Goal: Transaction & Acquisition: Purchase product/service

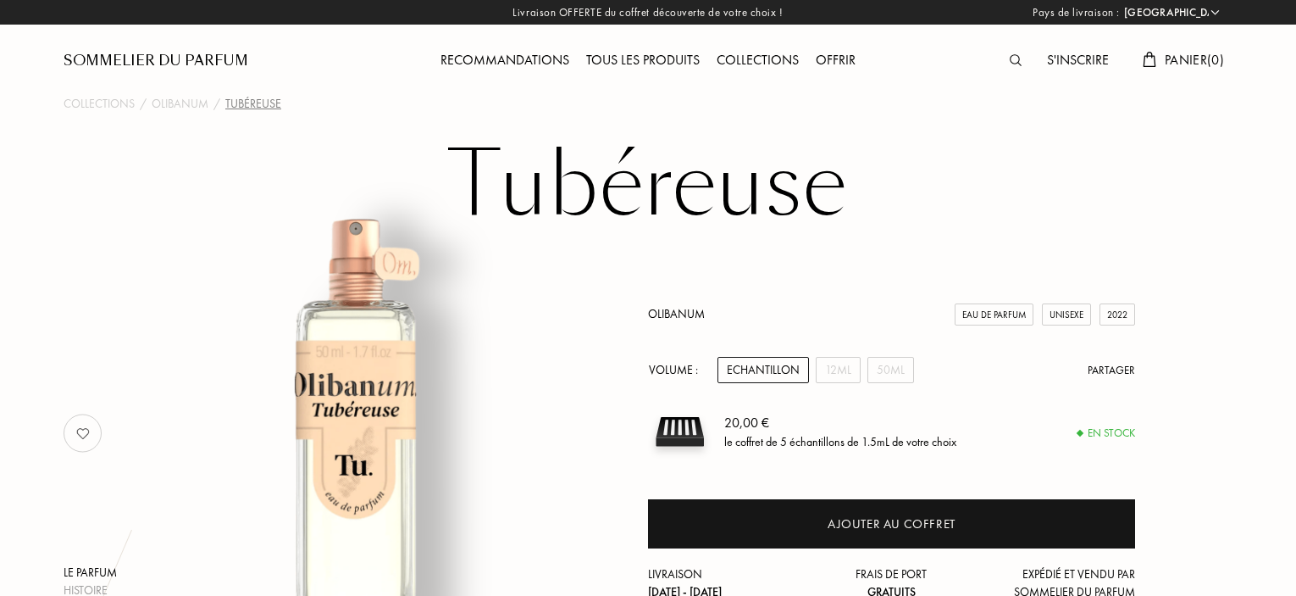
select select "FR"
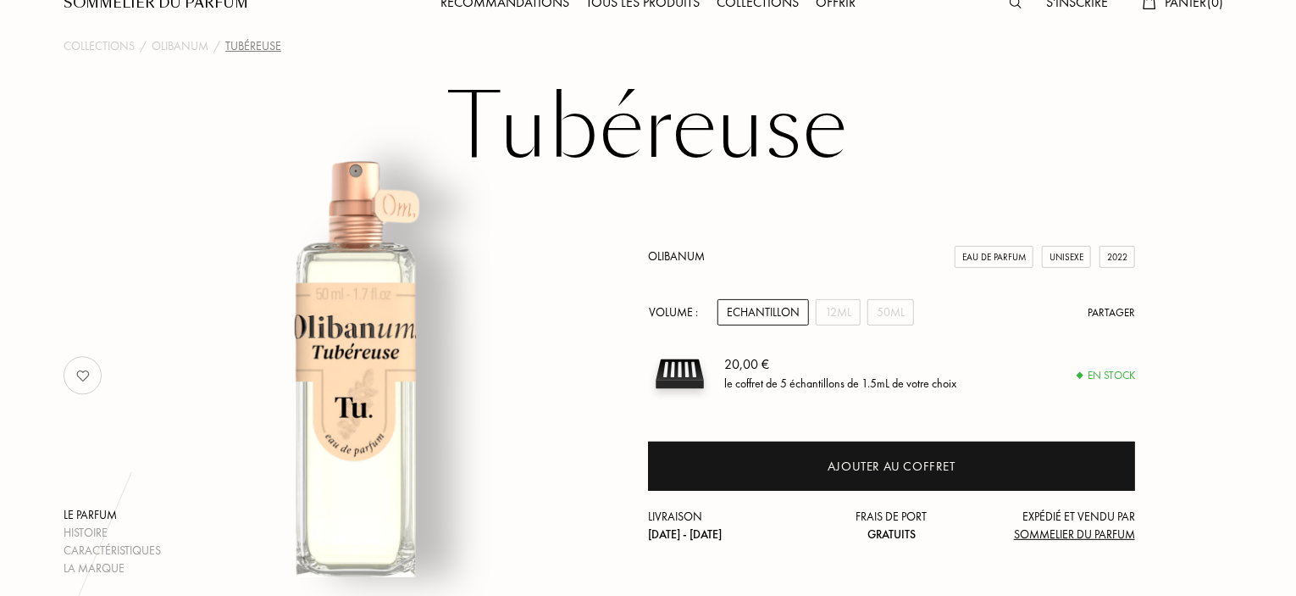
scroll to position [169, 0]
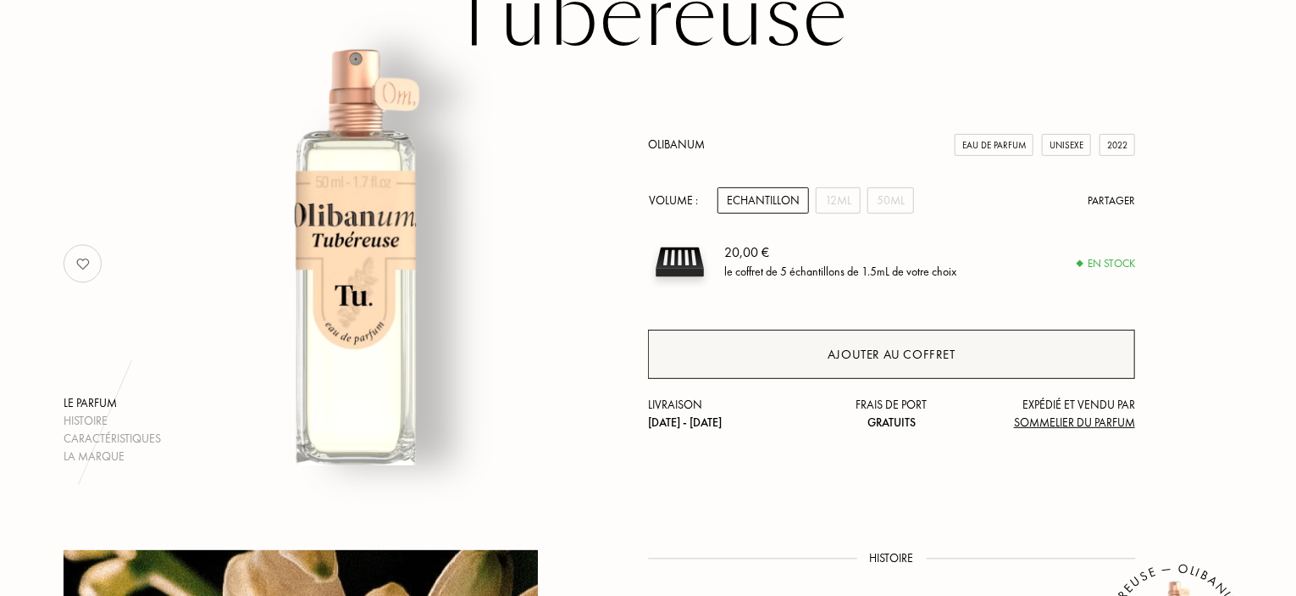
click at [746, 353] on div "Ajouter au coffret" at bounding box center [891, 354] width 487 height 49
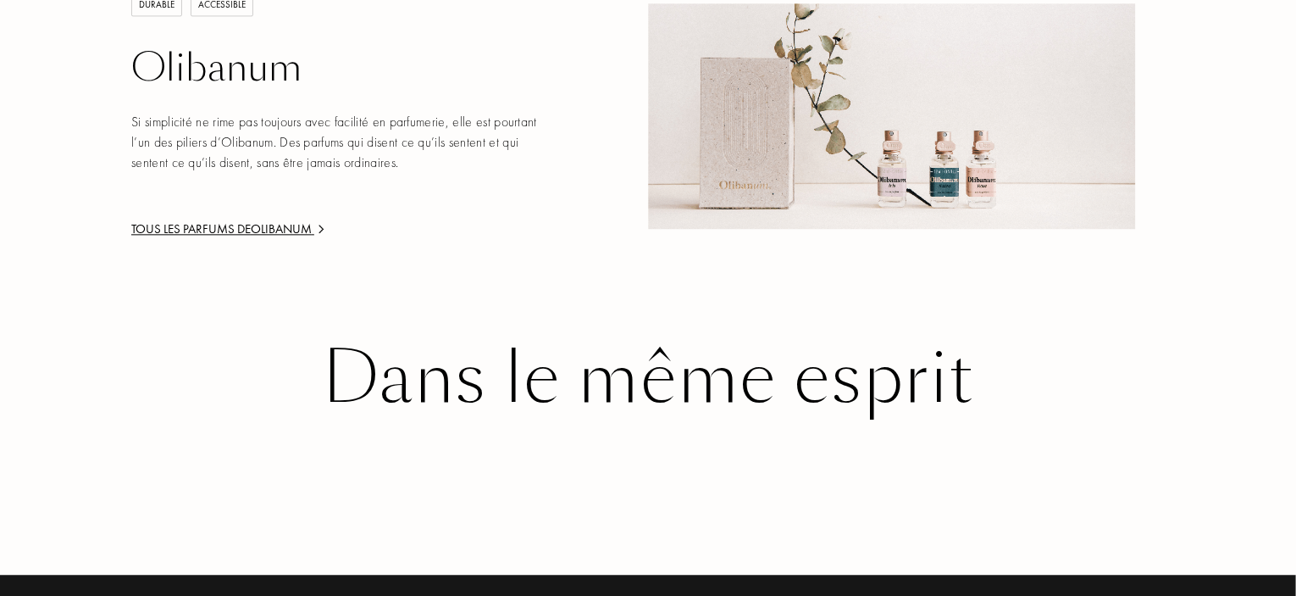
scroll to position [1841, 0]
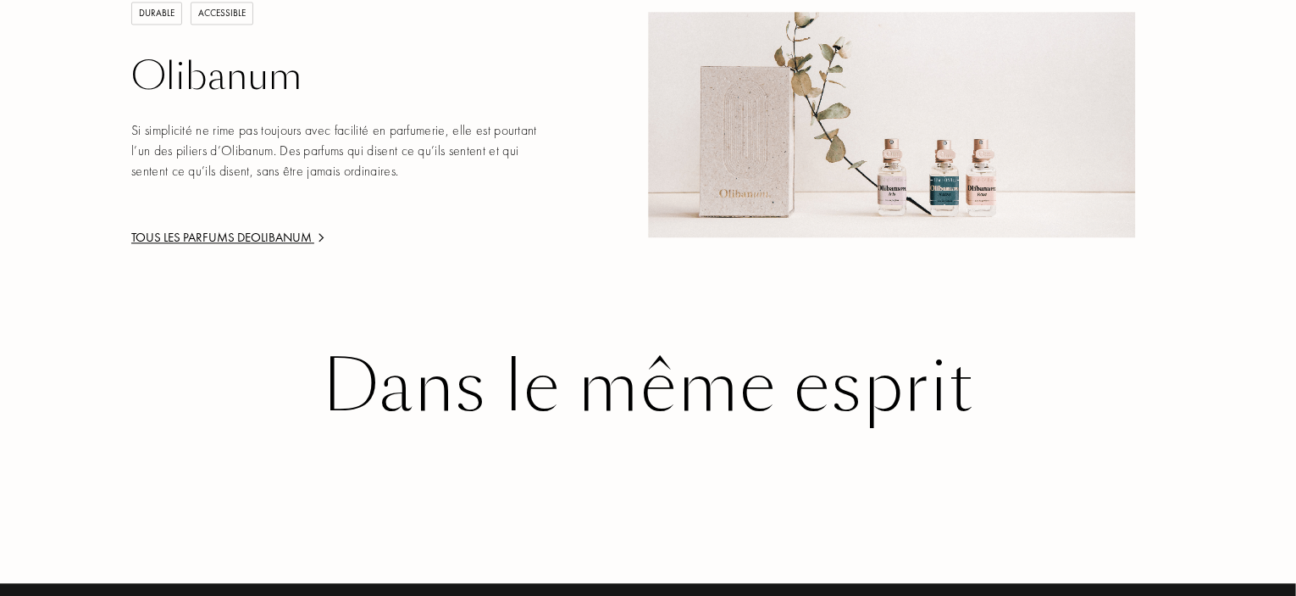
click at [389, 398] on div "Dans le même esprit" at bounding box center [648, 387] width 1144 height 78
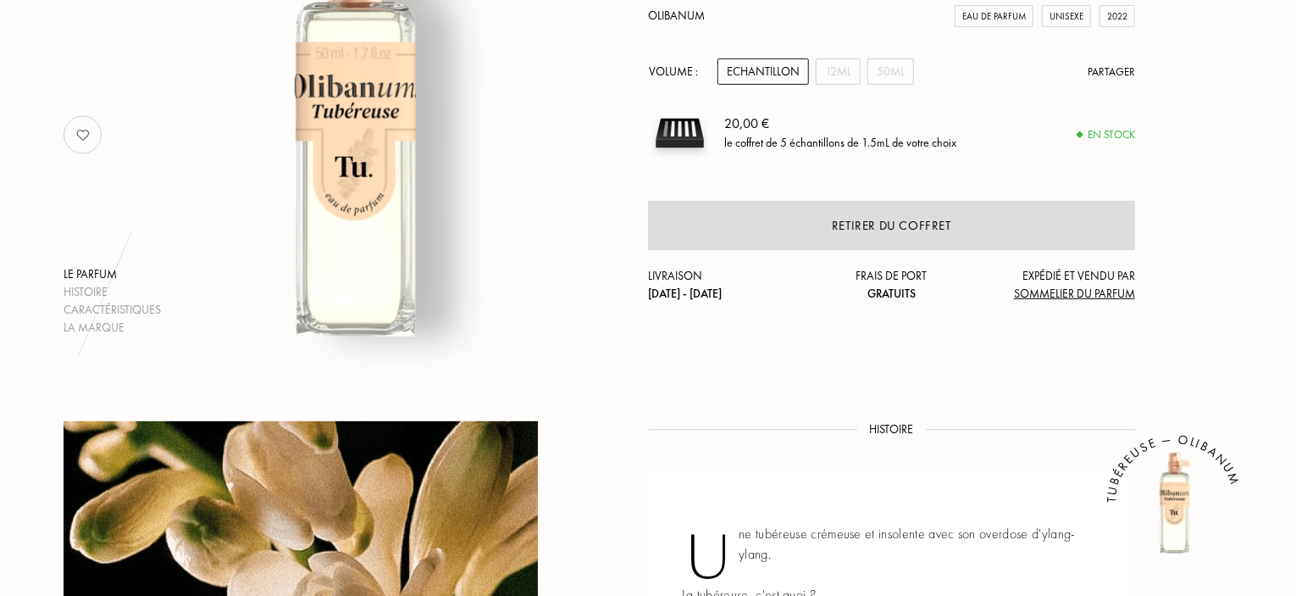
scroll to position [0, 0]
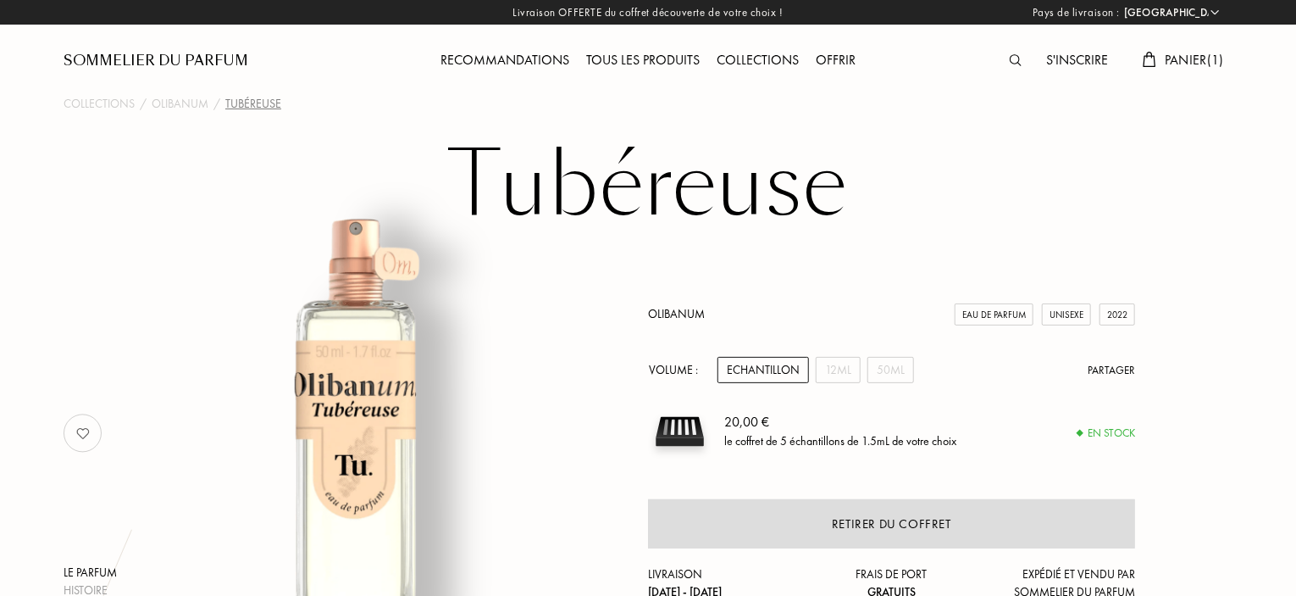
click at [98, 58] on div "Sommelier du Parfum" at bounding box center [156, 61] width 185 height 20
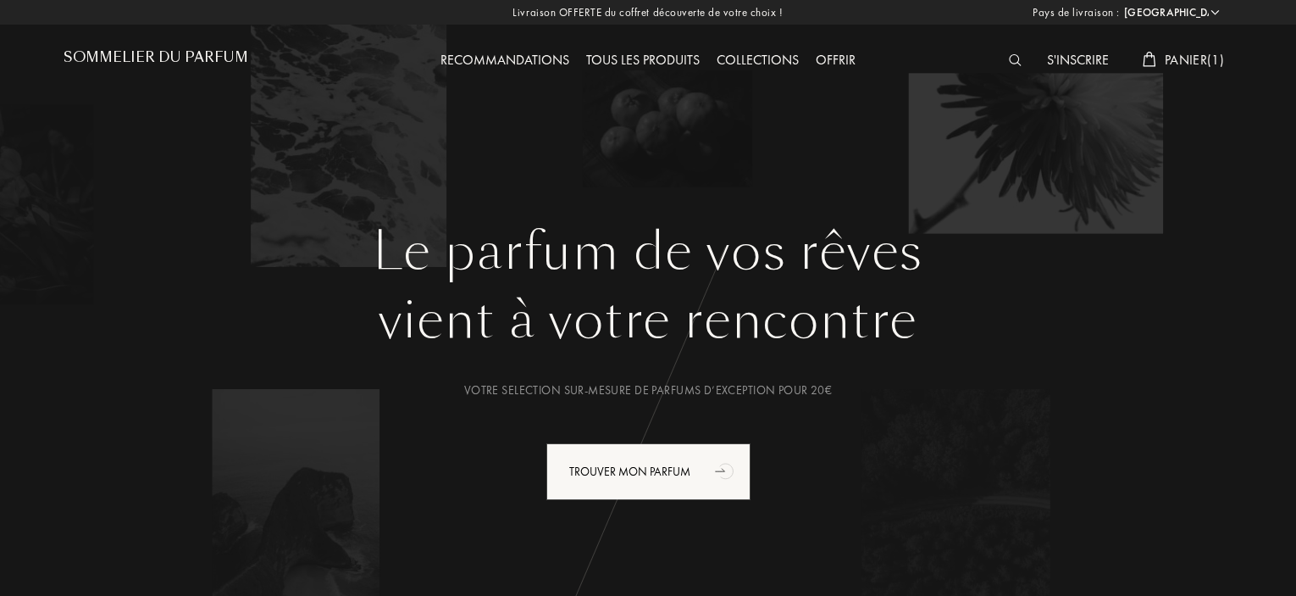
select select "FR"
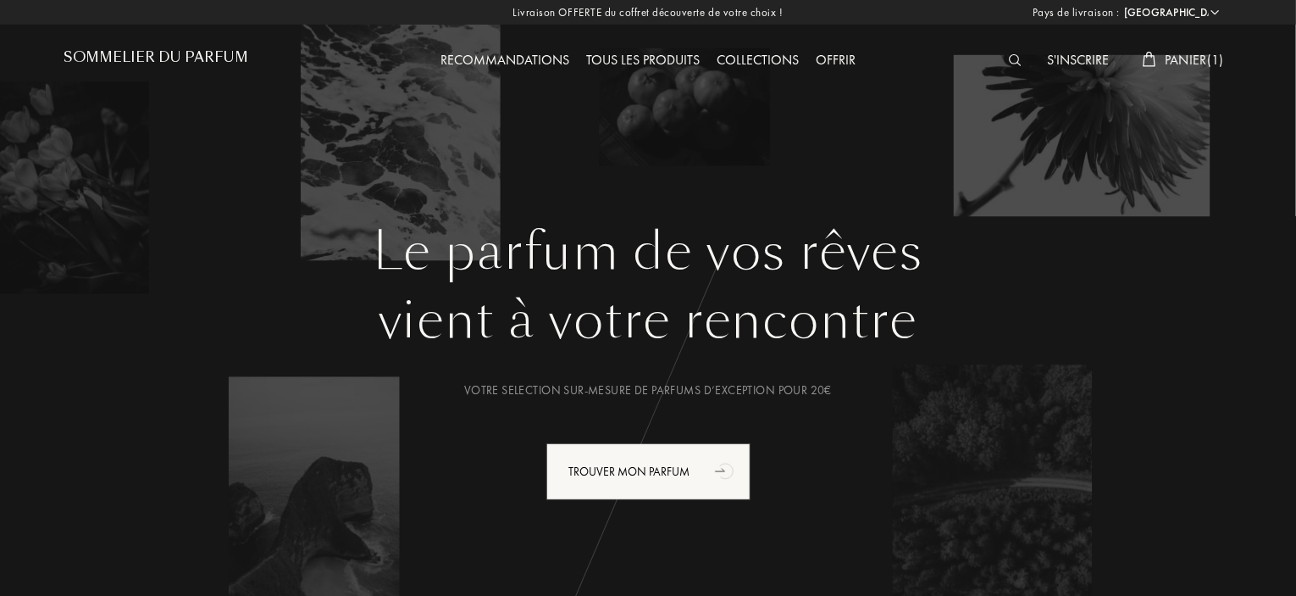
click at [1011, 60] on img at bounding box center [1015, 60] width 13 height 12
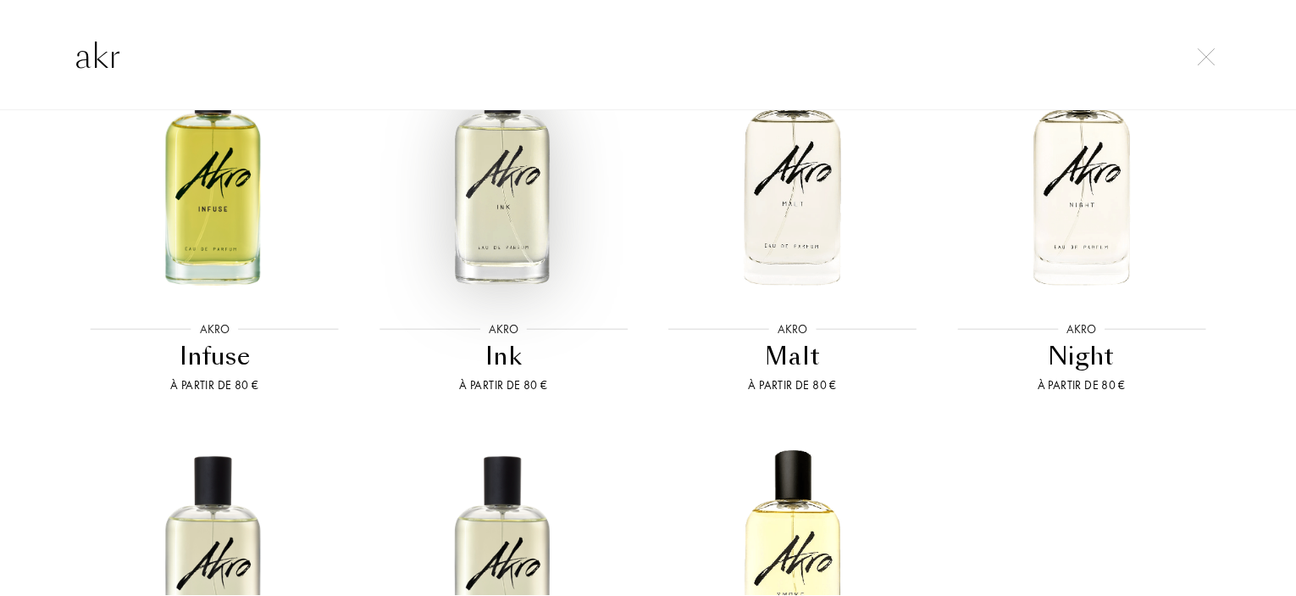
scroll to position [1061, 0]
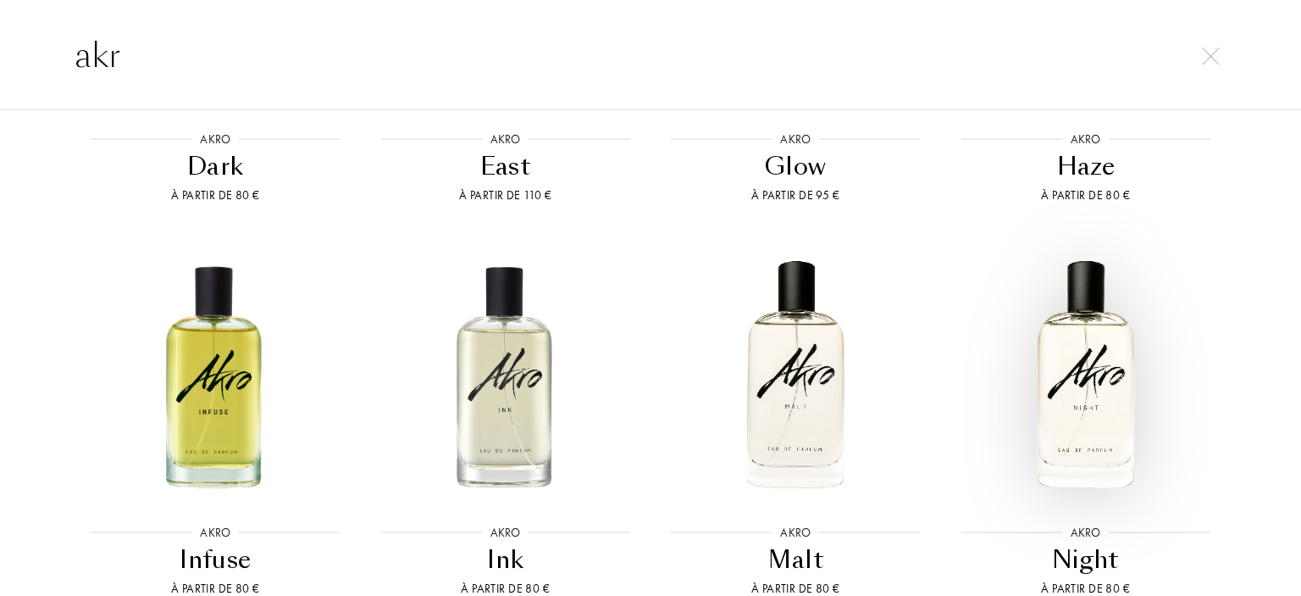
type input "akr"
click at [1080, 380] on img at bounding box center [1086, 374] width 261 height 261
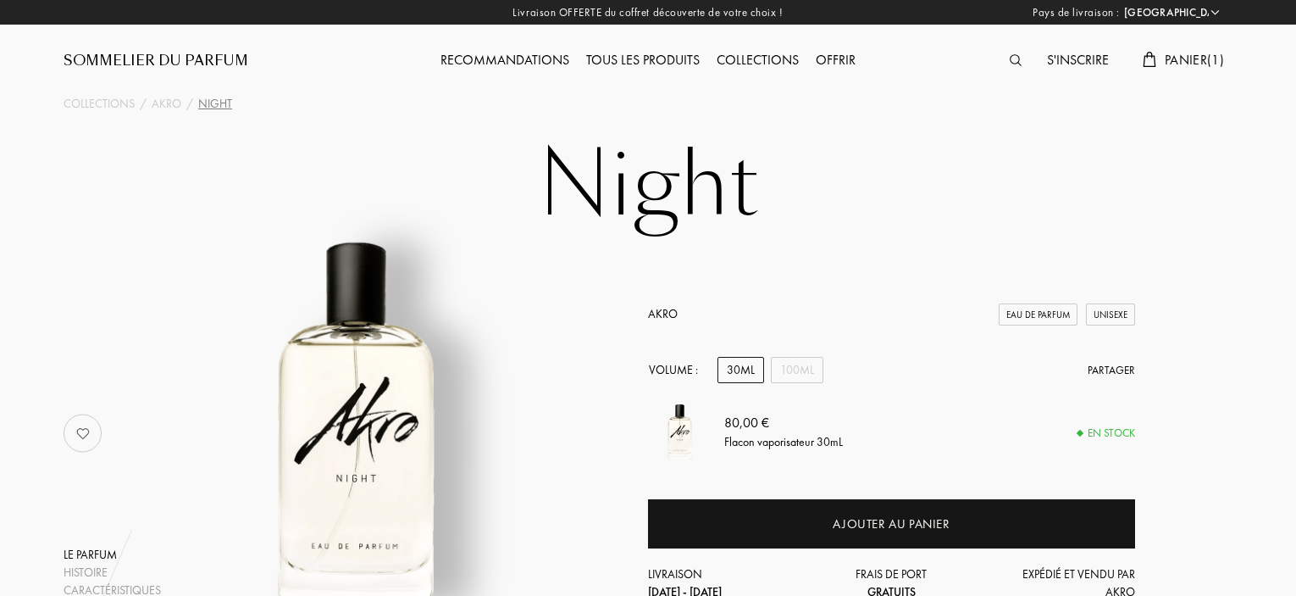
select select "FR"
click at [1152, 63] on img at bounding box center [1150, 59] width 14 height 15
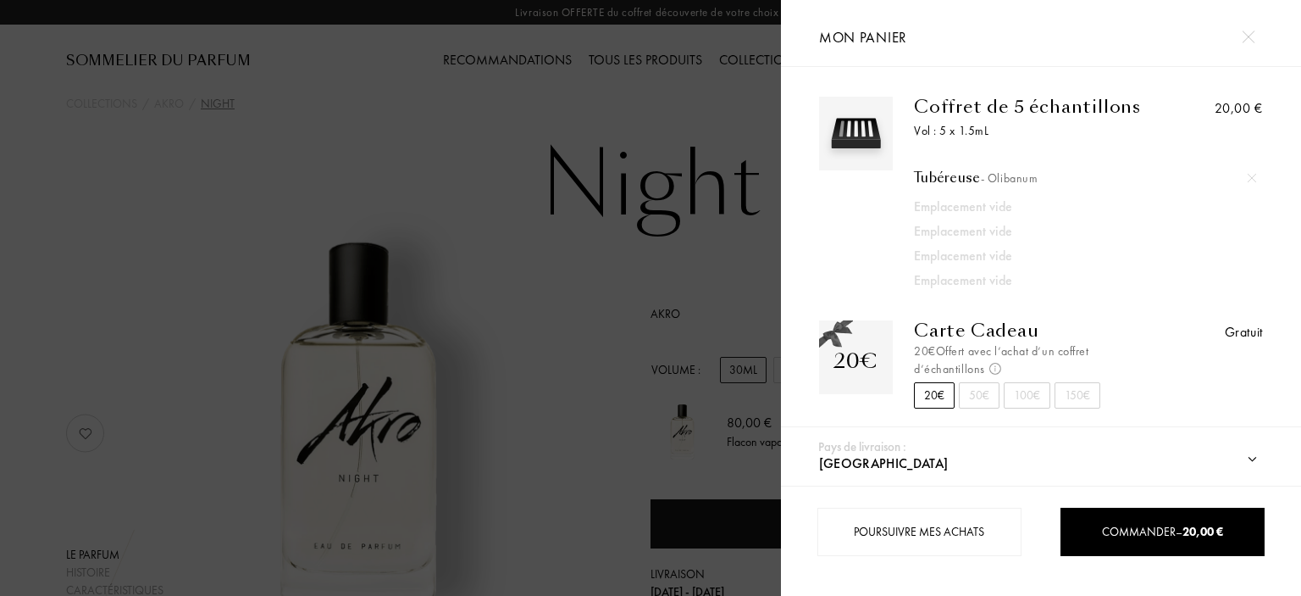
click at [1248, 38] on img at bounding box center [1248, 37] width 13 height 13
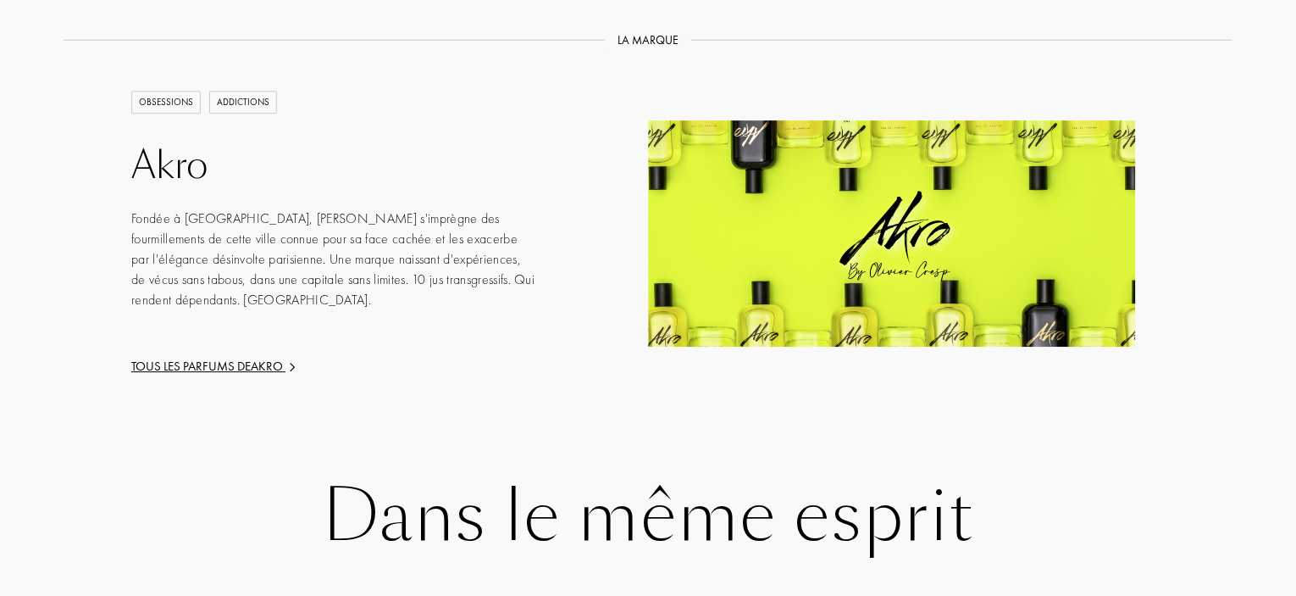
scroll to position [2542, 0]
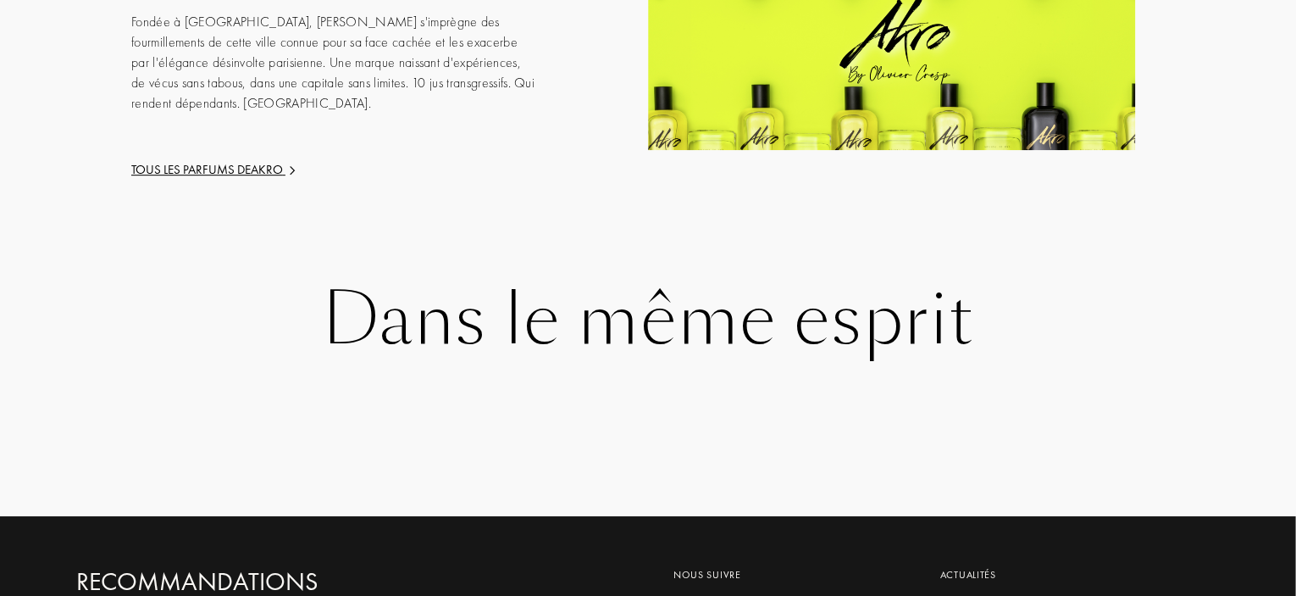
click at [214, 160] on div "Tous les parfums de Akro" at bounding box center [334, 169] width 407 height 19
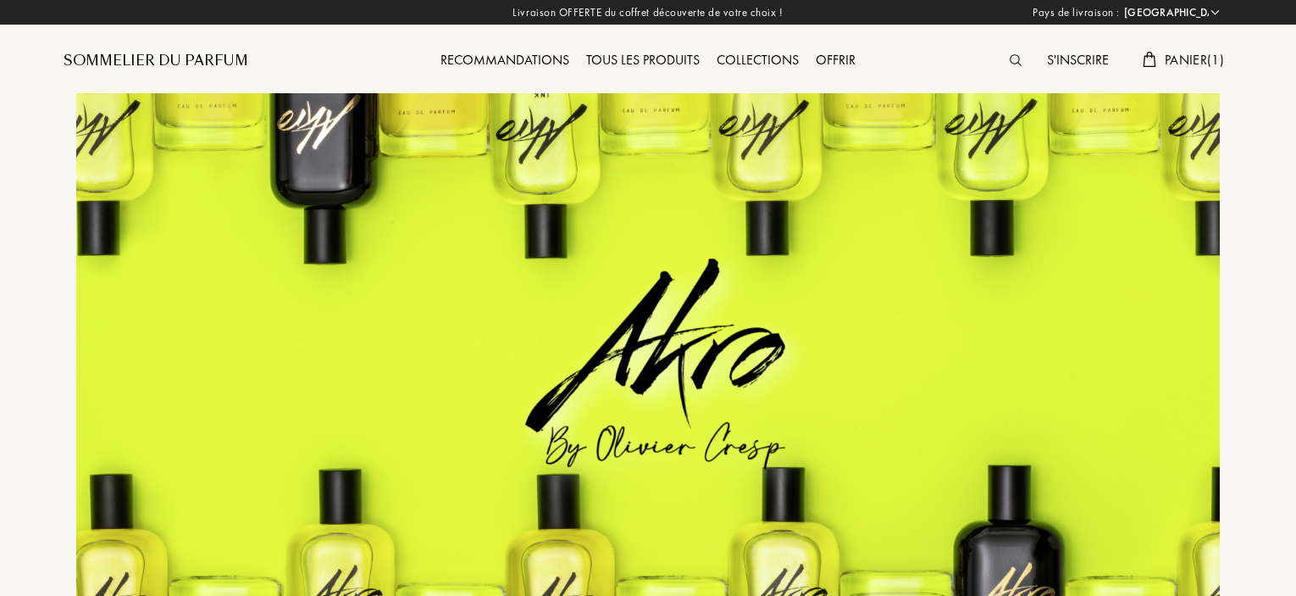
select select "FR"
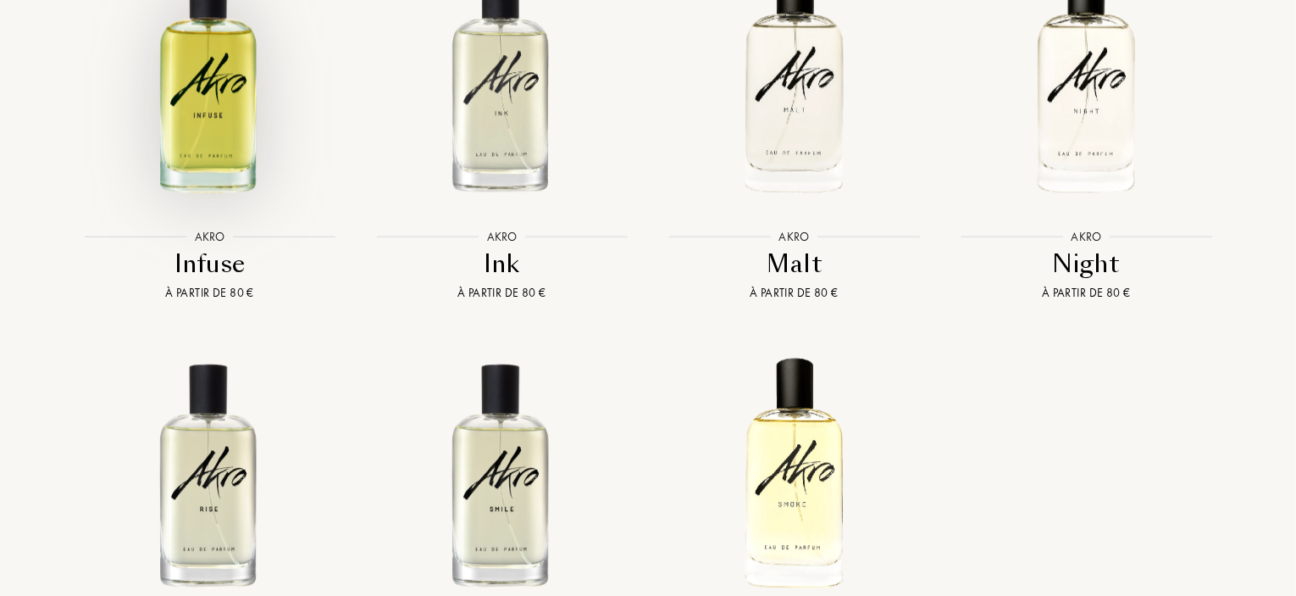
scroll to position [2457, 0]
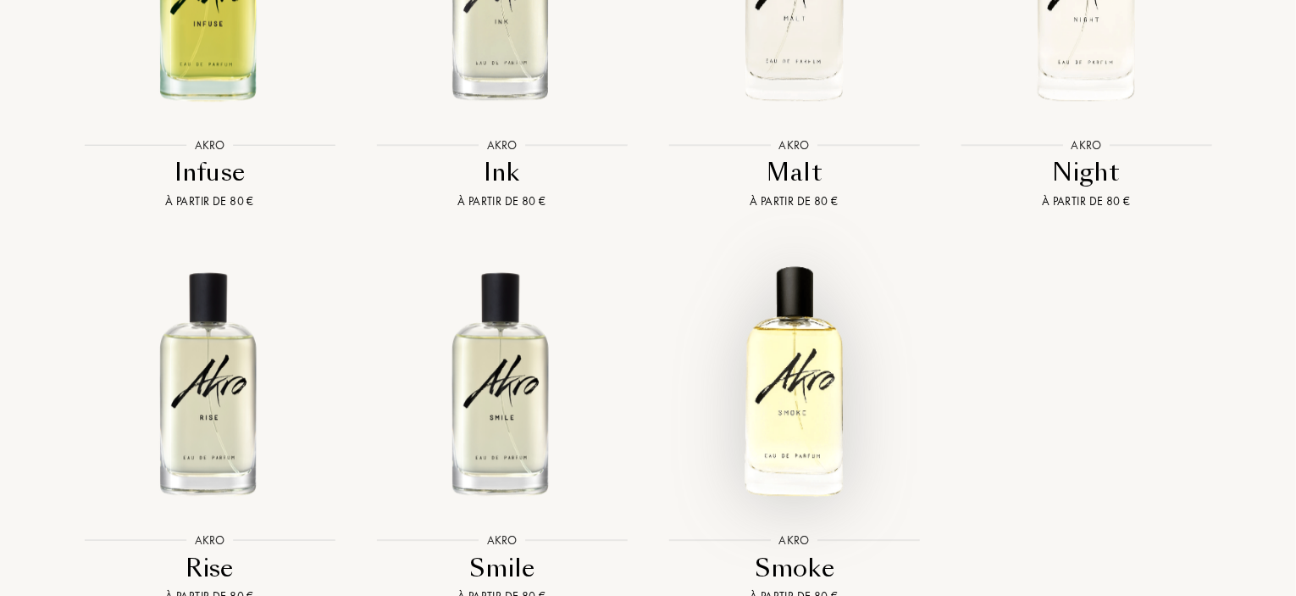
click at [767, 365] on img at bounding box center [794, 381] width 263 height 263
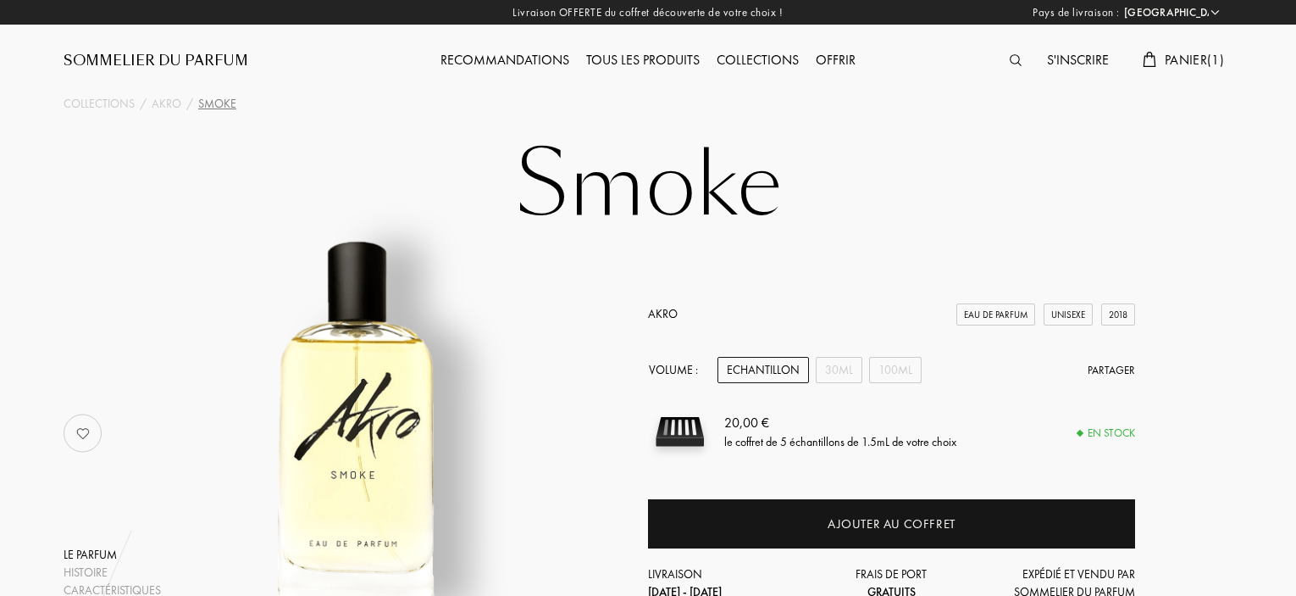
select select "FR"
click at [646, 56] on div "Tous les produits" at bounding box center [643, 61] width 130 height 22
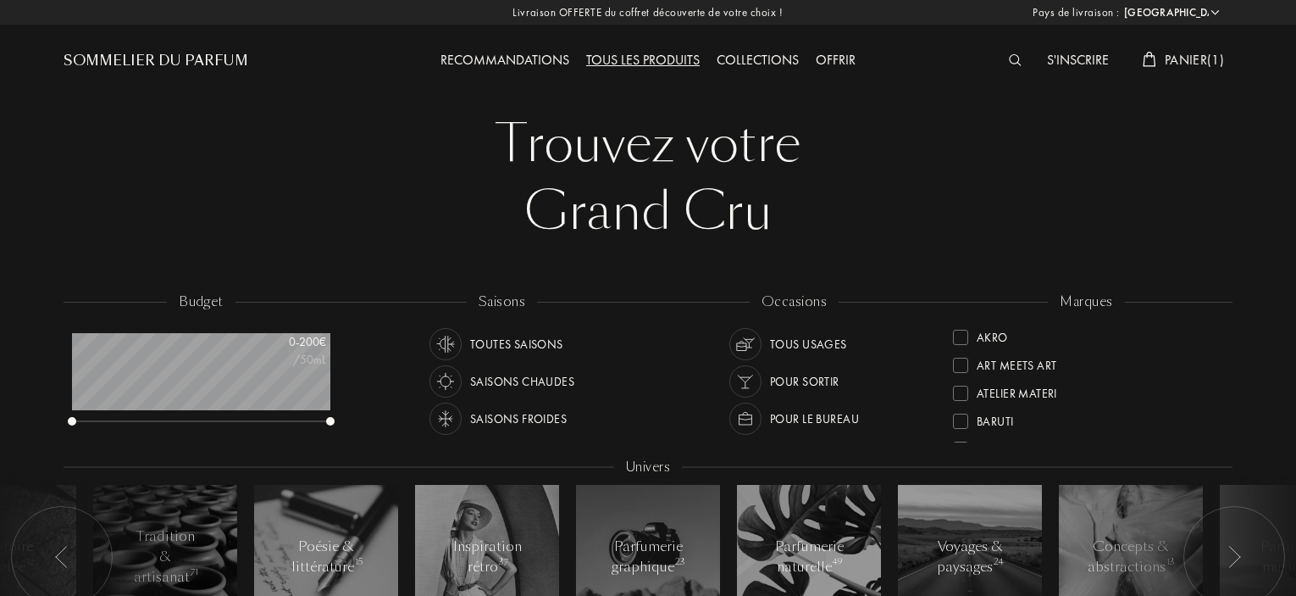
select select "FR"
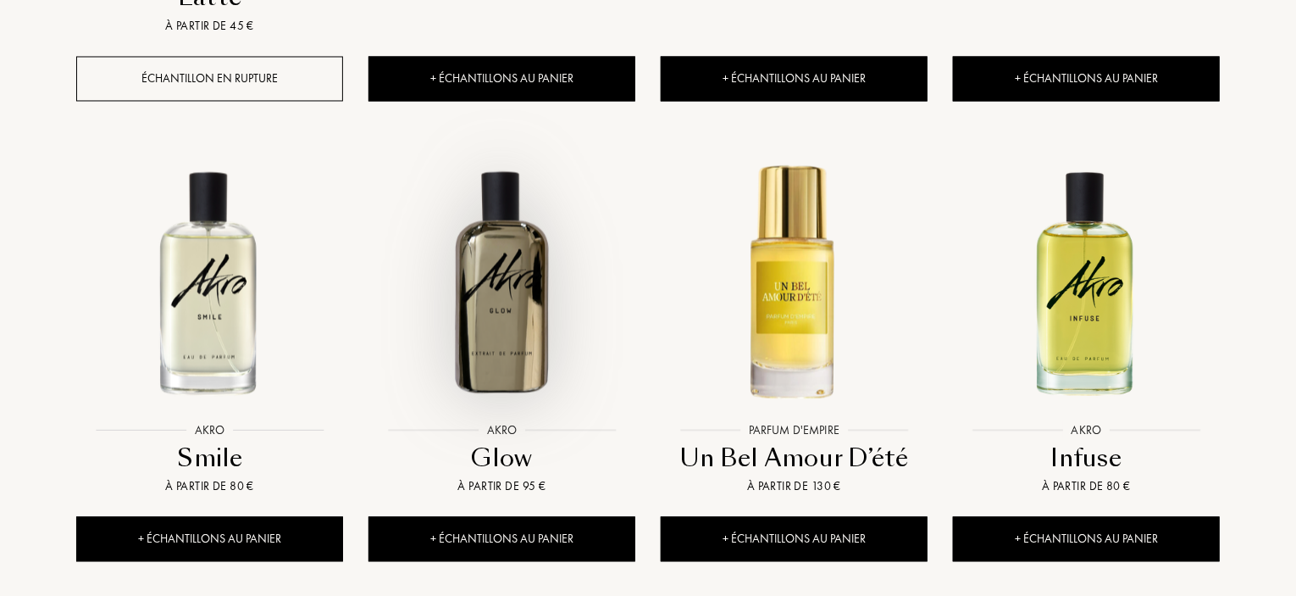
scroll to position [1949, 0]
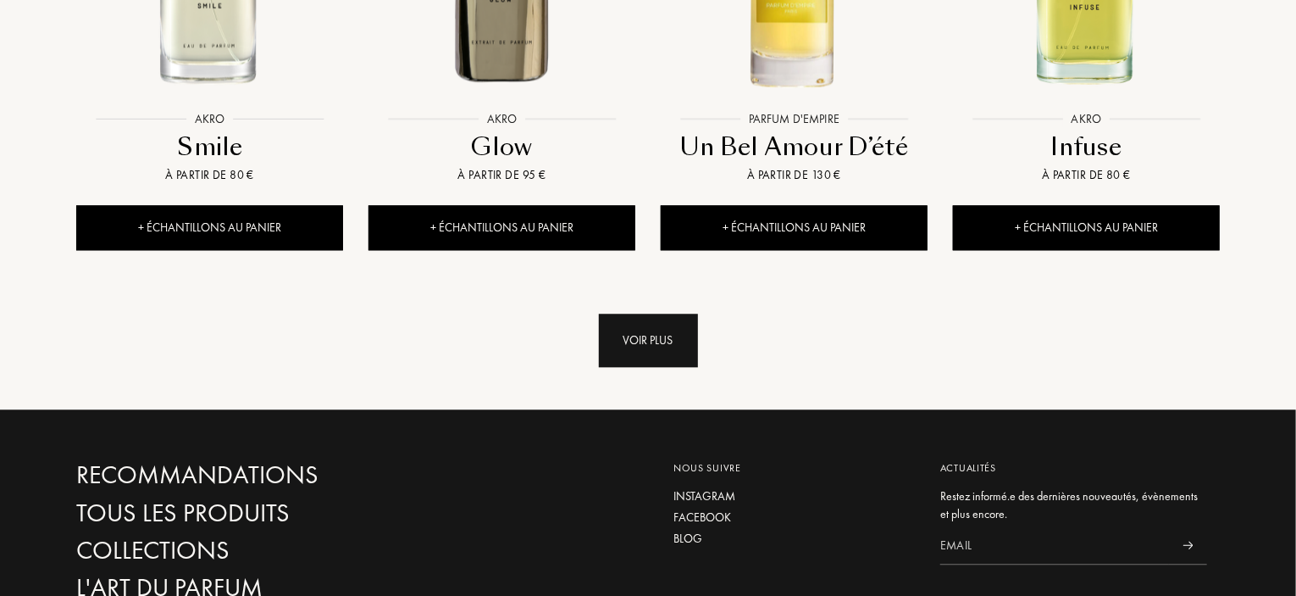
click at [641, 313] on div "Voir plus" at bounding box center [648, 339] width 99 height 53
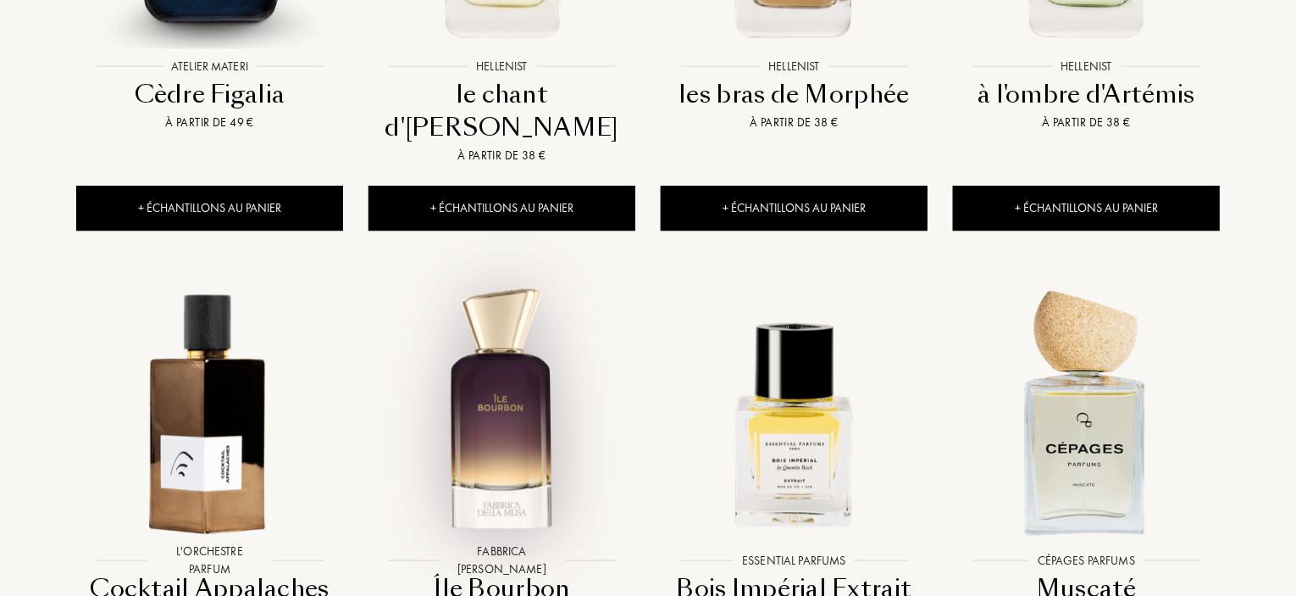
scroll to position [2711, 0]
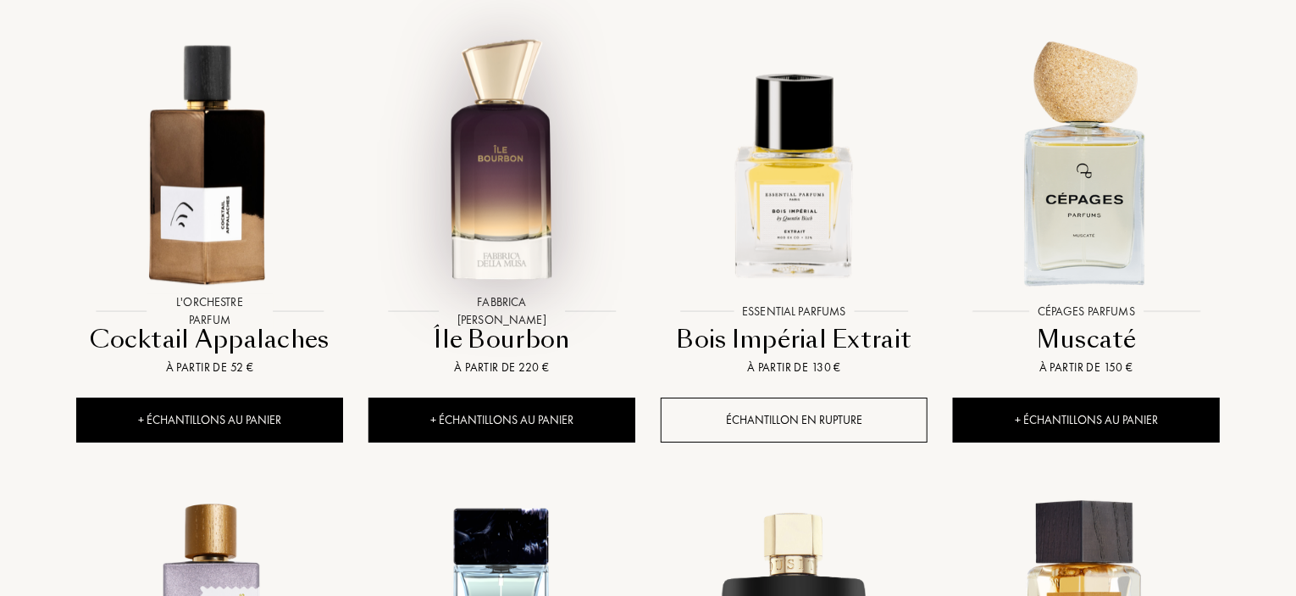
click at [478, 88] on img at bounding box center [501, 161] width 263 height 263
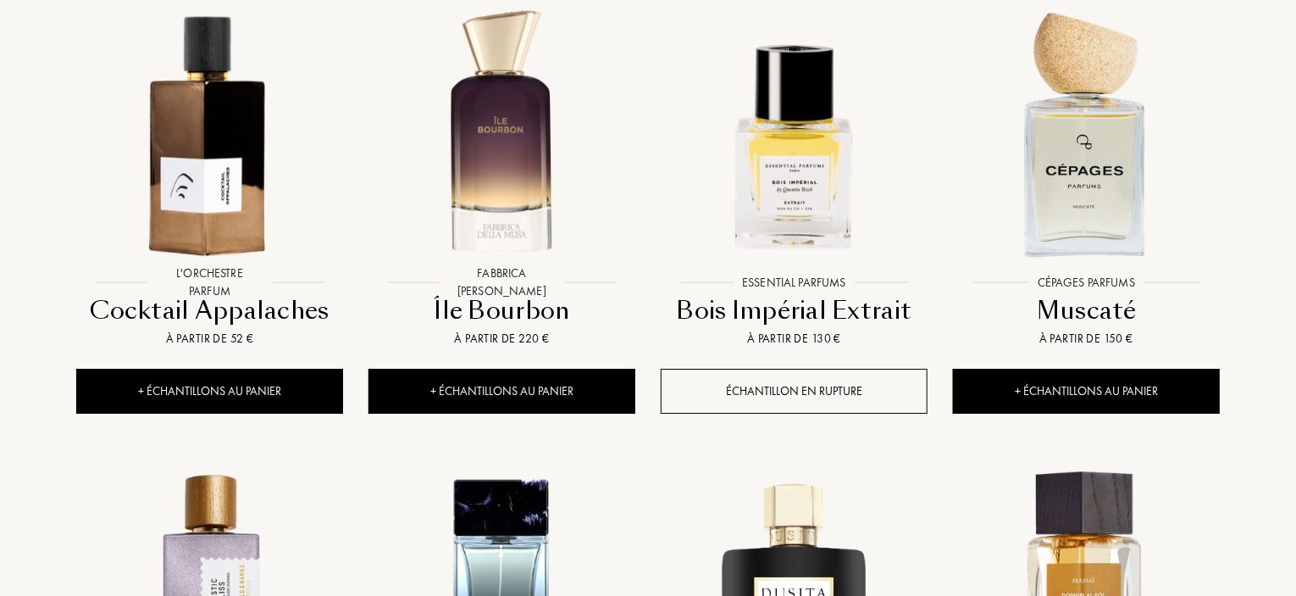
scroll to position [2457, 0]
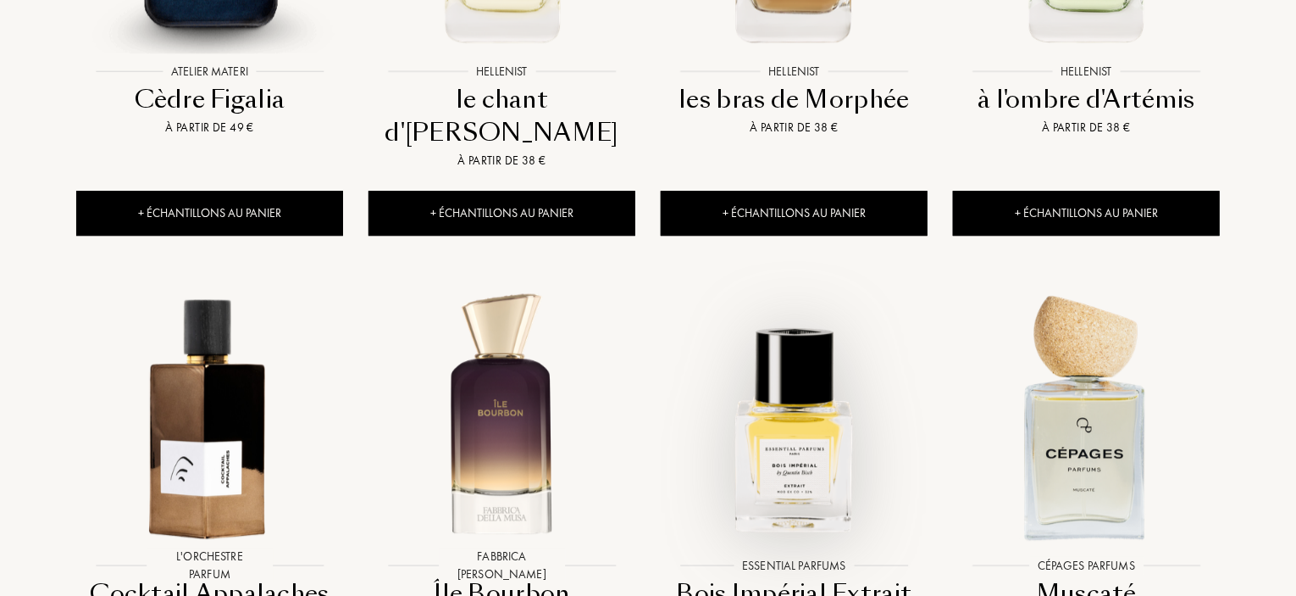
click at [805, 330] on img at bounding box center [794, 415] width 263 height 263
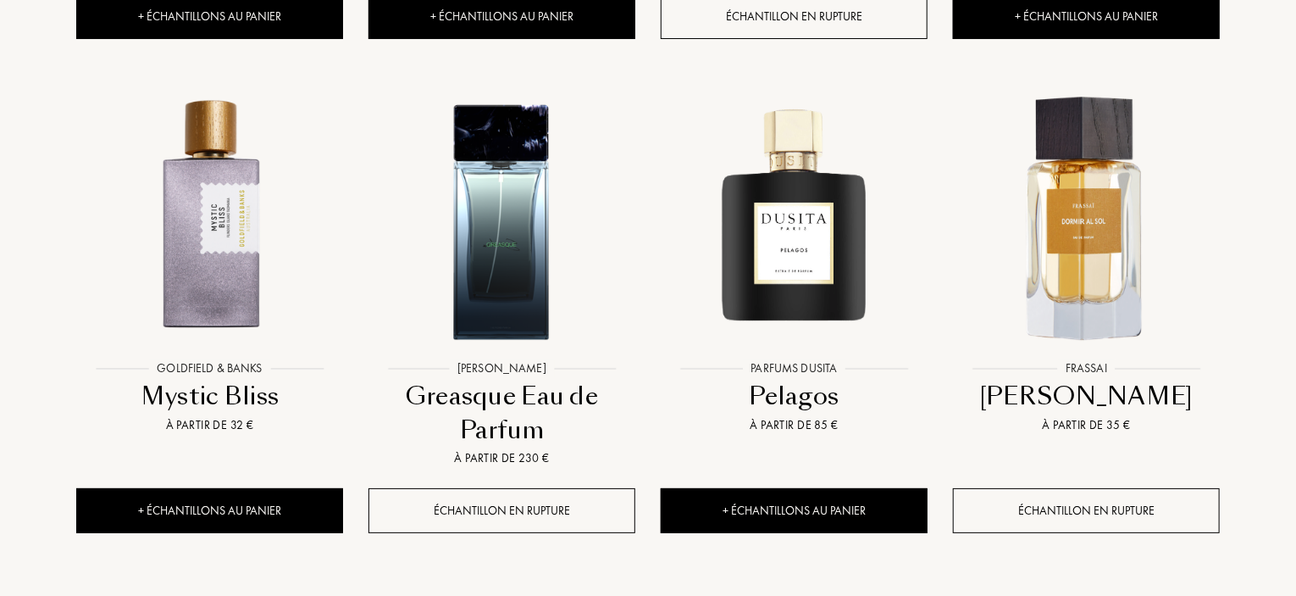
scroll to position [3135, 0]
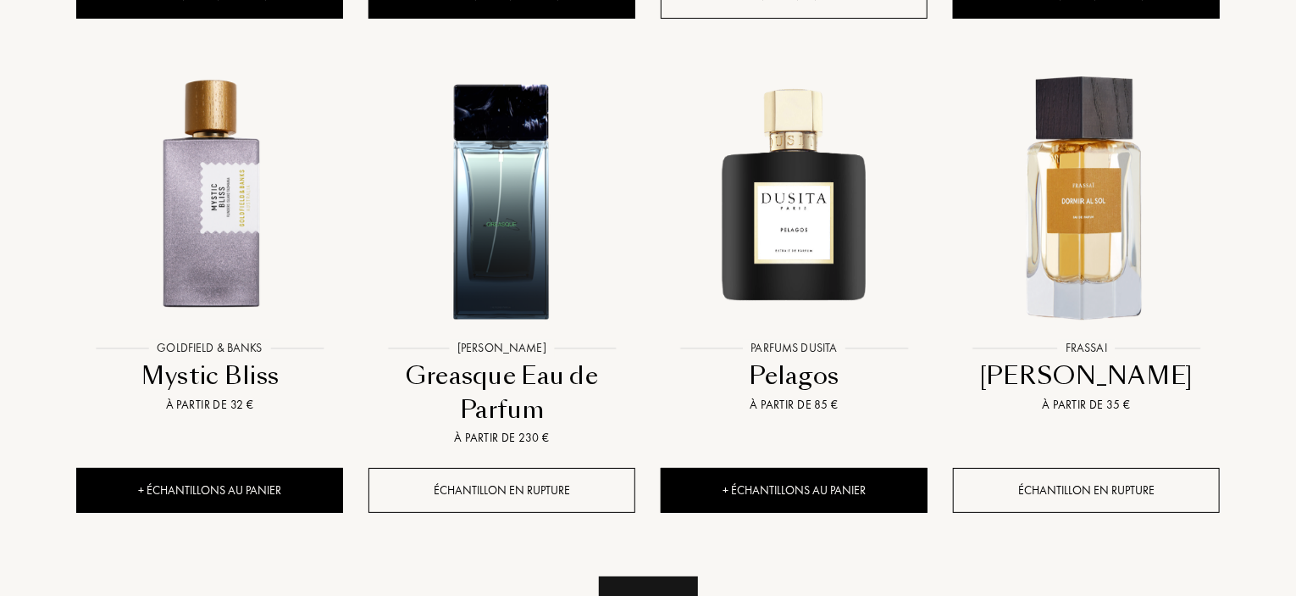
click at [634, 576] on div "Voir plus" at bounding box center [648, 602] width 99 height 53
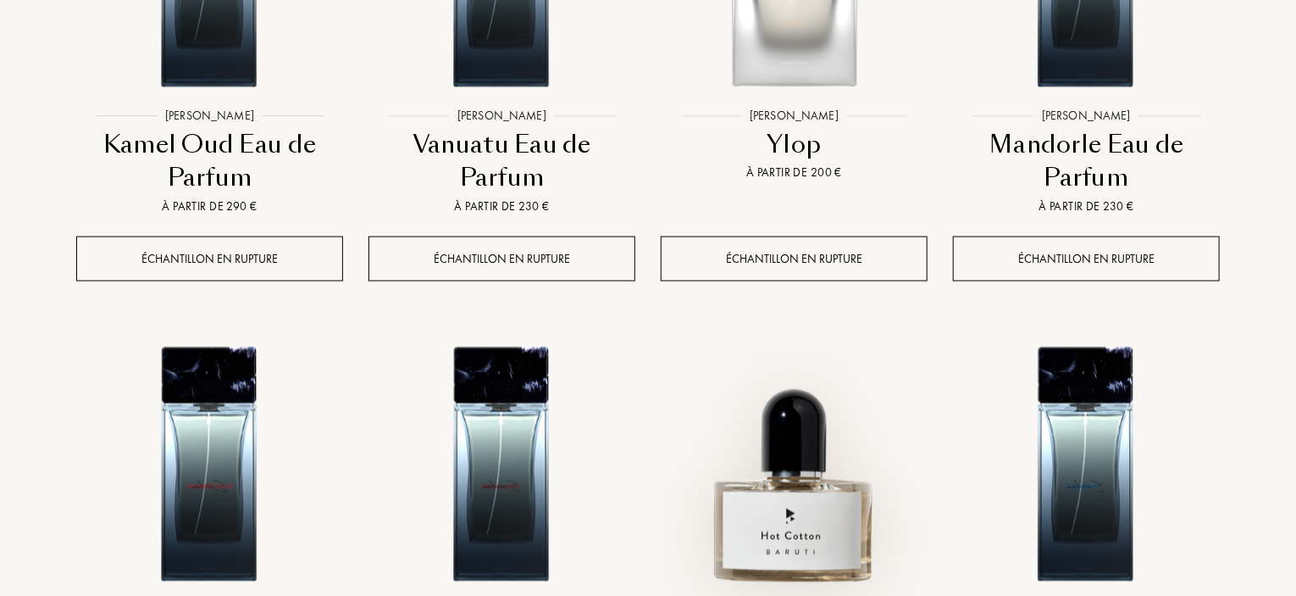
scroll to position [4490, 0]
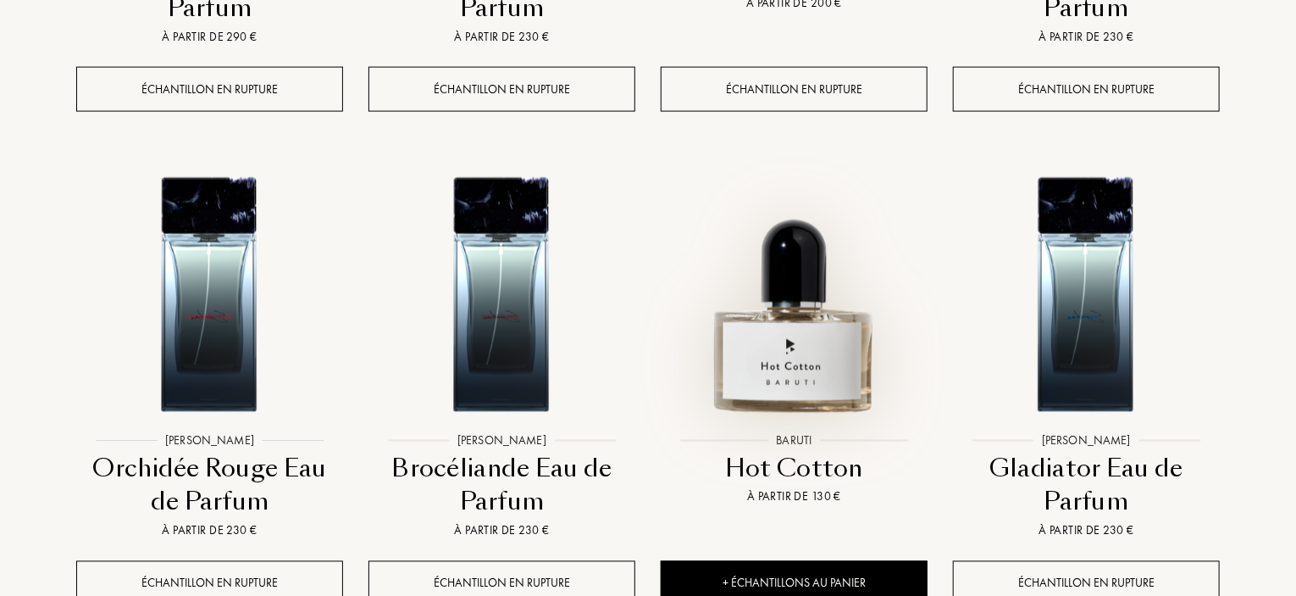
click at [806, 208] on img at bounding box center [794, 291] width 263 height 263
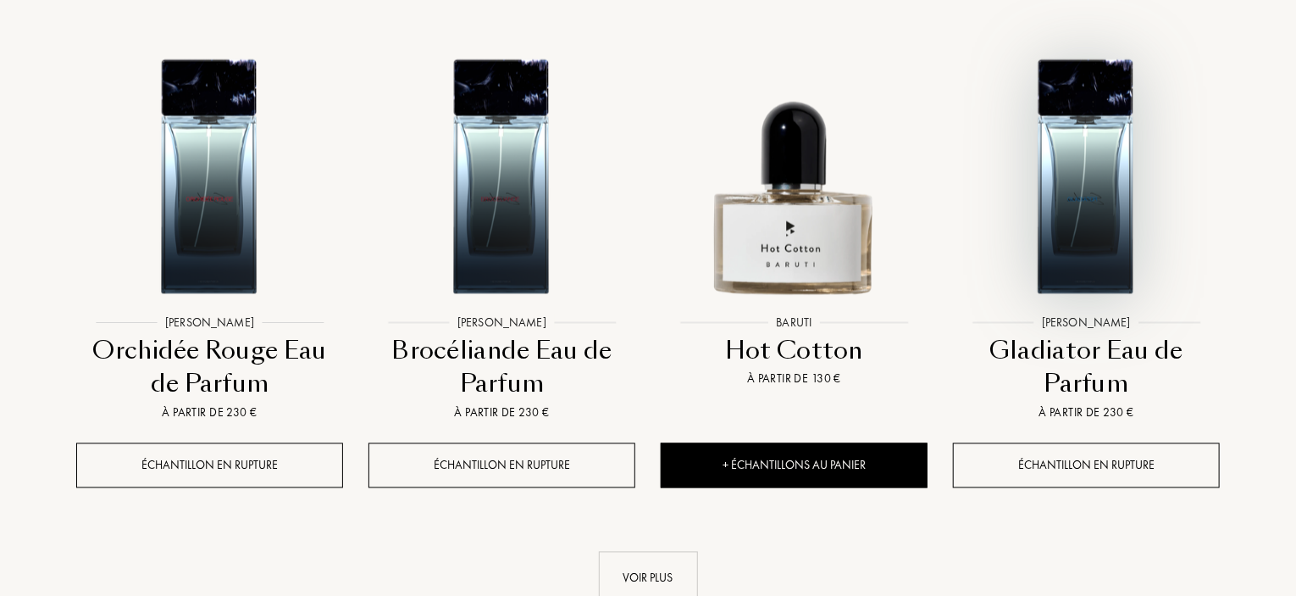
scroll to position [4660, 0]
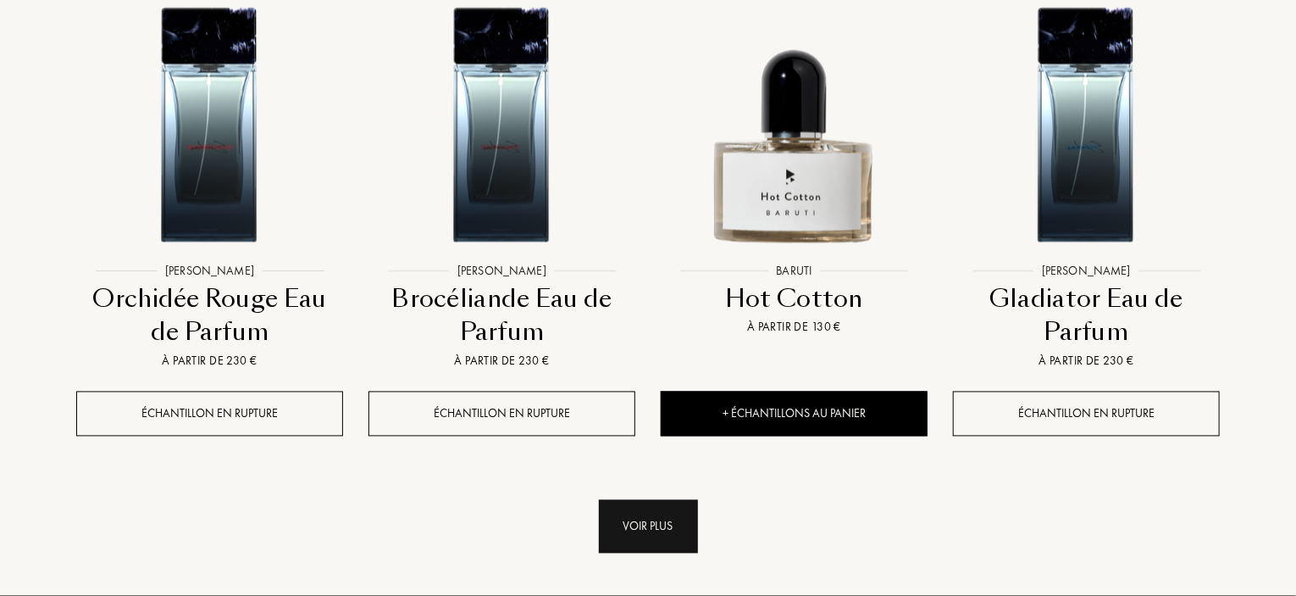
click at [664, 500] on div "Voir plus" at bounding box center [648, 526] width 99 height 53
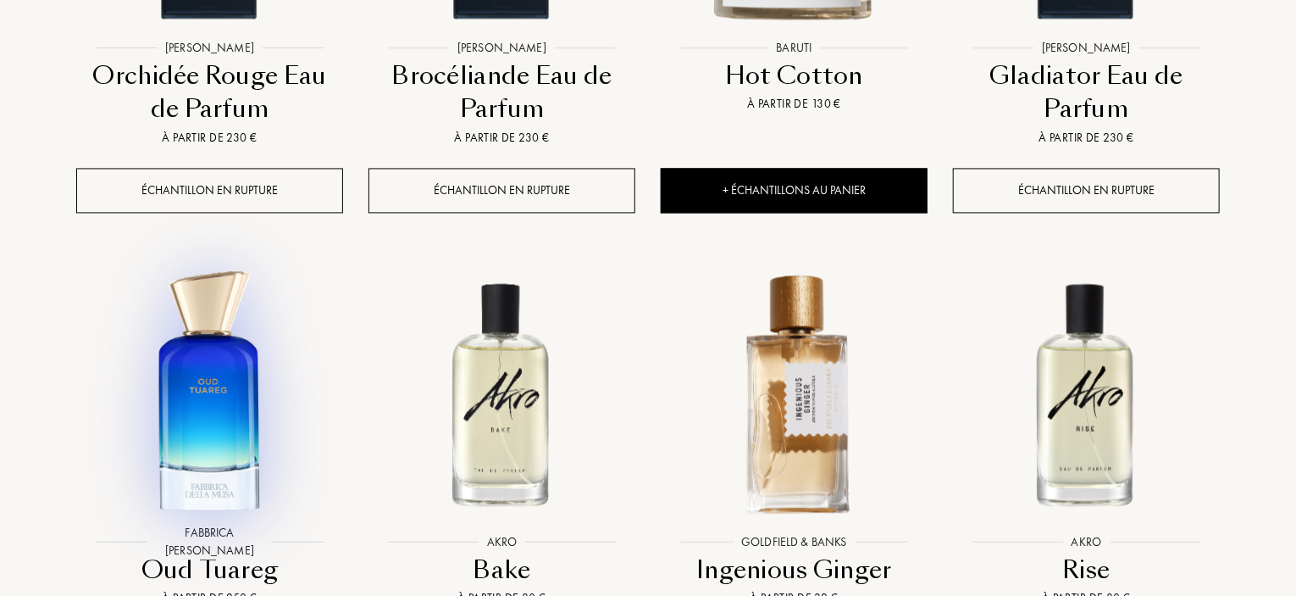
scroll to position [4914, 0]
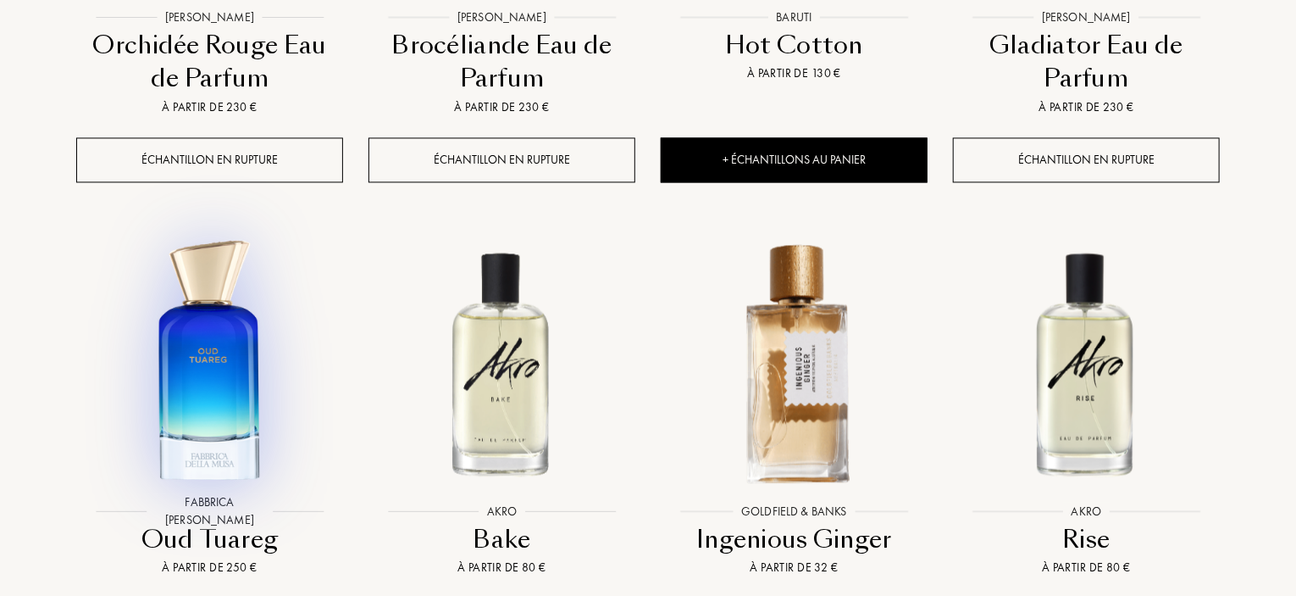
click at [186, 232] on img at bounding box center [209, 361] width 263 height 263
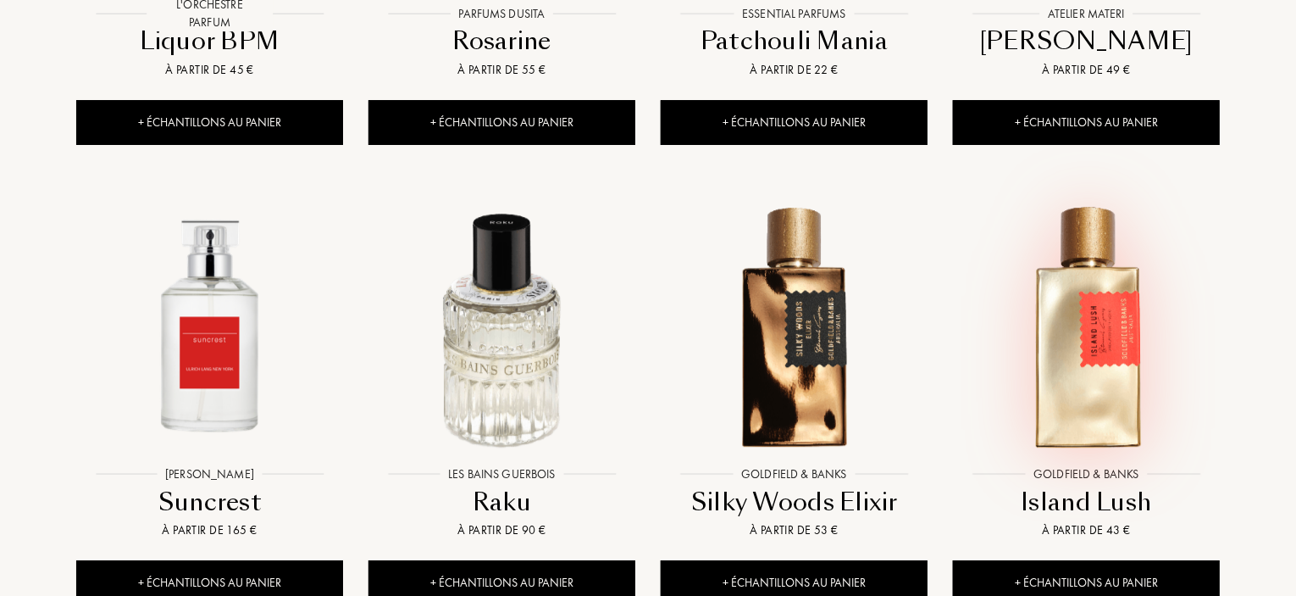
scroll to position [5931, 0]
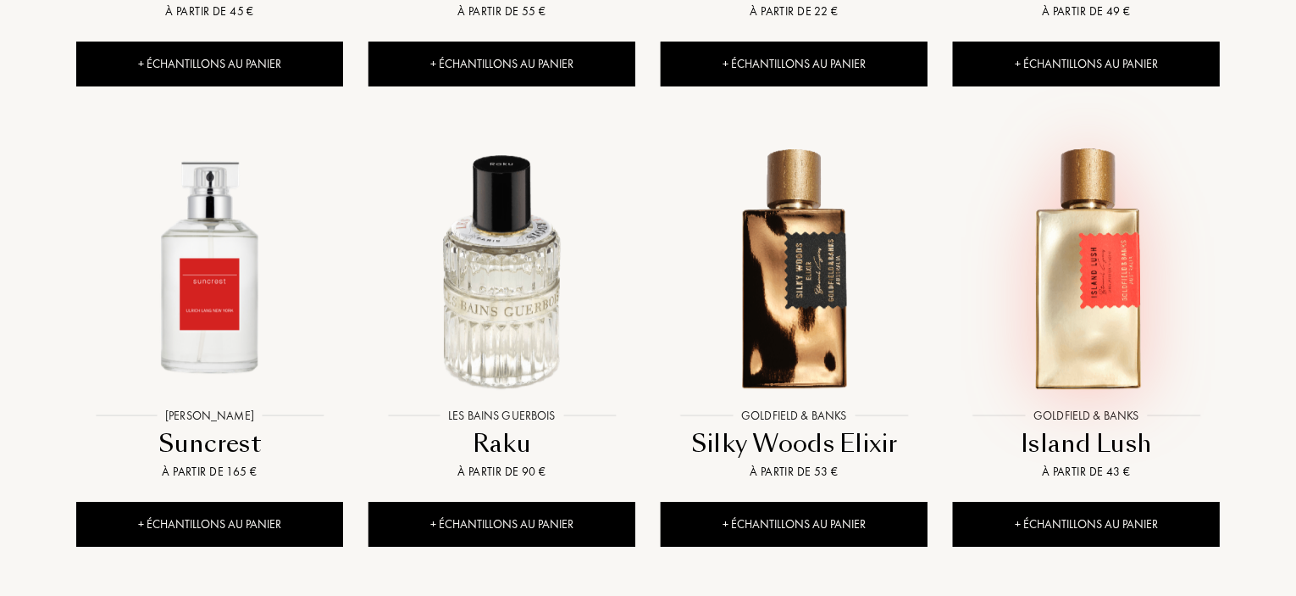
click at [1088, 192] on img at bounding box center [1086, 266] width 263 height 263
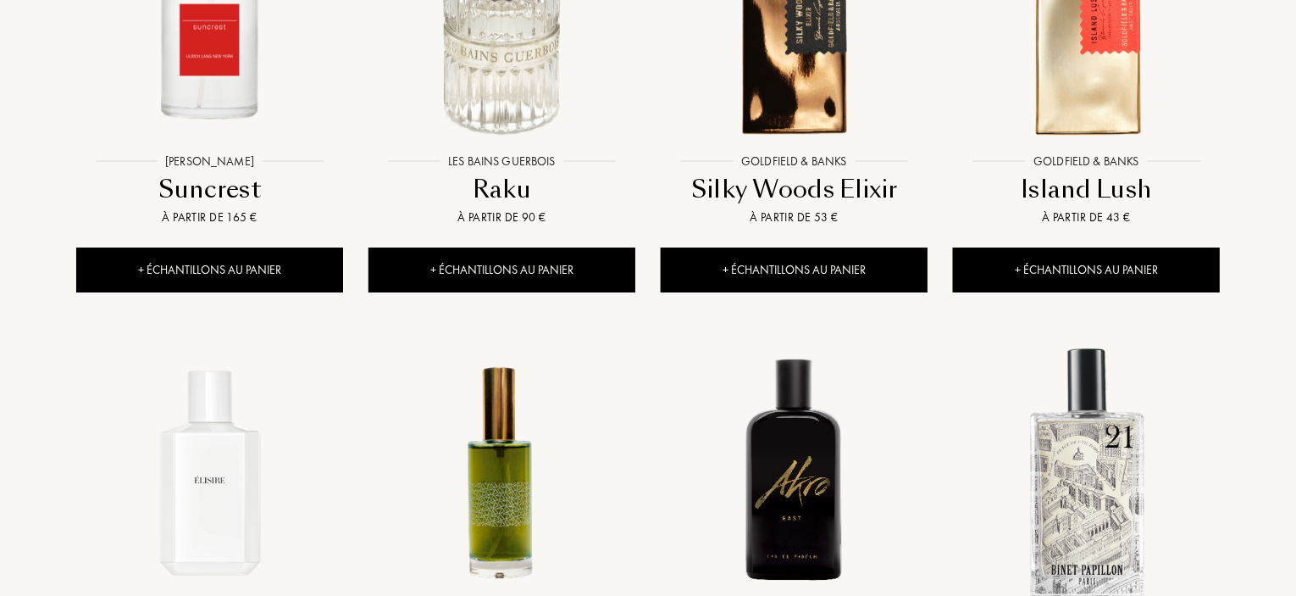
scroll to position [6270, 0]
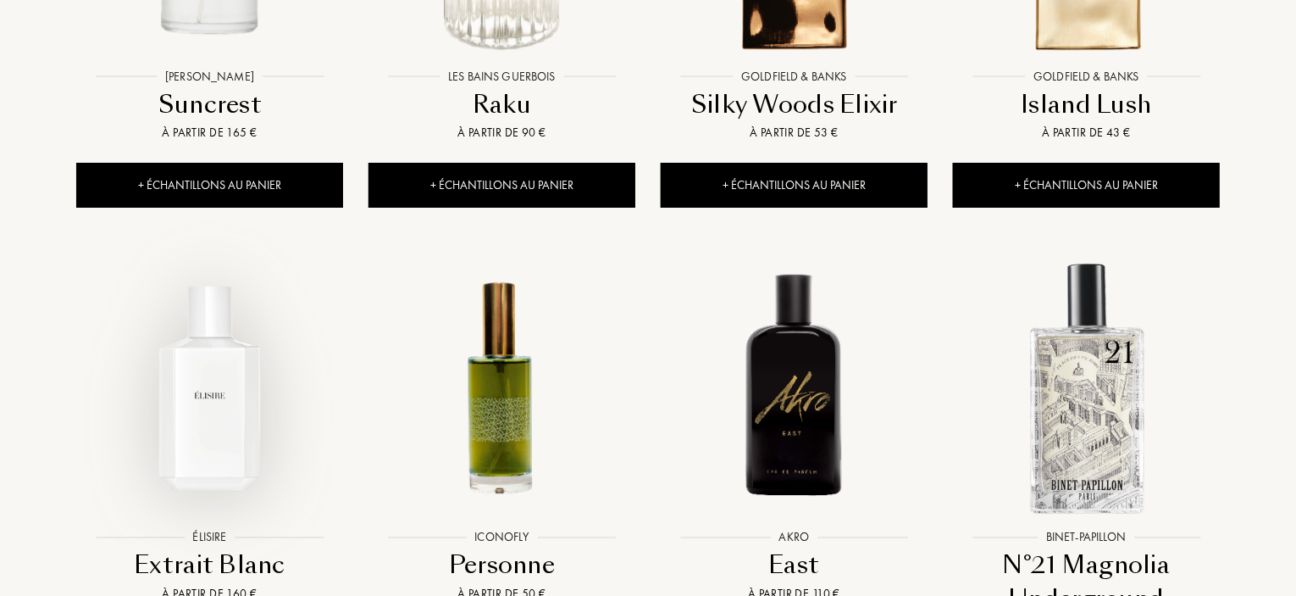
click at [187, 256] on img at bounding box center [209, 387] width 263 height 263
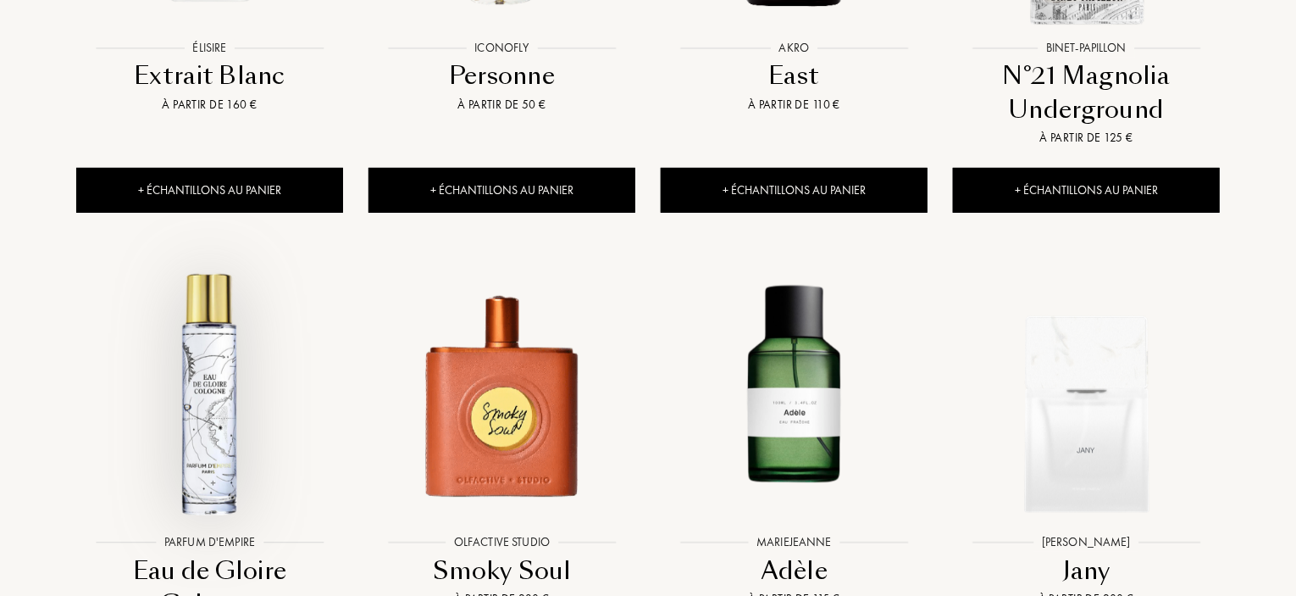
scroll to position [6863, 0]
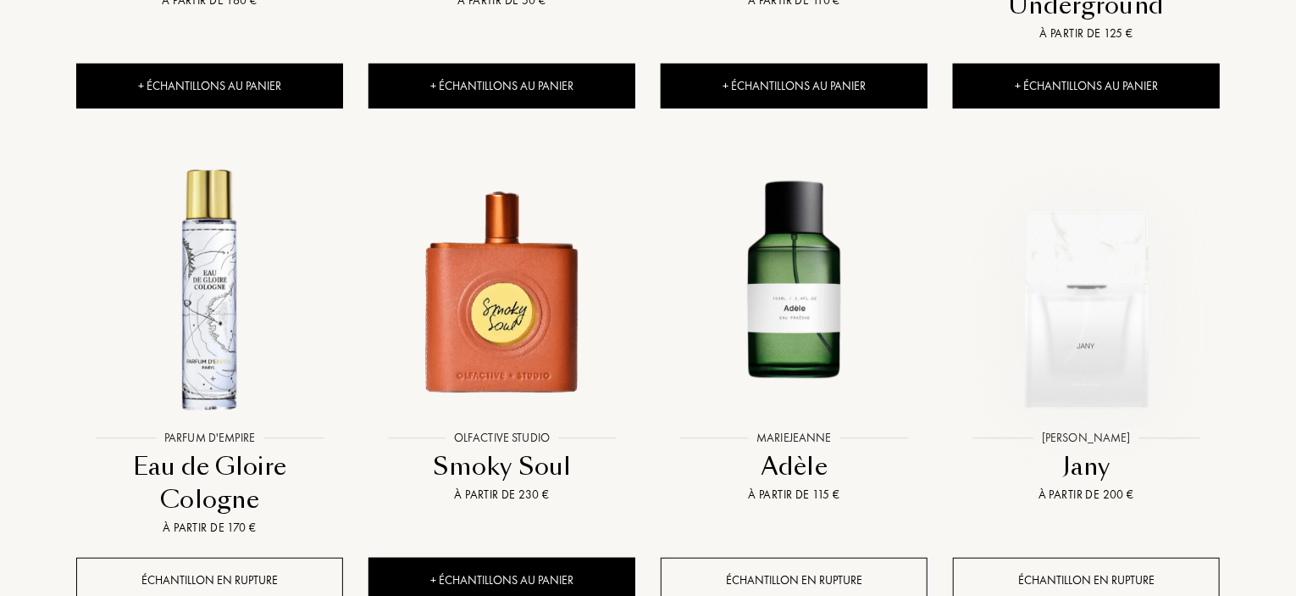
click at [1084, 206] on img at bounding box center [1086, 288] width 263 height 263
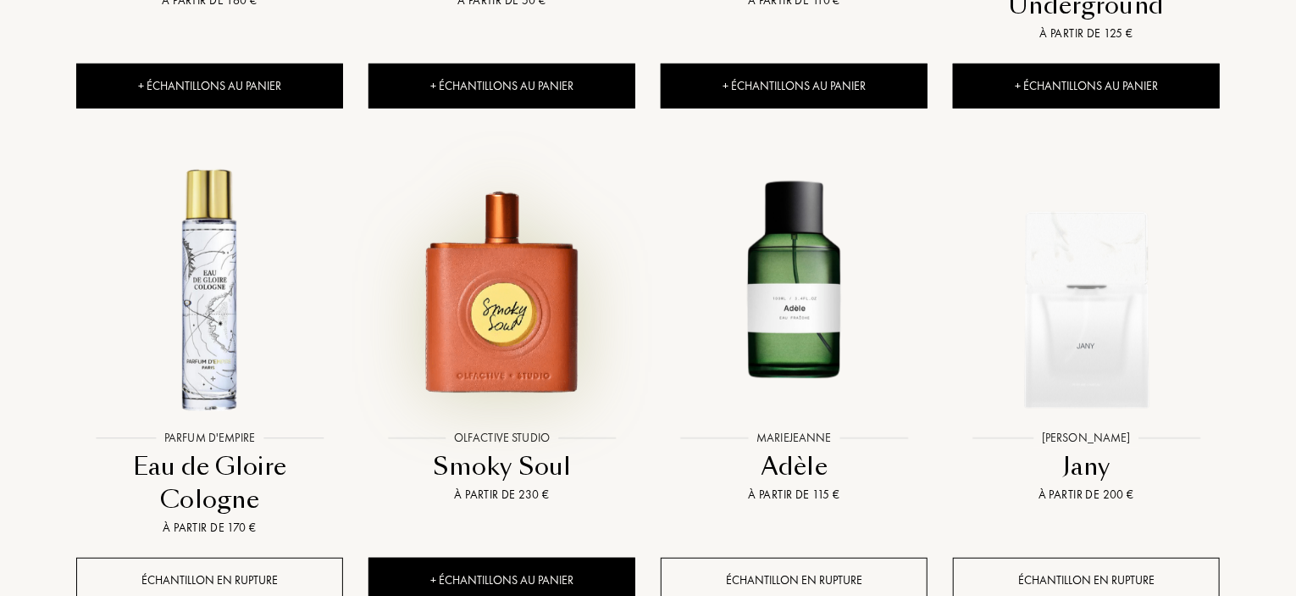
click at [470, 225] on img at bounding box center [501, 288] width 263 height 263
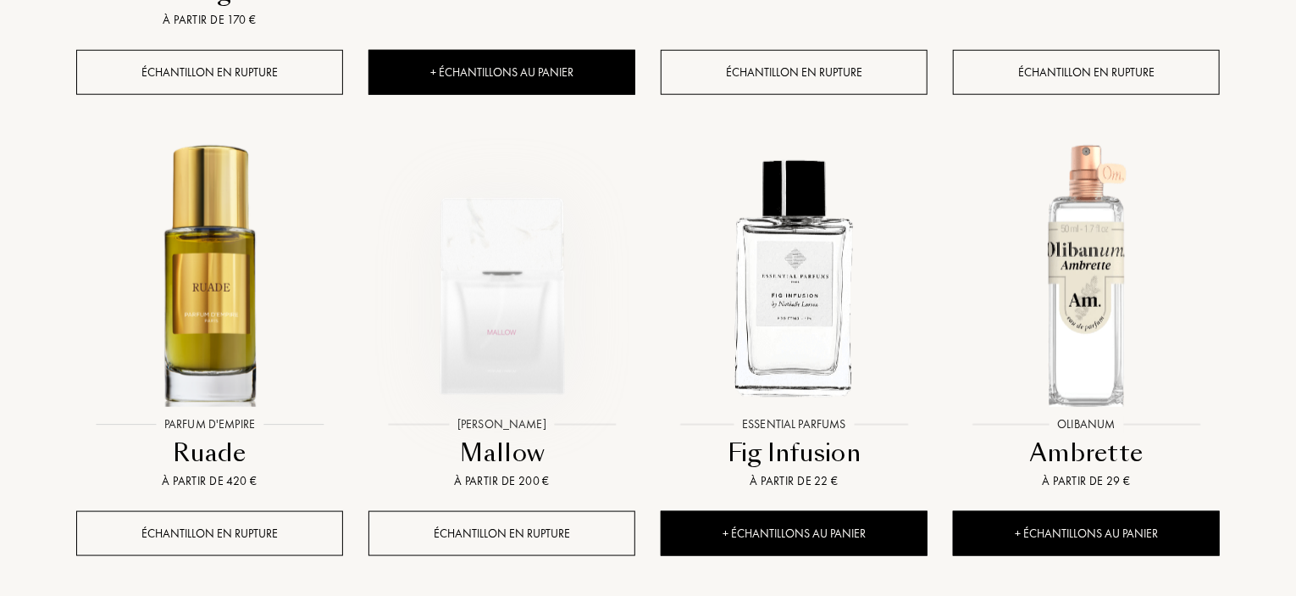
scroll to position [7371, 0]
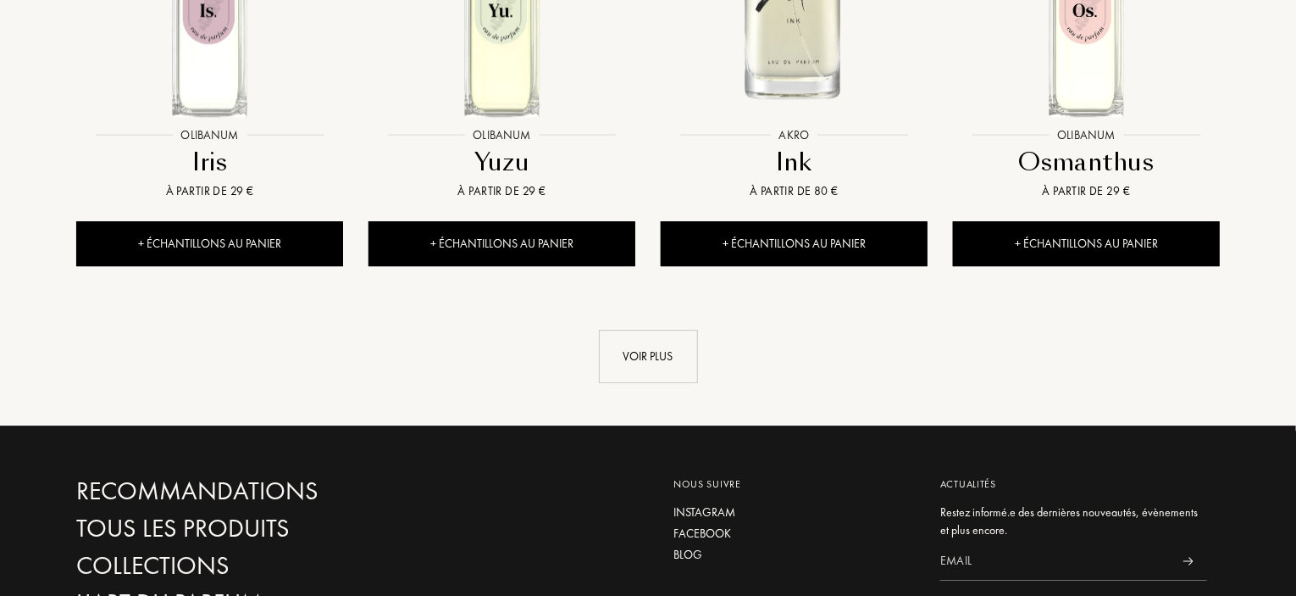
scroll to position [9065, 0]
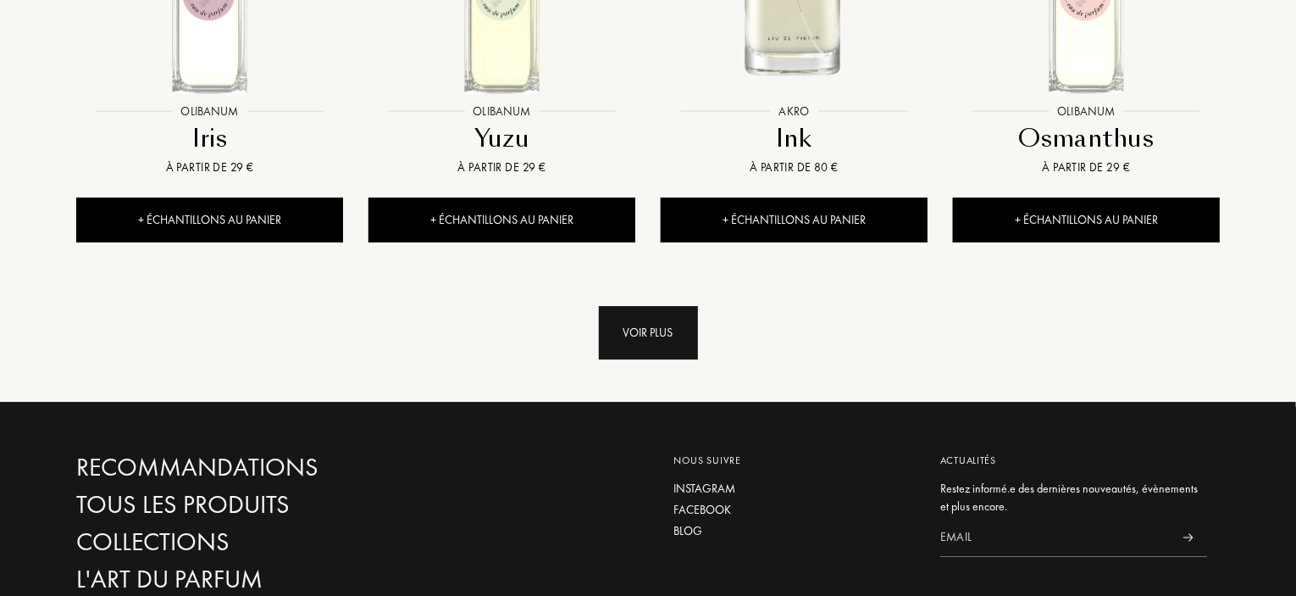
click at [623, 306] on div "Voir plus" at bounding box center [648, 332] width 99 height 53
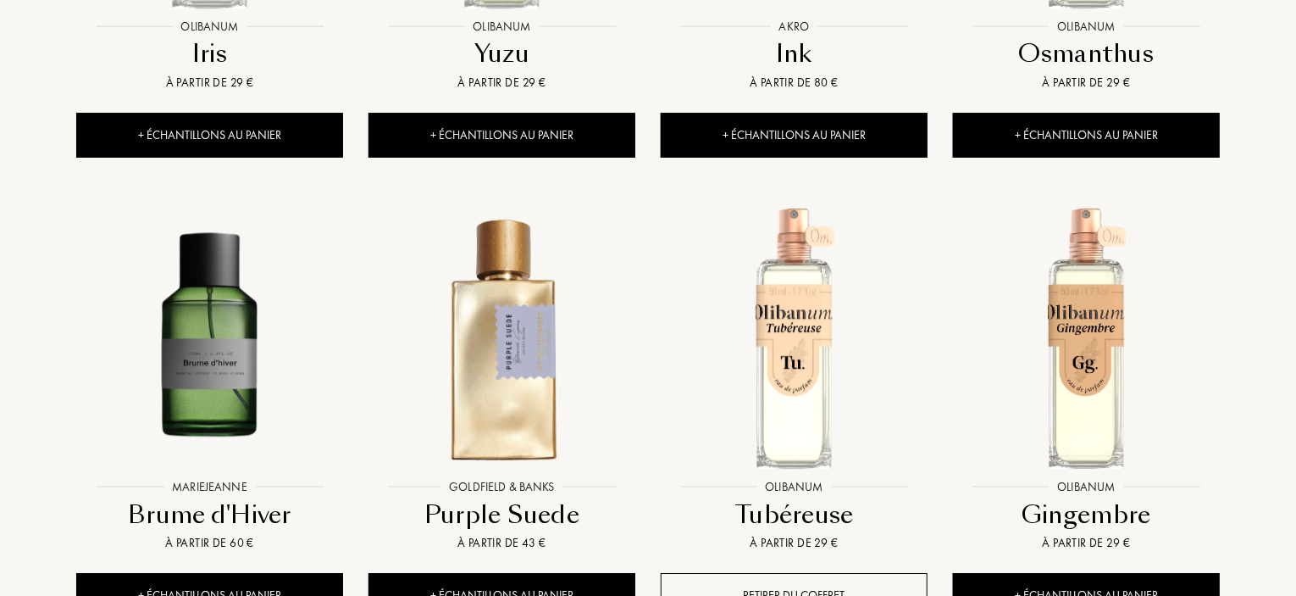
scroll to position [9150, 0]
click at [224, 217] on img at bounding box center [209, 337] width 263 height 263
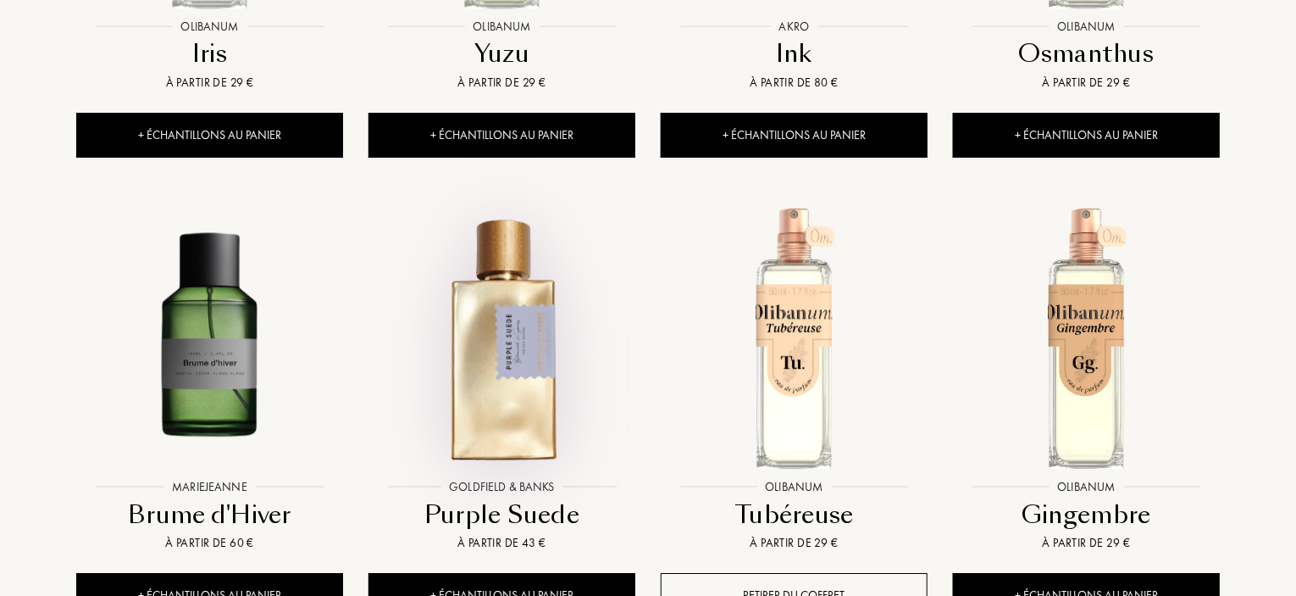
click at [522, 261] on img at bounding box center [501, 337] width 263 height 263
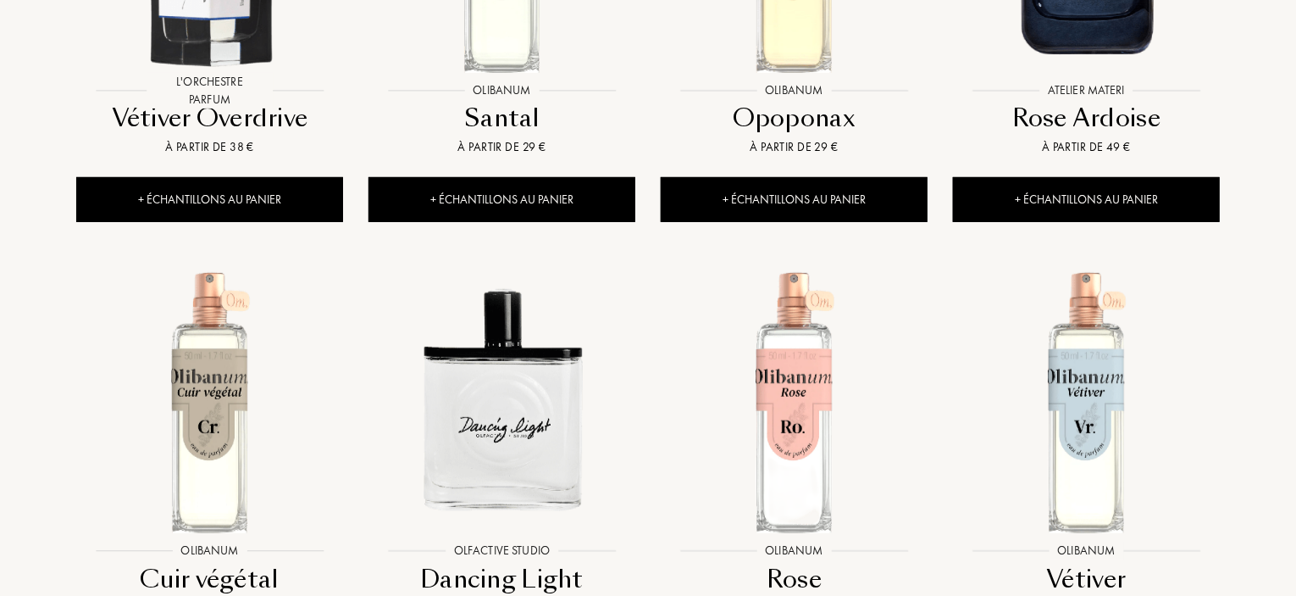
scroll to position [10167, 0]
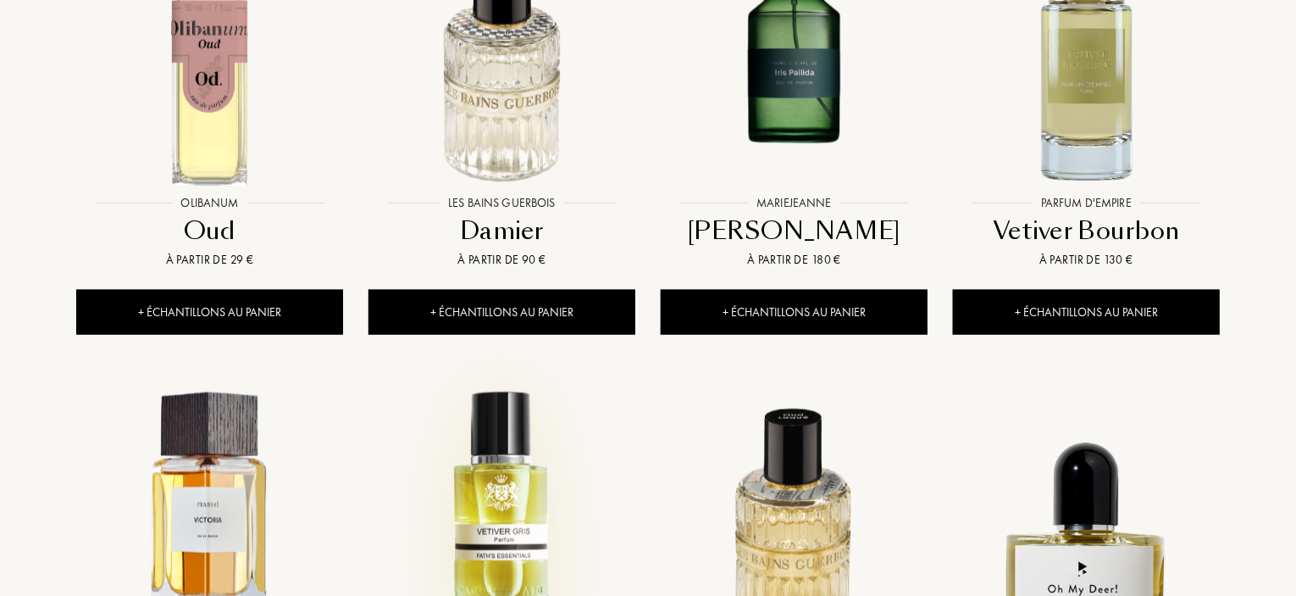
scroll to position [10845, 0]
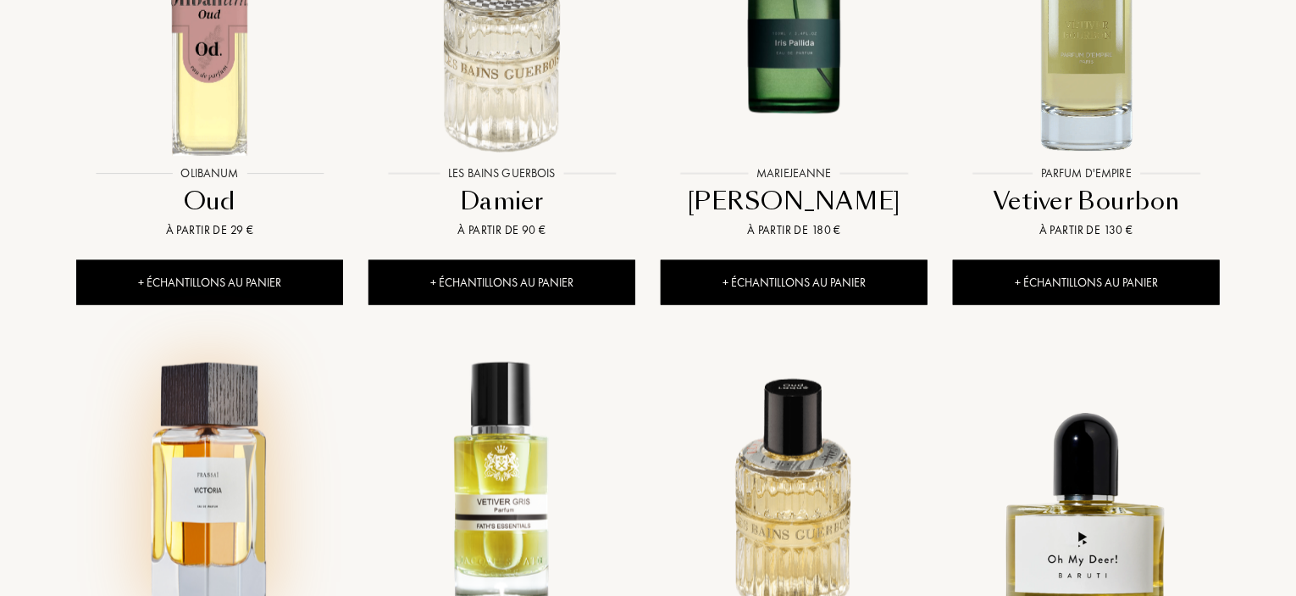
click at [182, 357] on img at bounding box center [209, 484] width 263 height 263
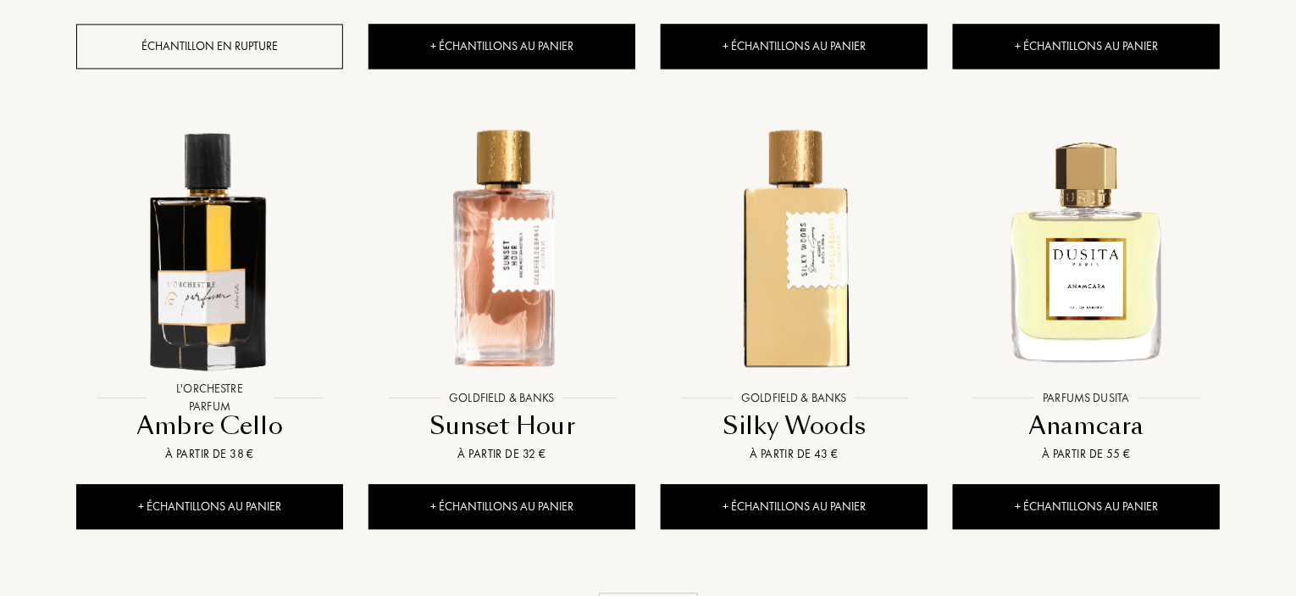
scroll to position [11522, 0]
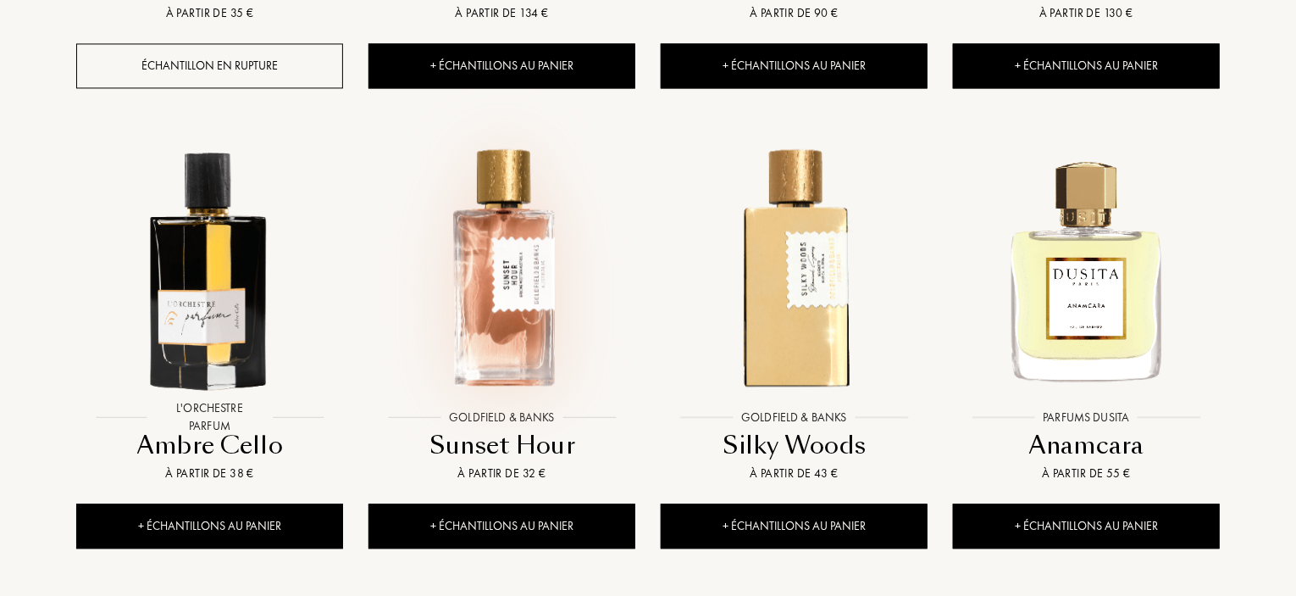
click at [513, 136] on img at bounding box center [501, 267] width 263 height 263
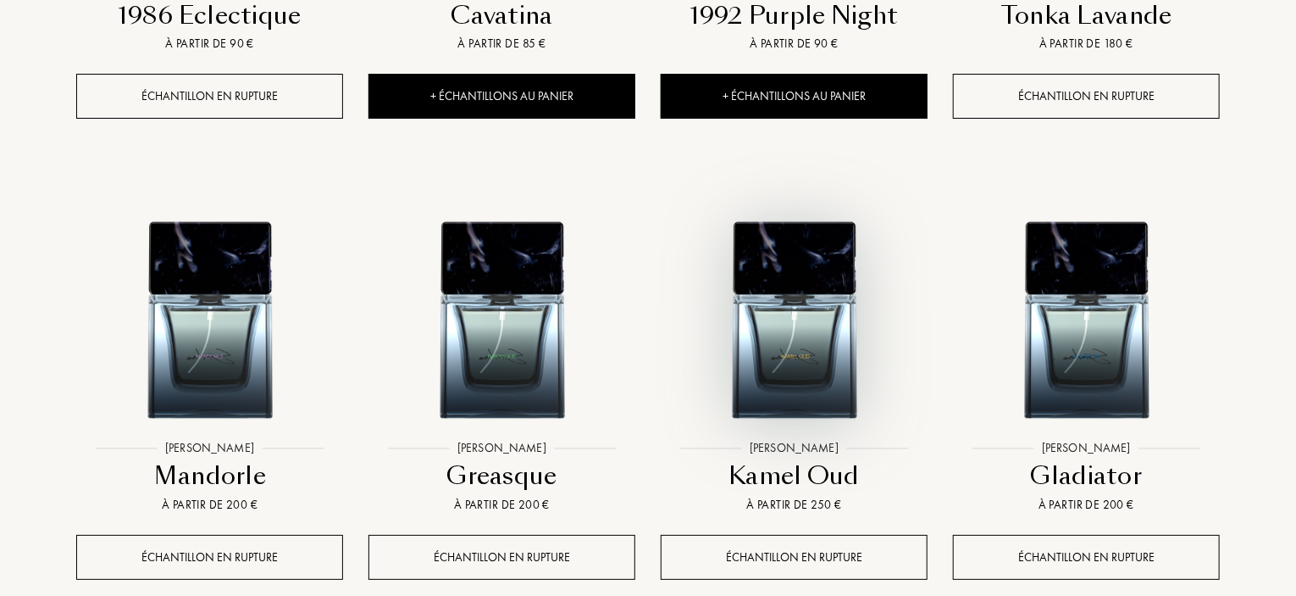
scroll to position [13132, 0]
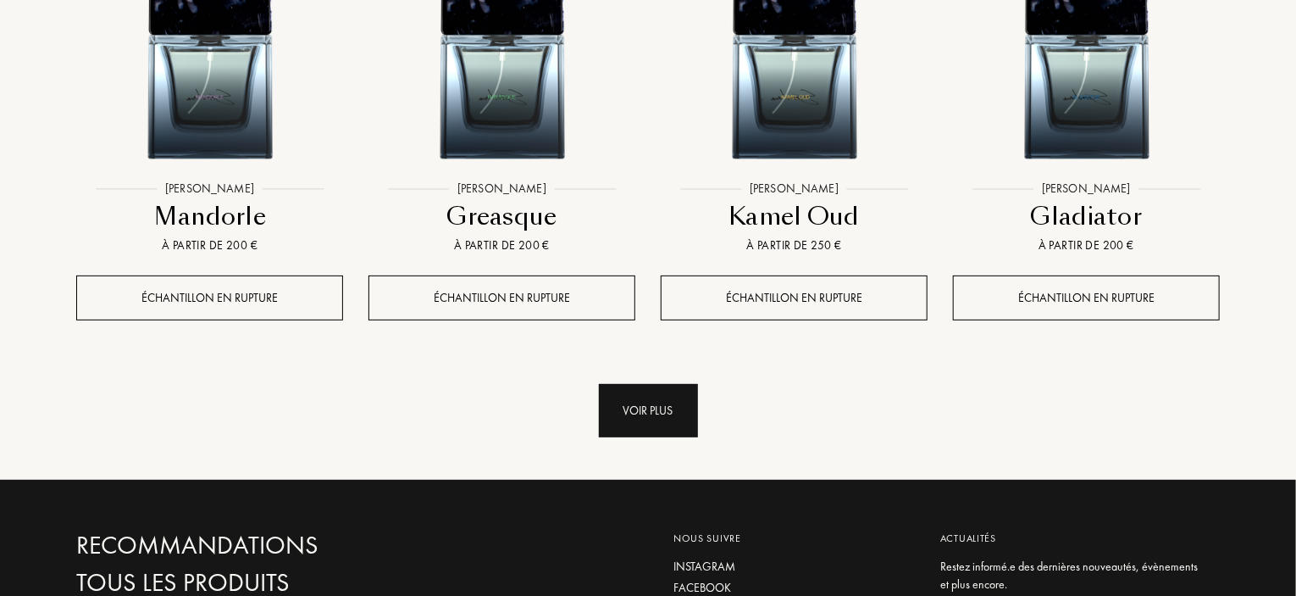
click at [674, 384] on div "Voir plus" at bounding box center [648, 410] width 99 height 53
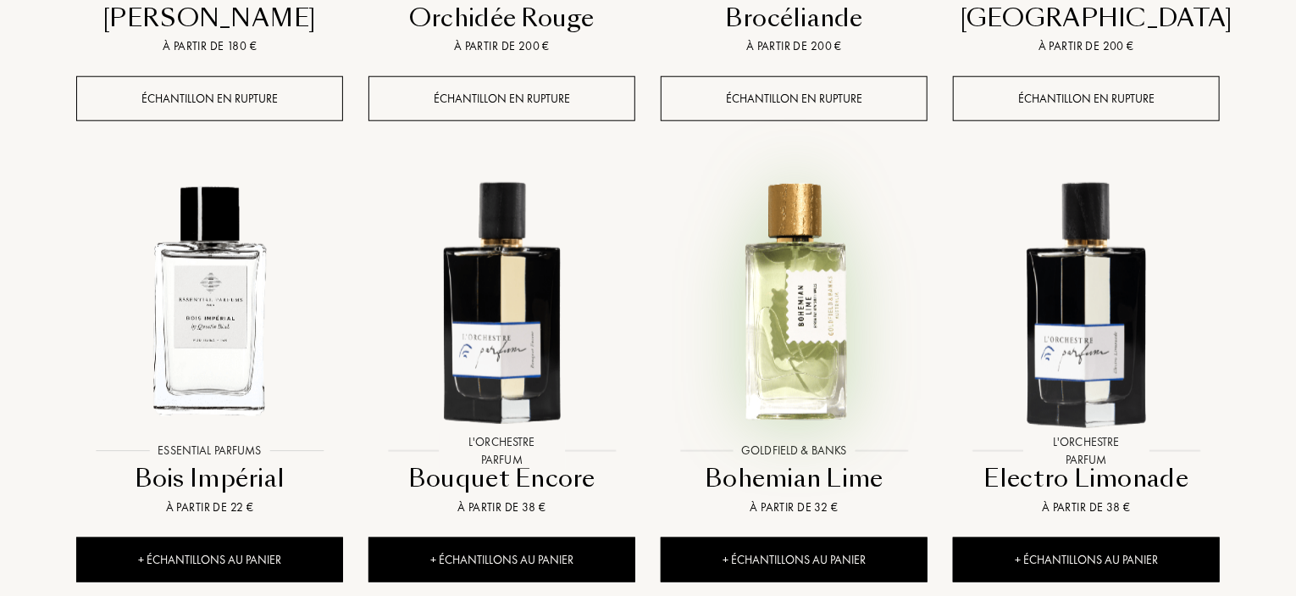
scroll to position [13810, 0]
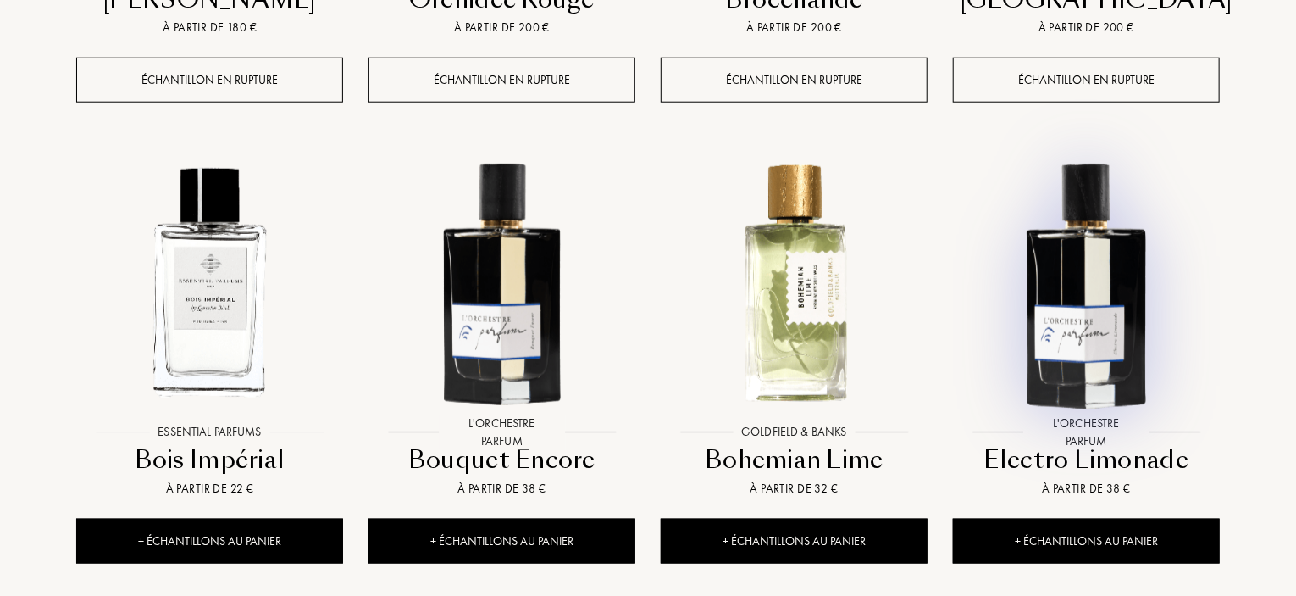
click at [1056, 180] on img at bounding box center [1086, 282] width 263 height 263
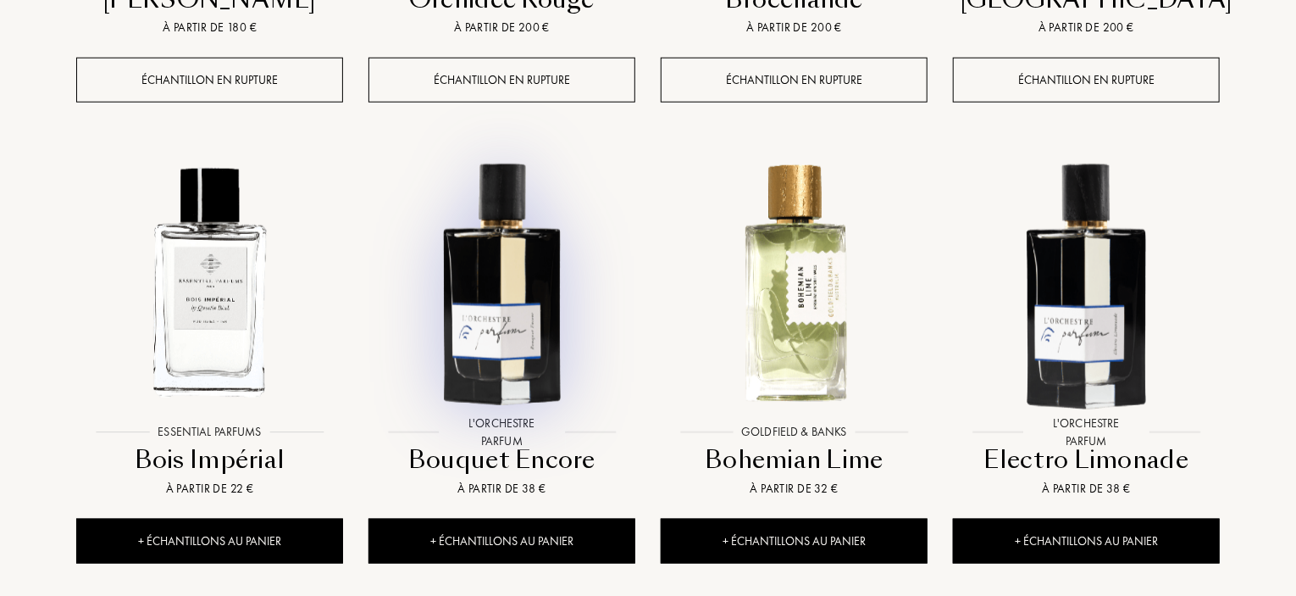
click at [514, 151] on img at bounding box center [501, 282] width 263 height 263
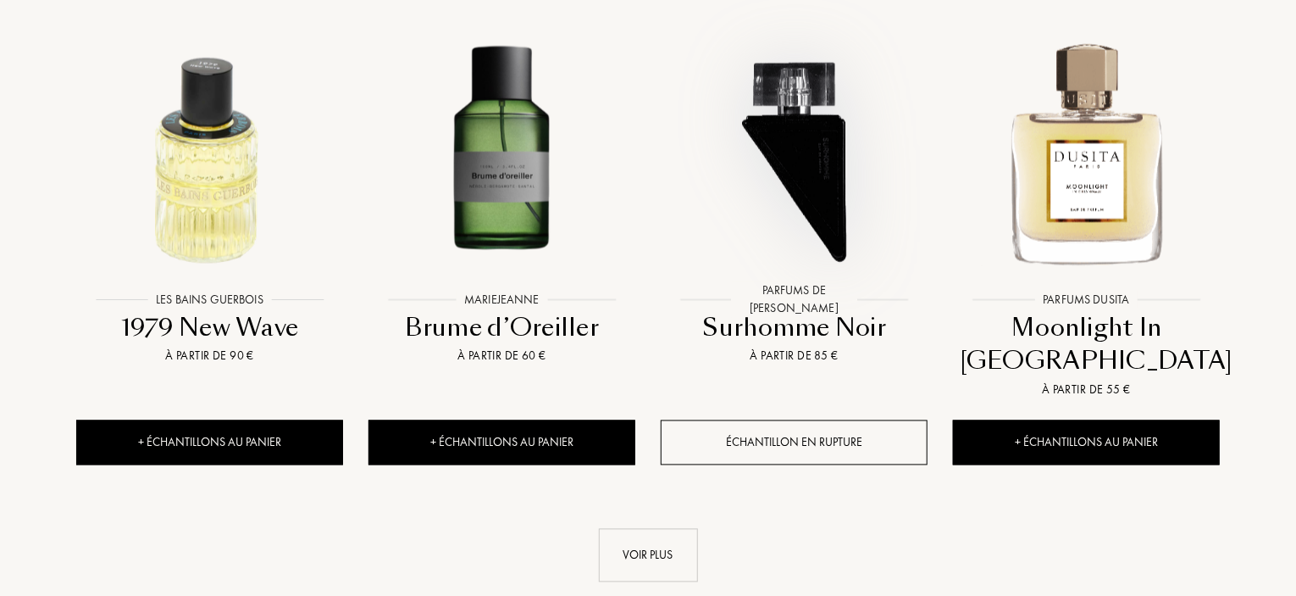
scroll to position [14403, 0]
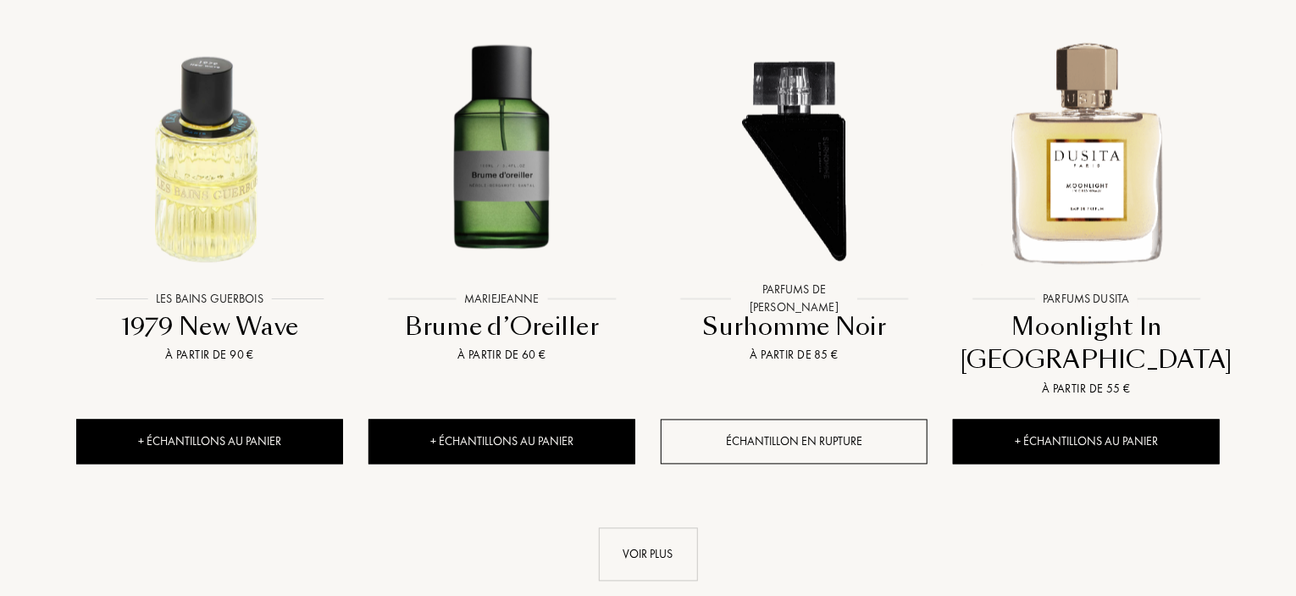
click at [579, 528] on link "Voir plus" at bounding box center [648, 554] width 1144 height 53
click at [609, 528] on div "Voir plus" at bounding box center [648, 554] width 99 height 53
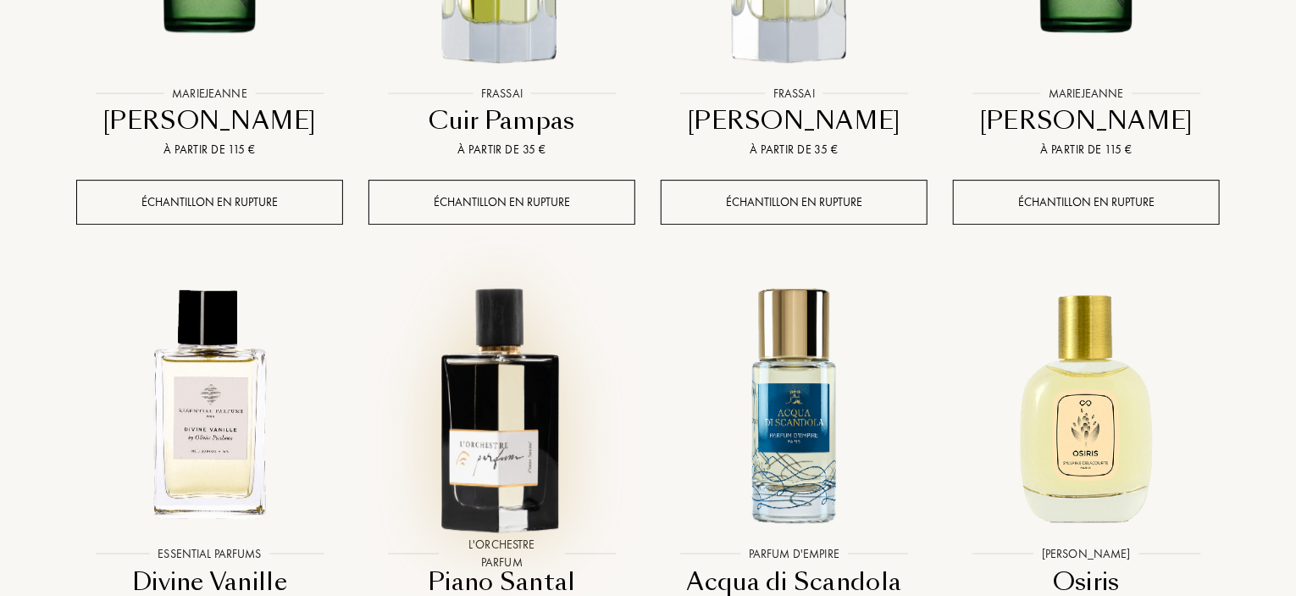
scroll to position [15674, 0]
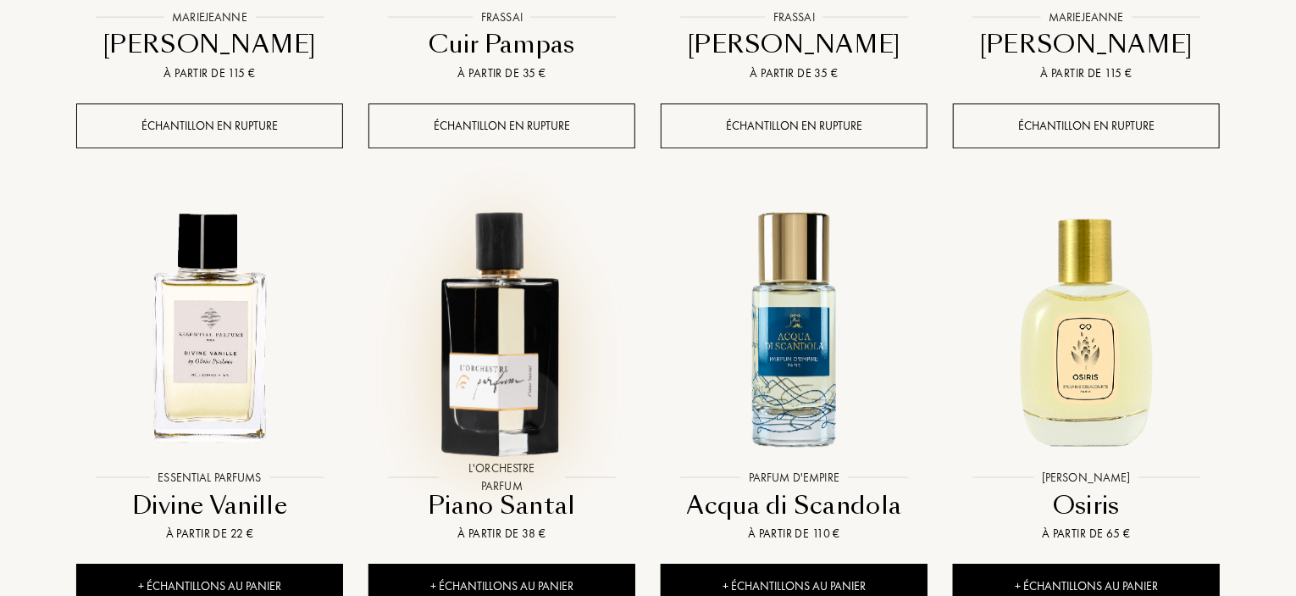
click at [516, 230] on img at bounding box center [501, 328] width 263 height 263
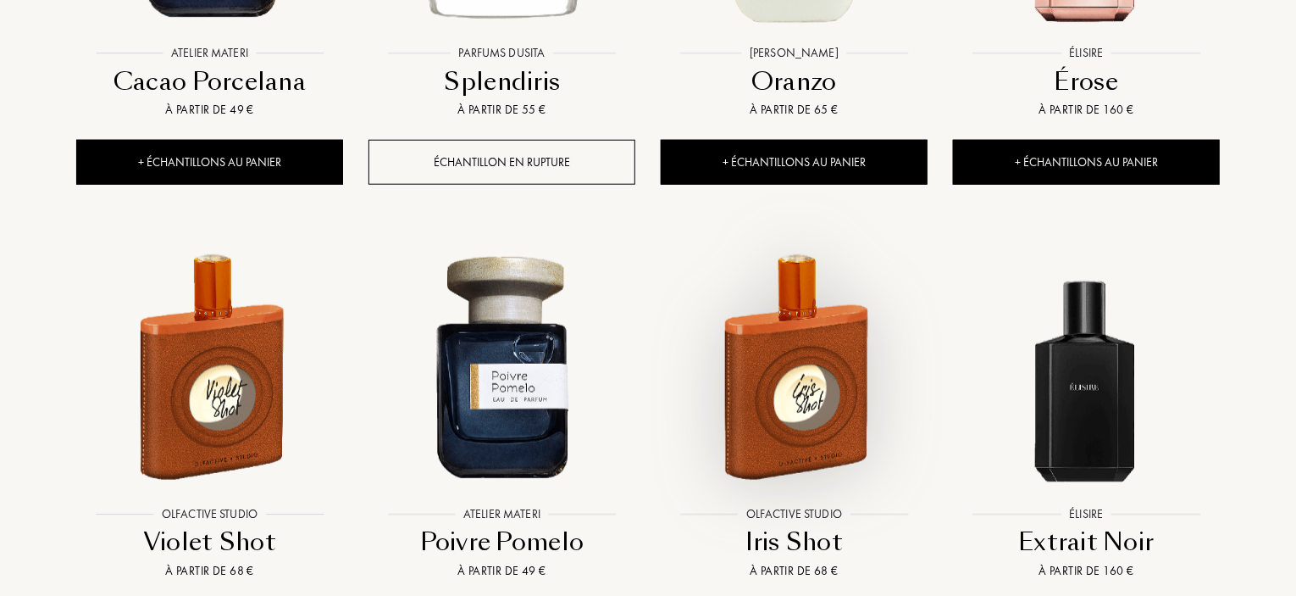
scroll to position [17114, 0]
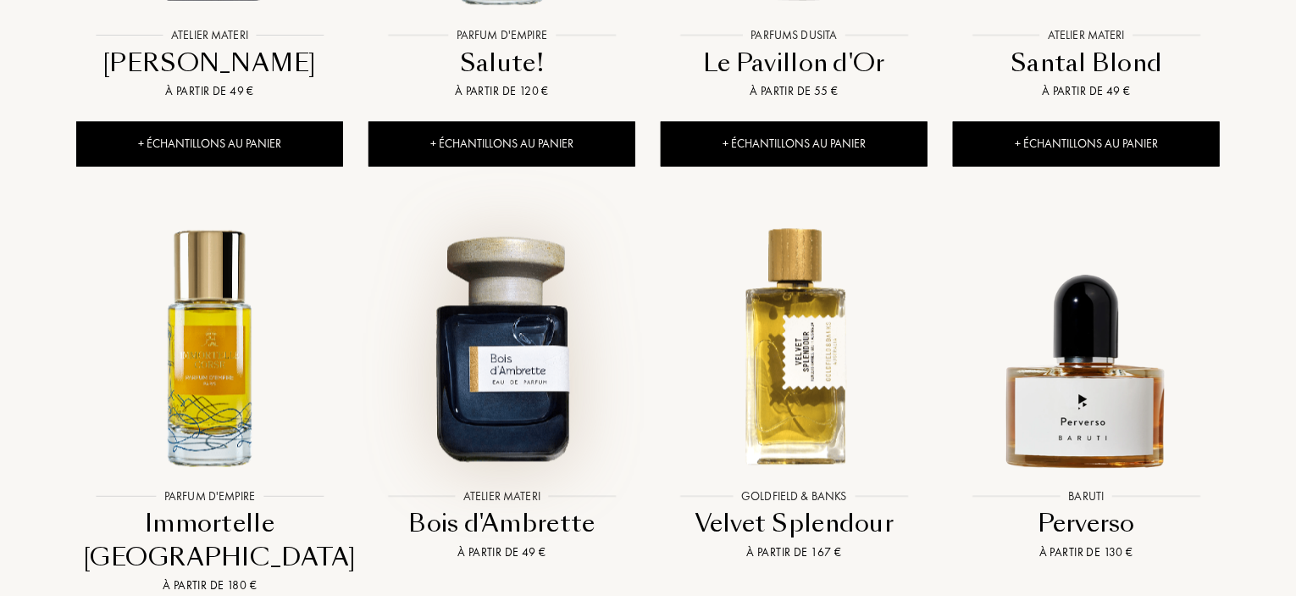
scroll to position [17961, 0]
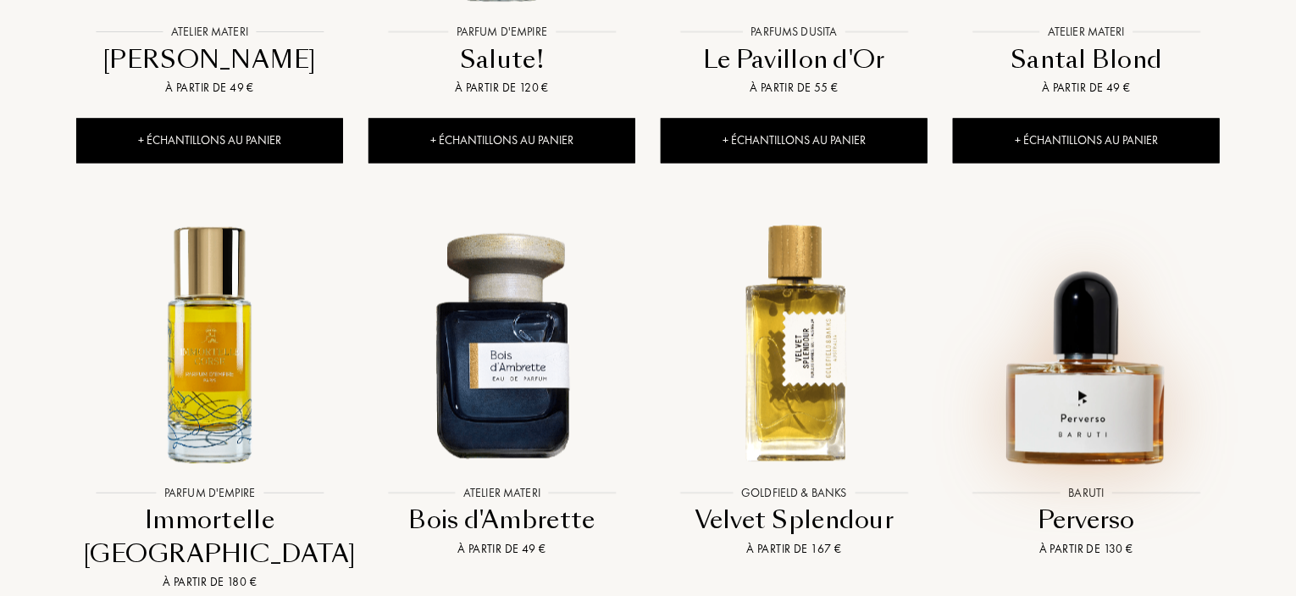
click at [1090, 234] on img at bounding box center [1086, 342] width 263 height 263
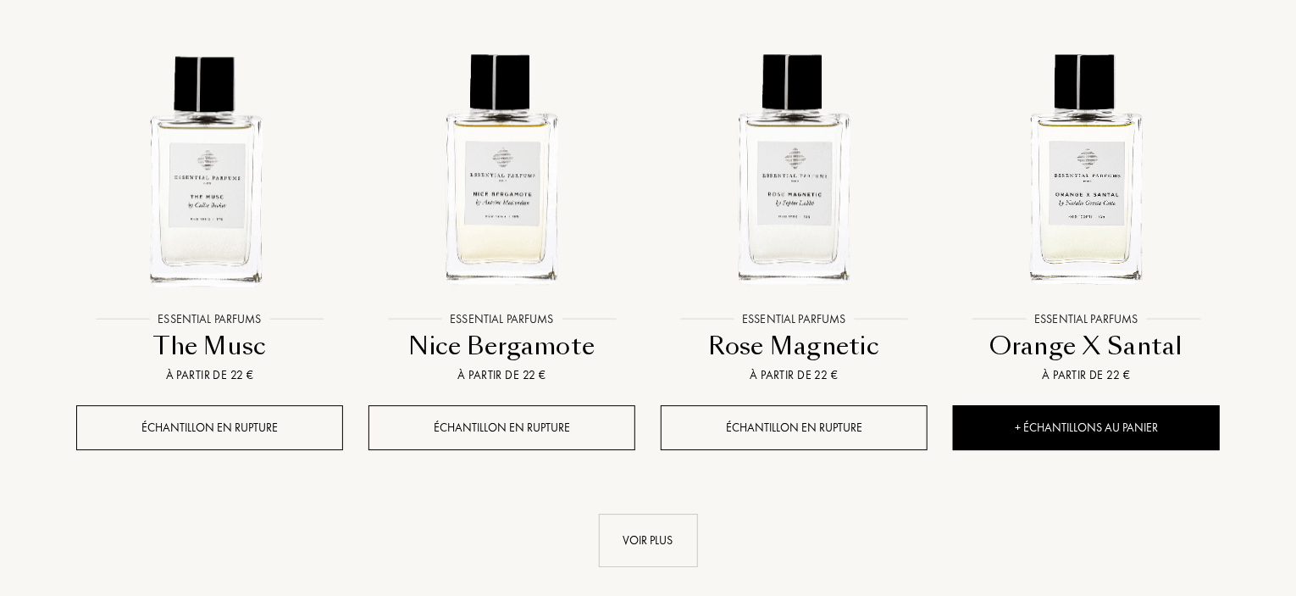
scroll to position [18639, 0]
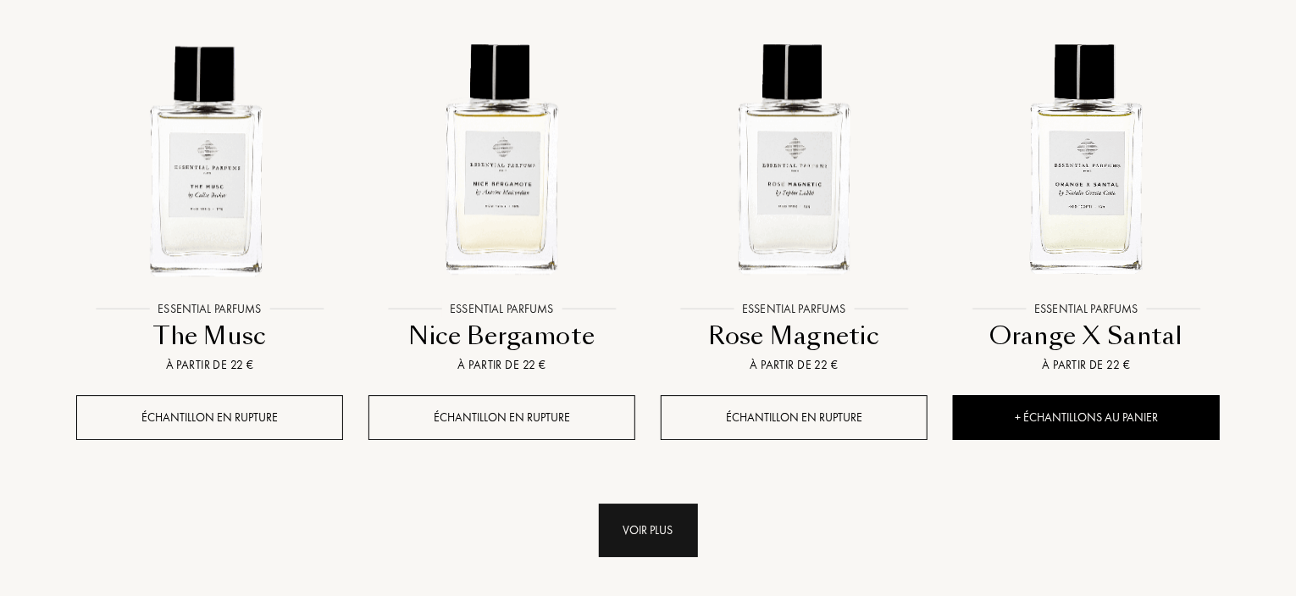
click at [644, 503] on div "Voir plus" at bounding box center [648, 529] width 99 height 53
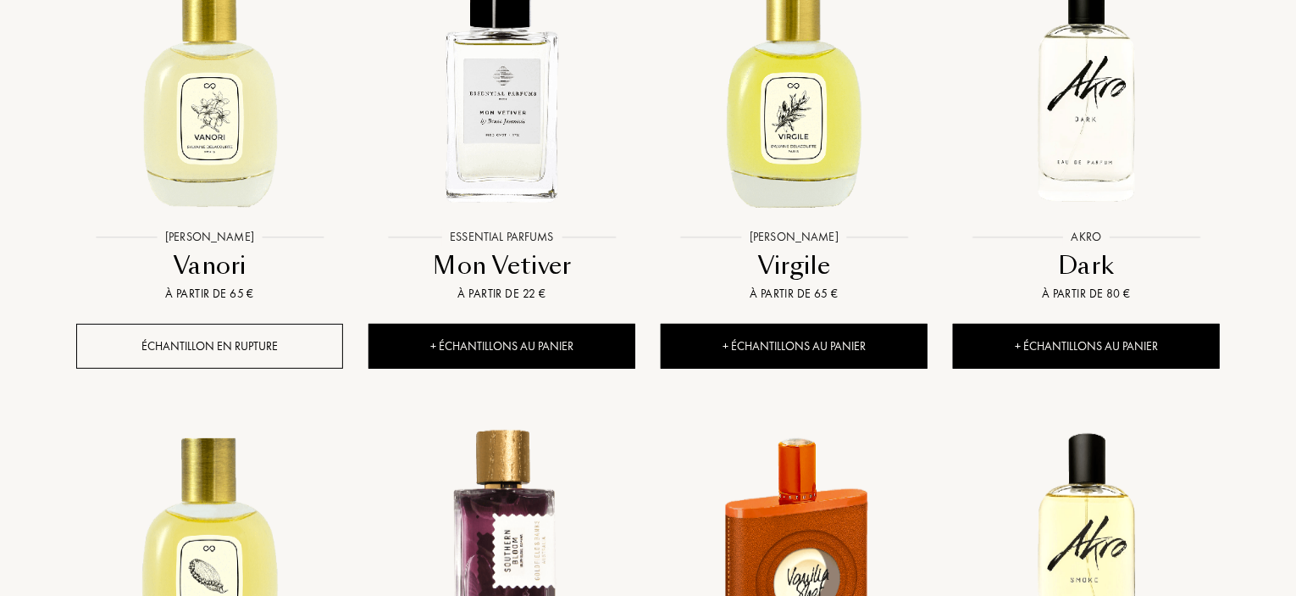
scroll to position [19740, 0]
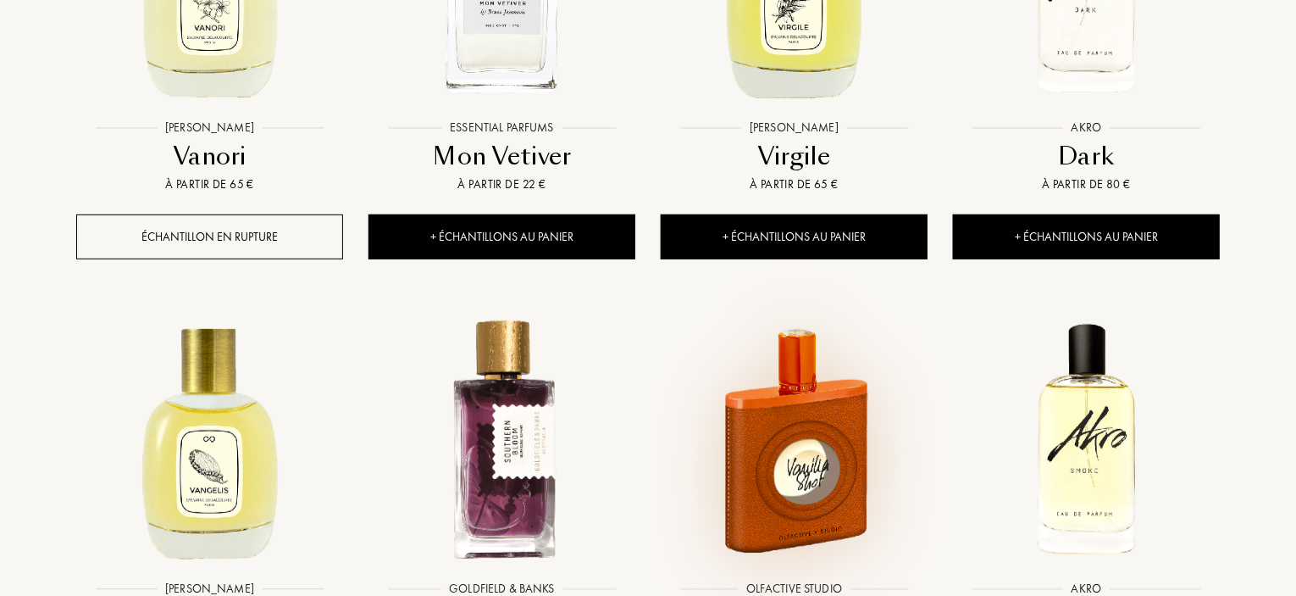
click at [803, 308] on img at bounding box center [794, 439] width 263 height 263
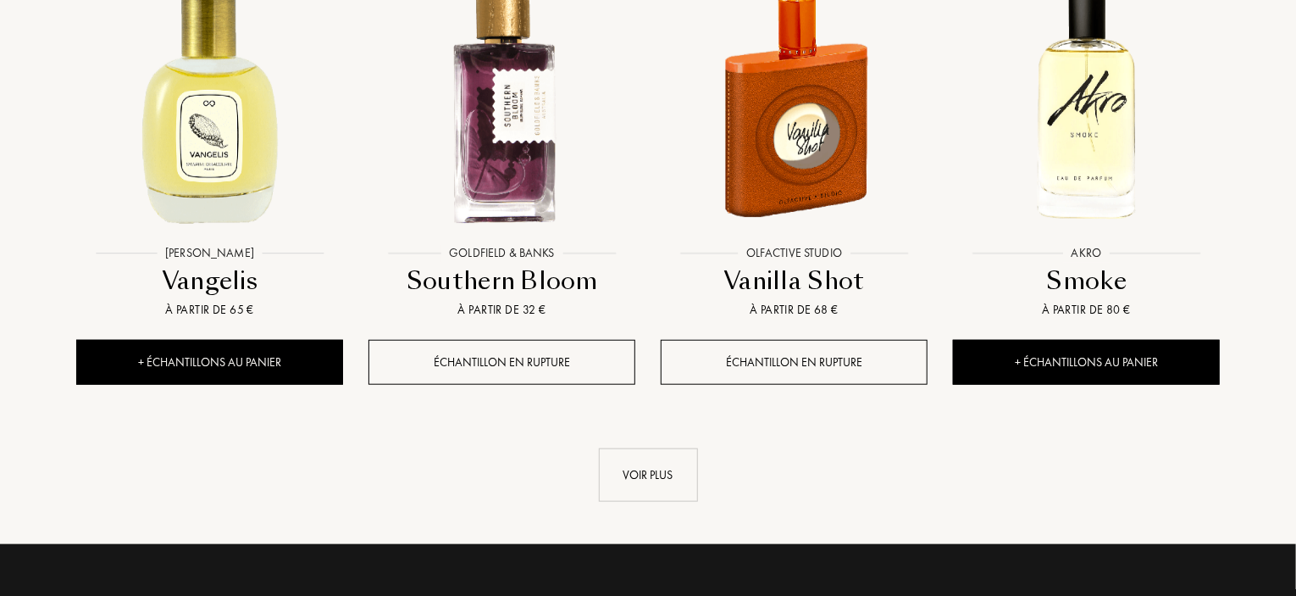
scroll to position [20079, 0]
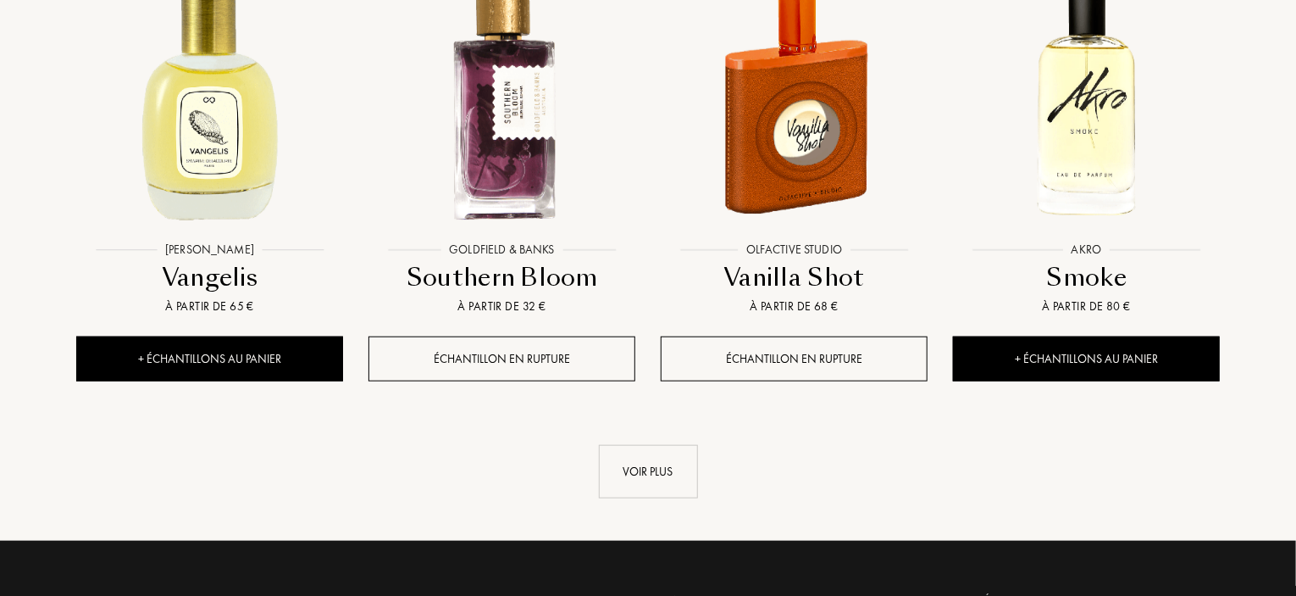
click at [636, 445] on div "Voir plus" at bounding box center [648, 471] width 99 height 53
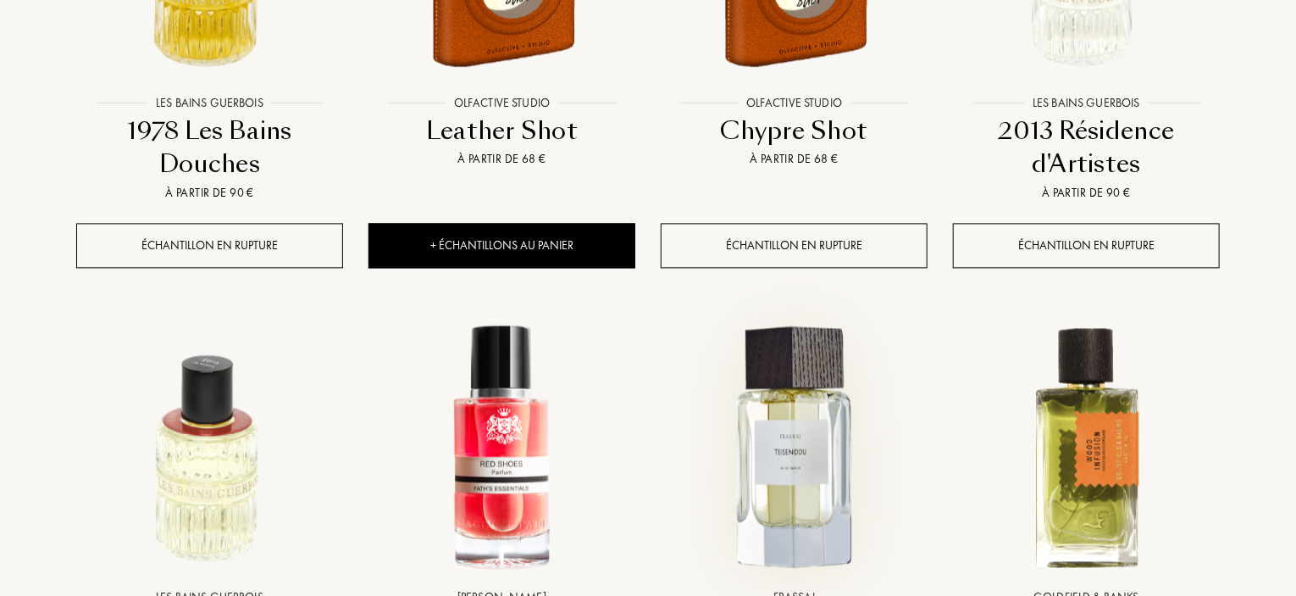
scroll to position [21265, 0]
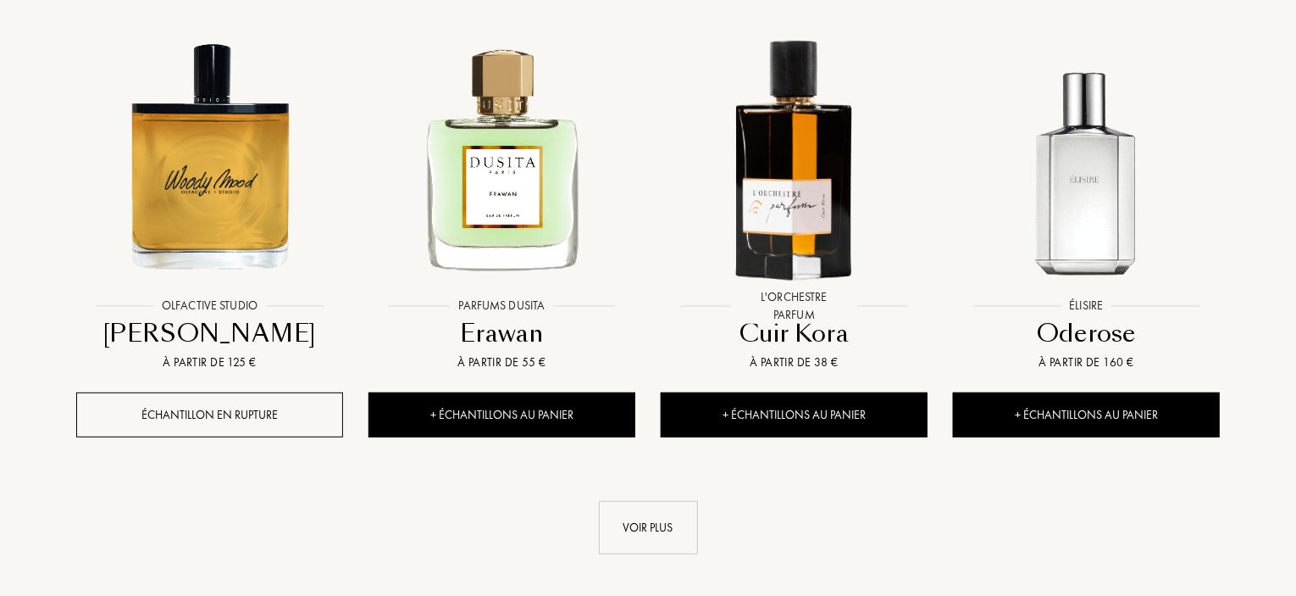
scroll to position [22960, 0]
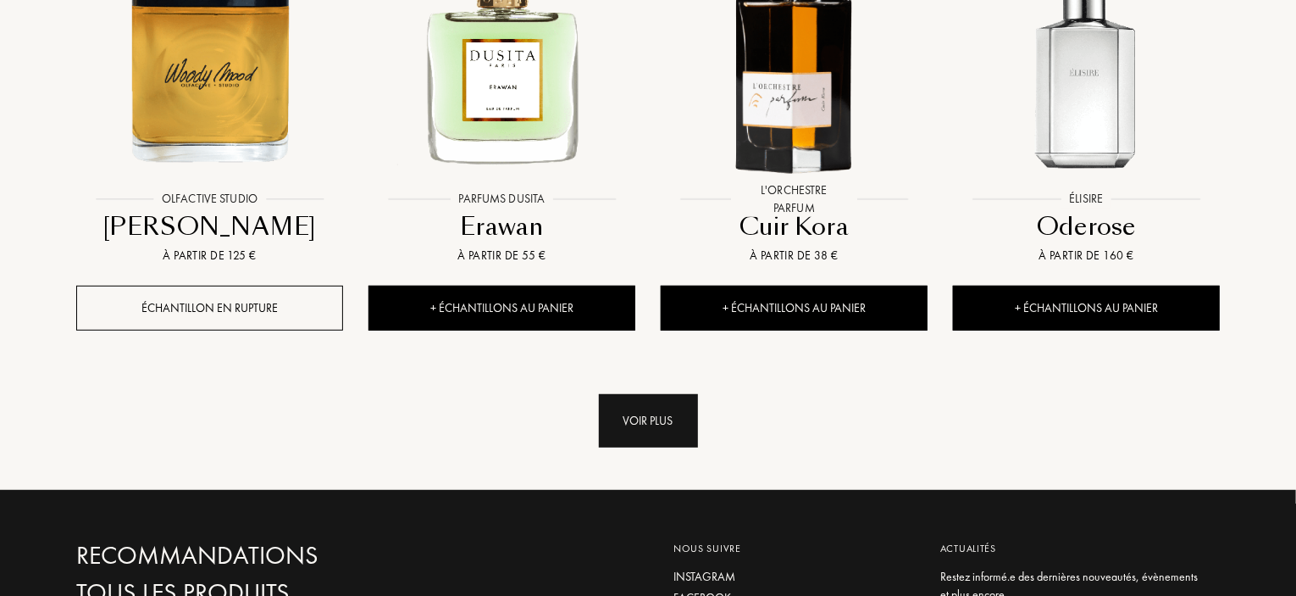
click at [627, 394] on div "Voir plus" at bounding box center [648, 420] width 99 height 53
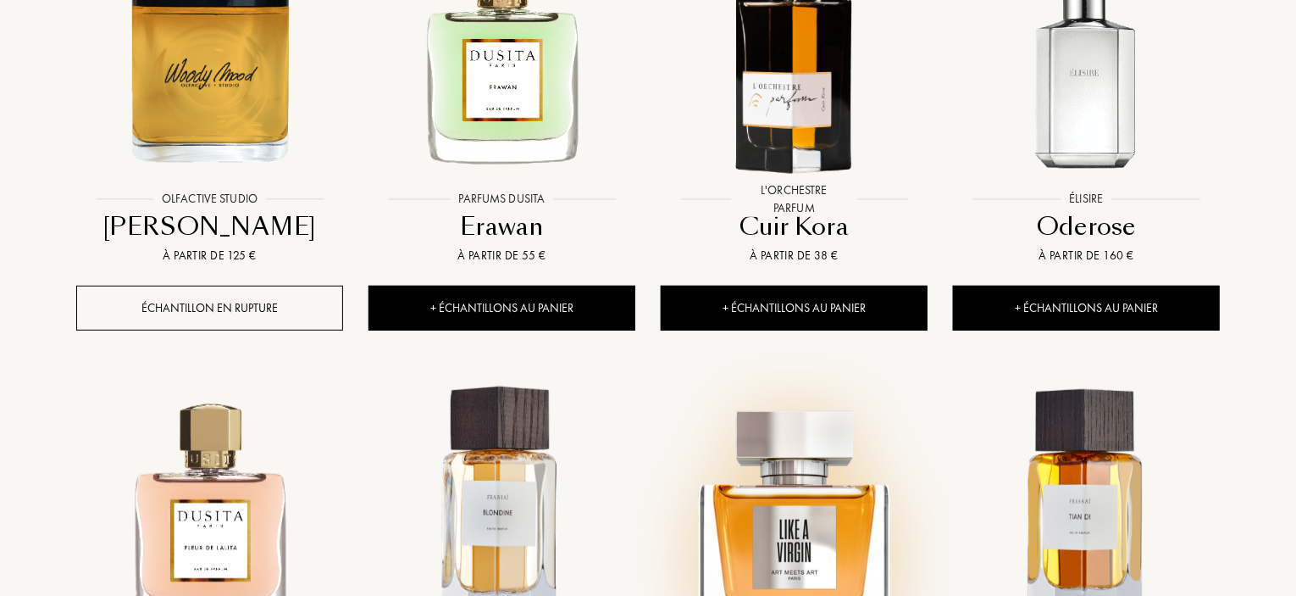
click at [796, 379] on img at bounding box center [794, 510] width 263 height 263
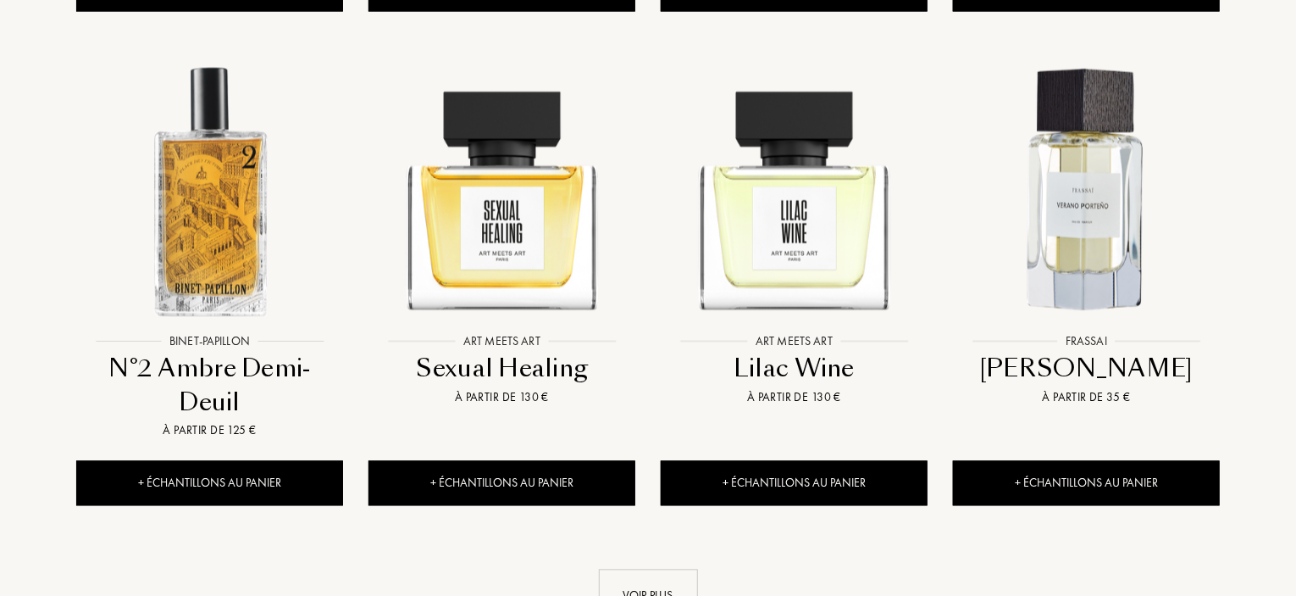
scroll to position [24316, 0]
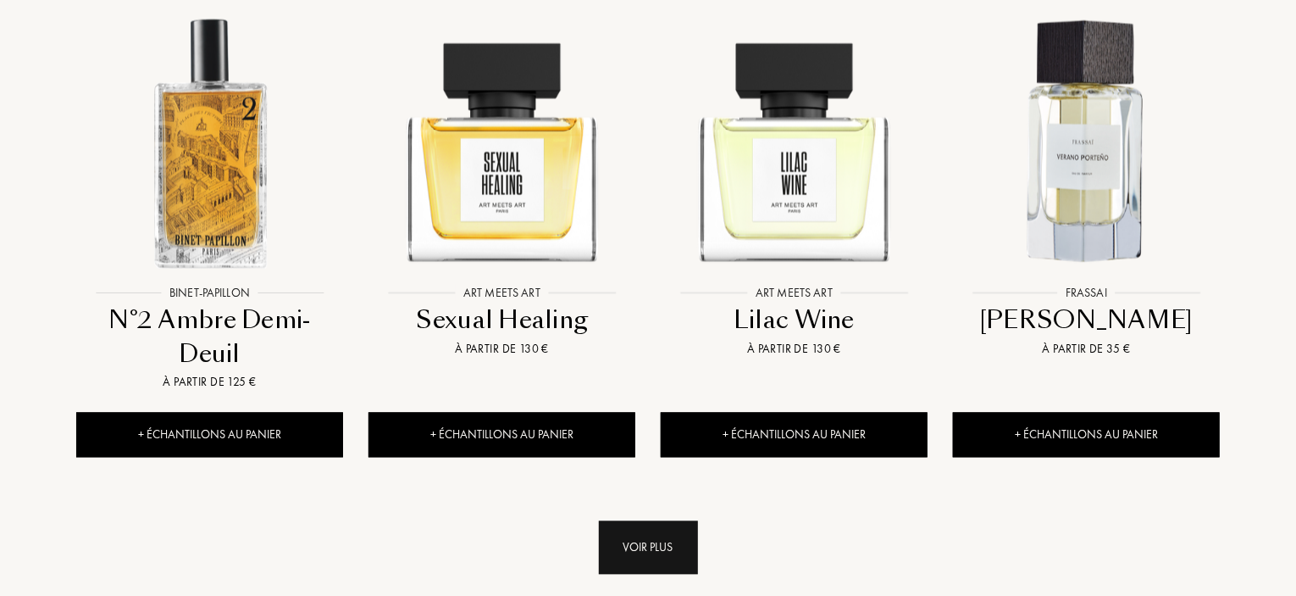
click at [642, 520] on div "Voir plus" at bounding box center [648, 546] width 99 height 53
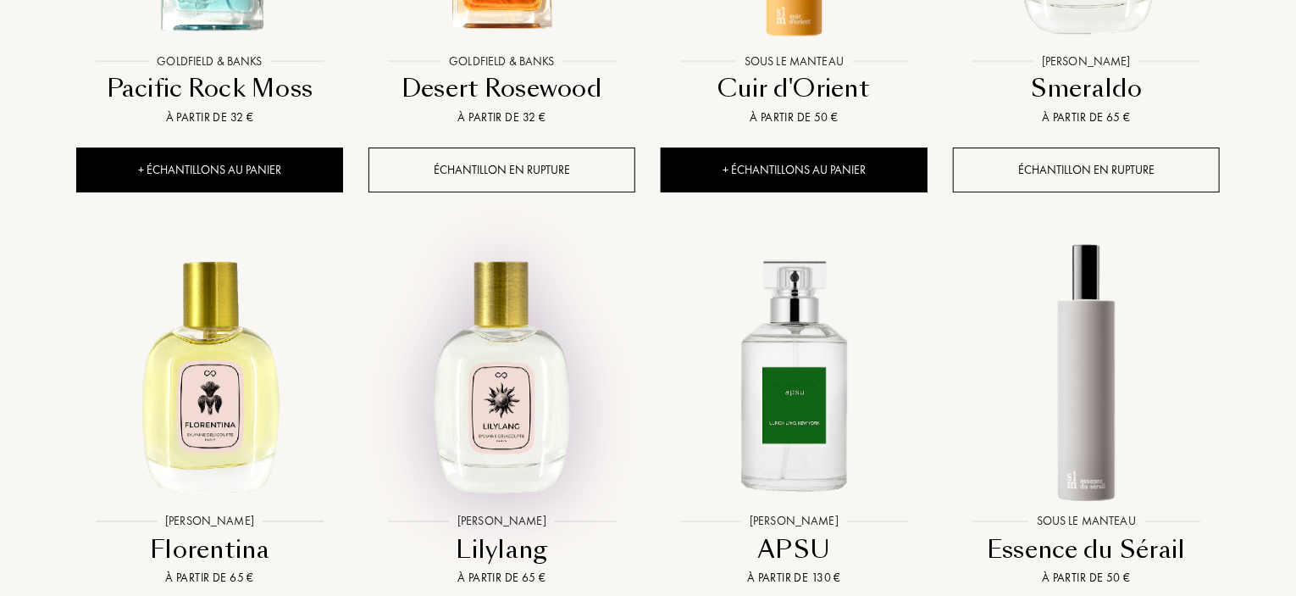
scroll to position [25586, 0]
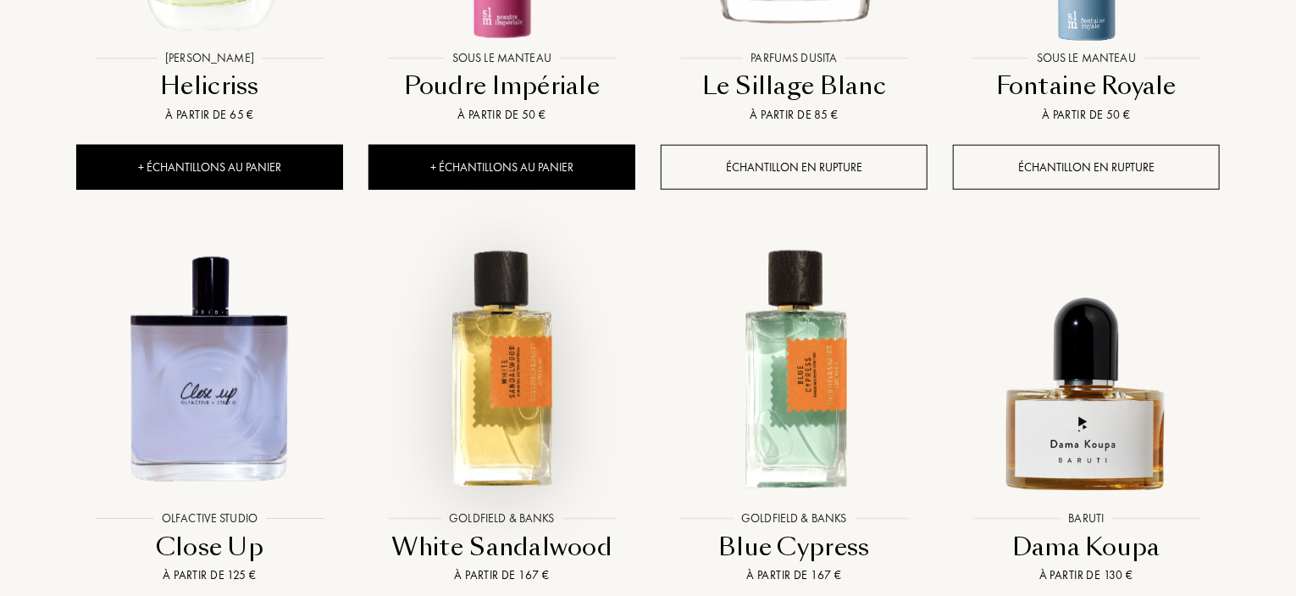
scroll to position [27027, 0]
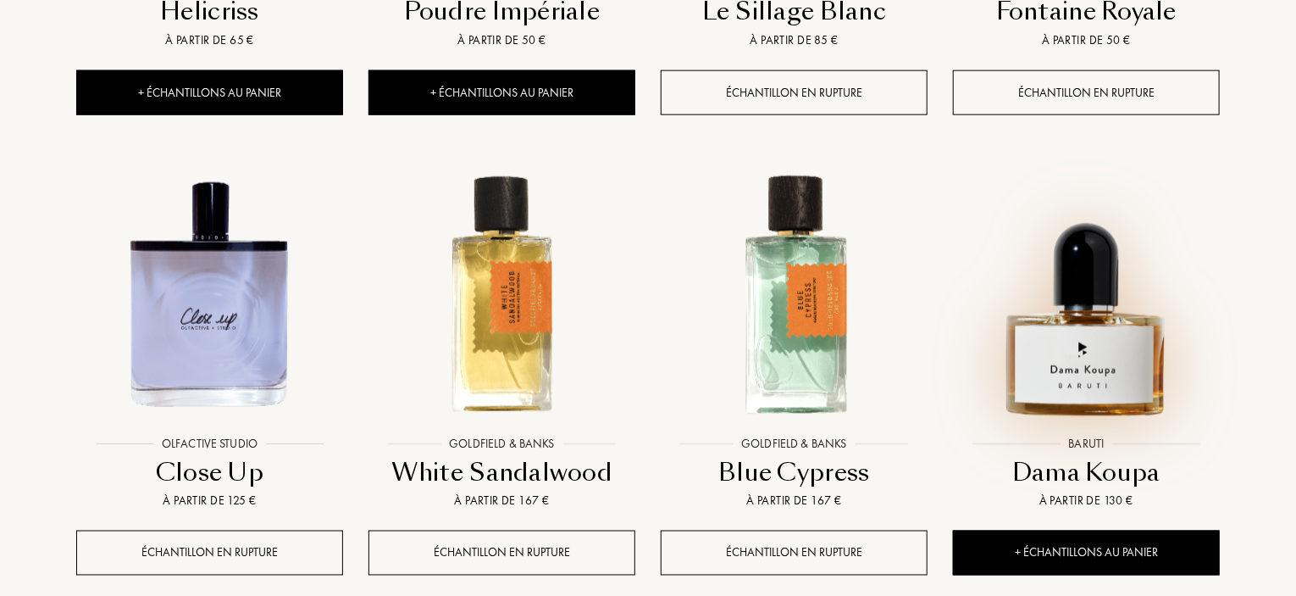
click at [1079, 164] on img at bounding box center [1086, 295] width 263 height 263
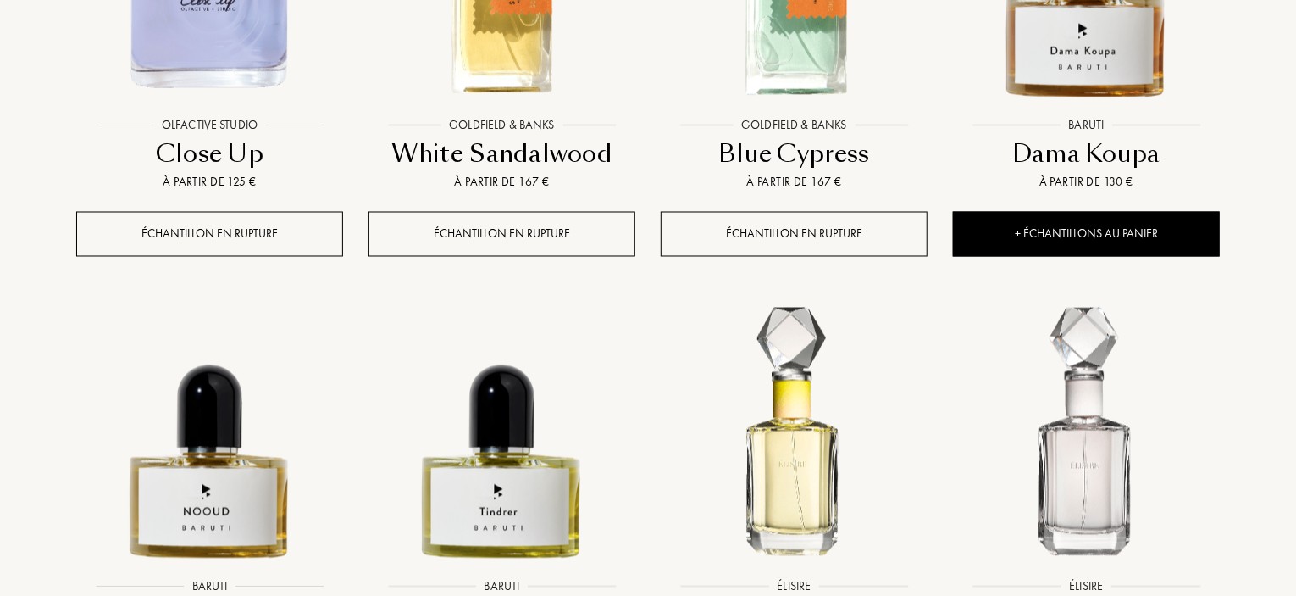
scroll to position [27366, 0]
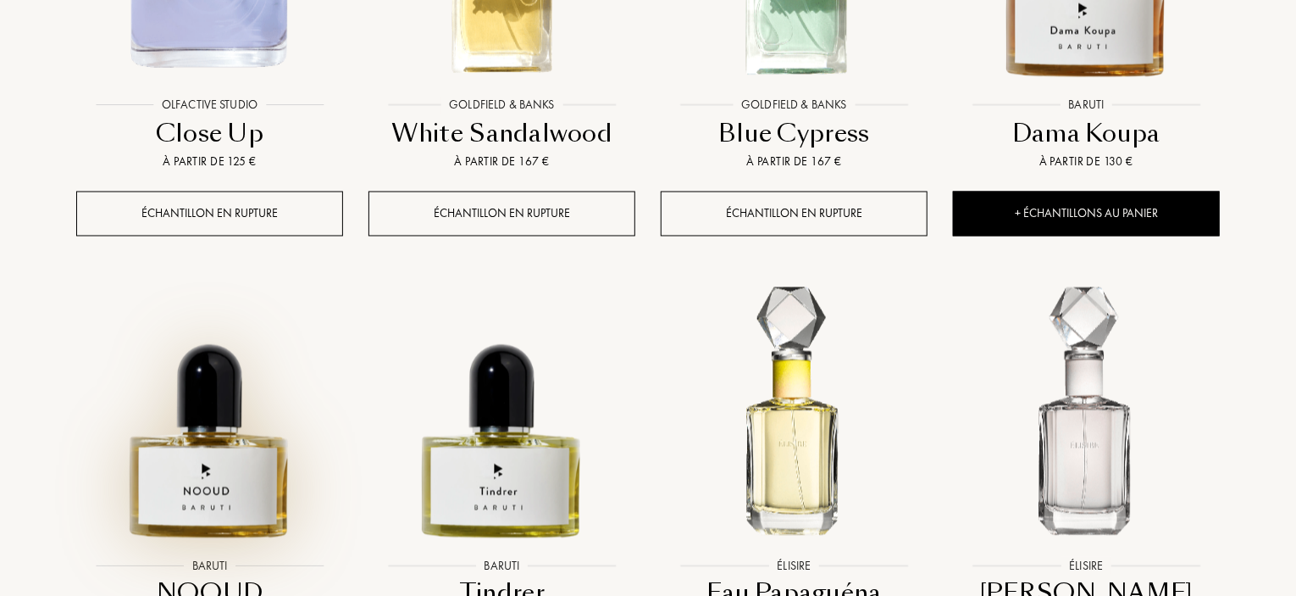
click at [234, 285] on img at bounding box center [209, 416] width 263 height 263
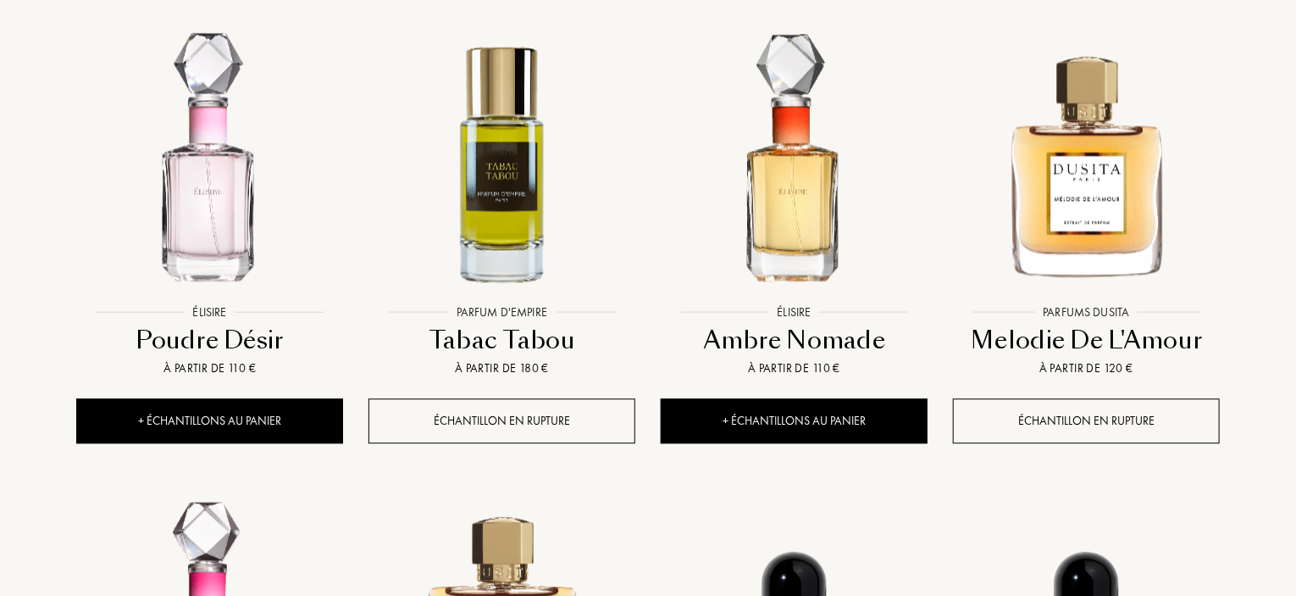
scroll to position [28128, 0]
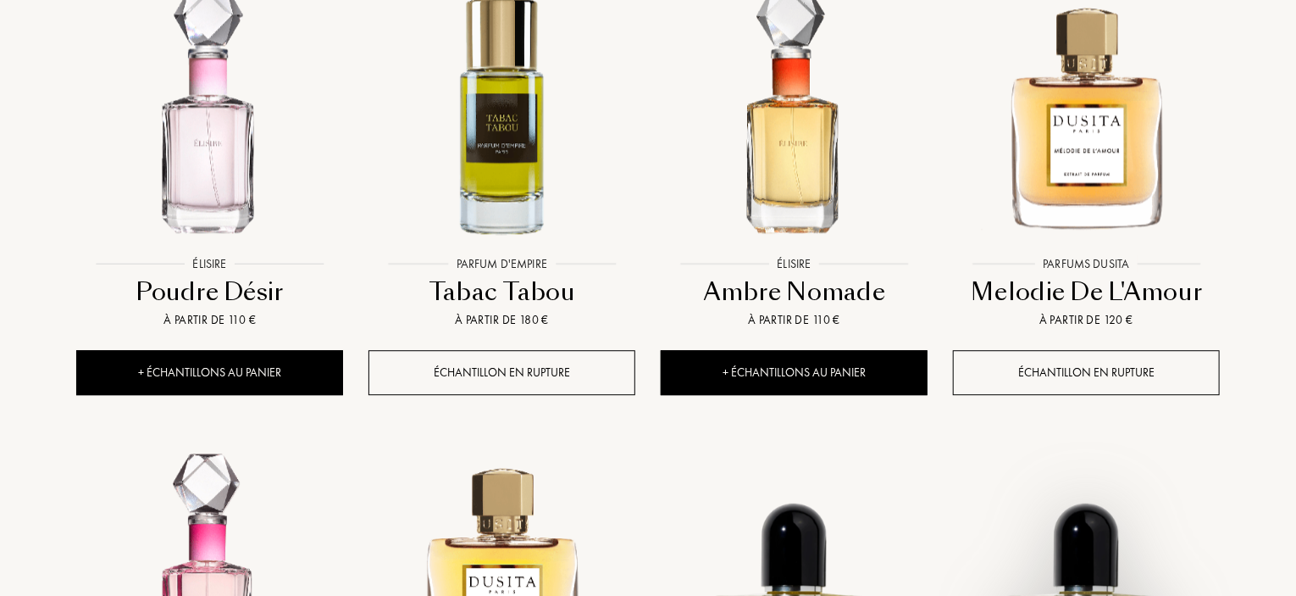
click at [1112, 443] on img at bounding box center [1086, 574] width 263 height 263
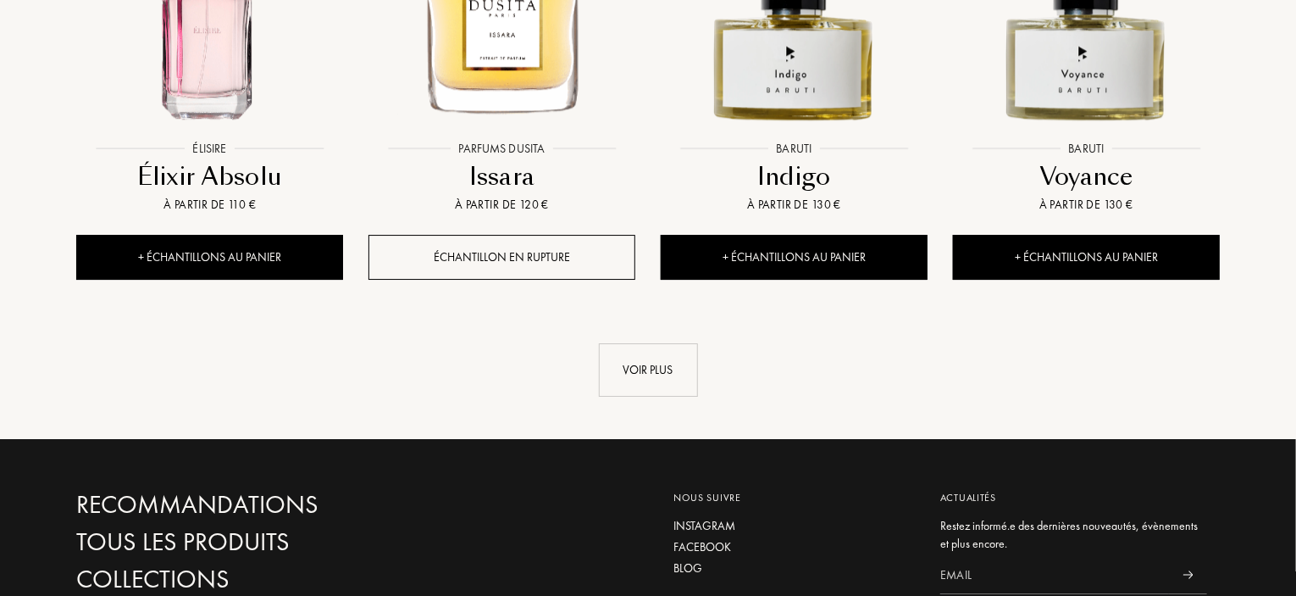
scroll to position [28721, 0]
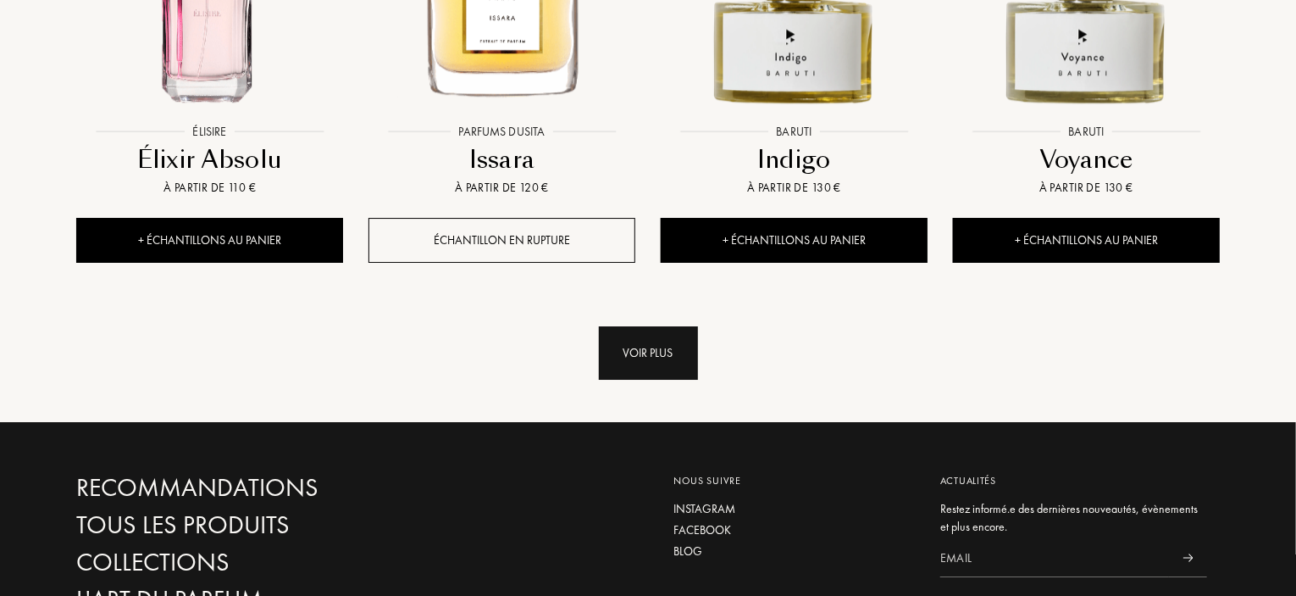
click at [655, 326] on div "Voir plus" at bounding box center [648, 352] width 99 height 53
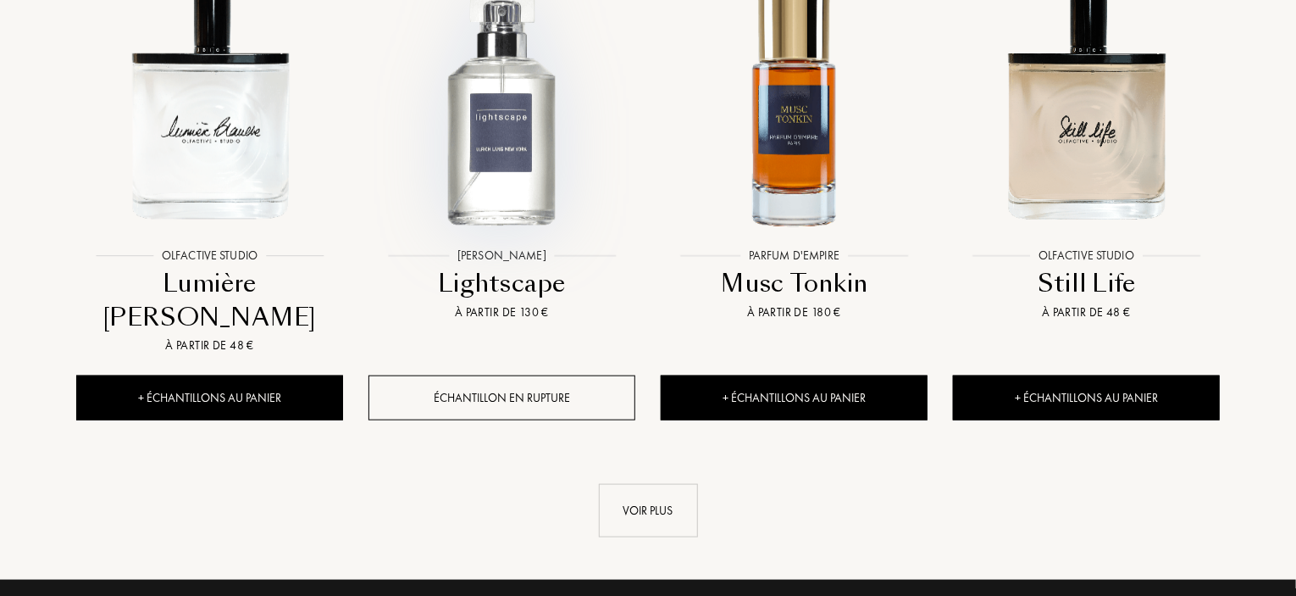
scroll to position [30077, 0]
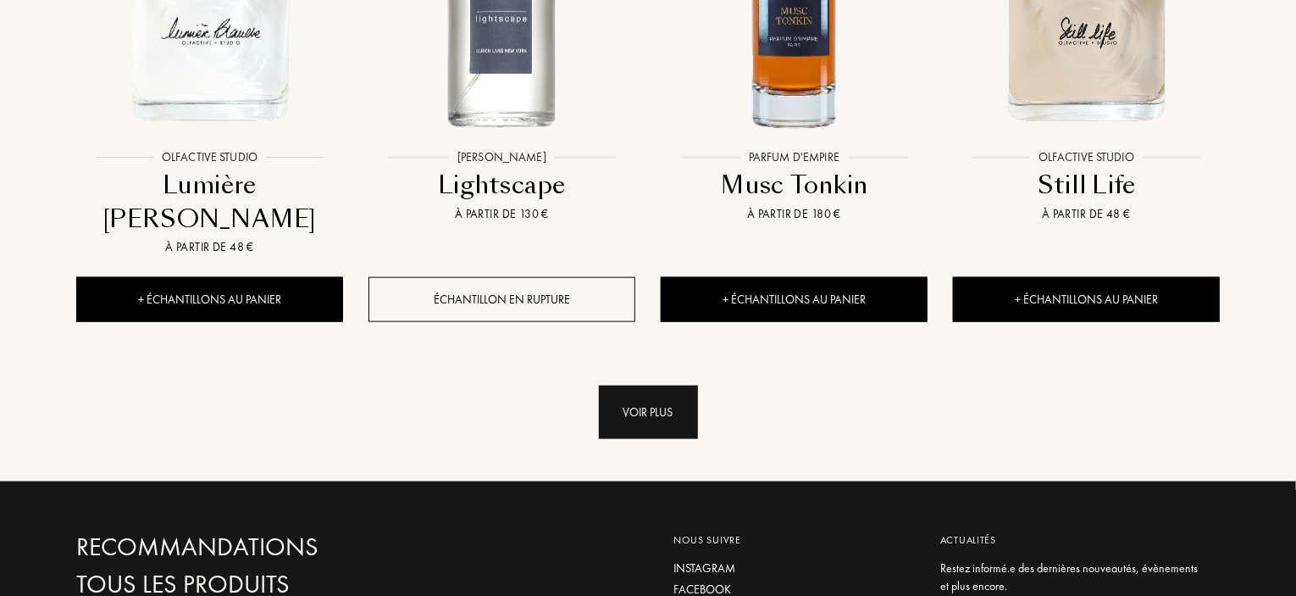
click at [634, 385] on div "Voir plus" at bounding box center [648, 411] width 99 height 53
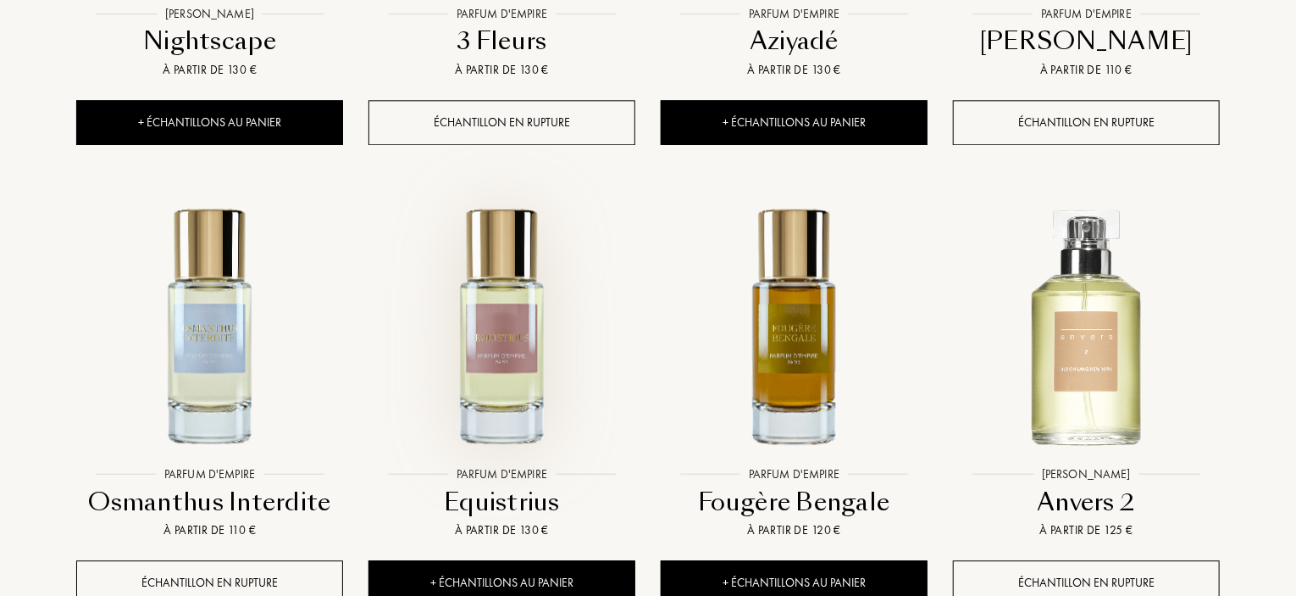
scroll to position [31348, 0]
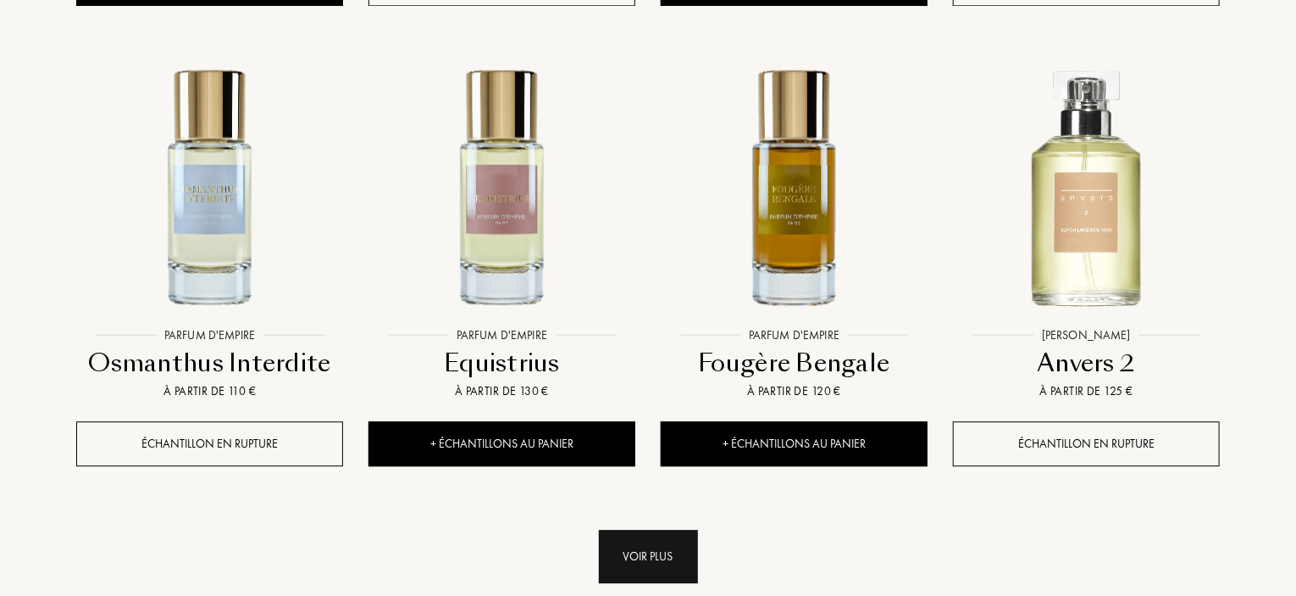
click at [617, 530] on div "Voir plus" at bounding box center [648, 556] width 99 height 53
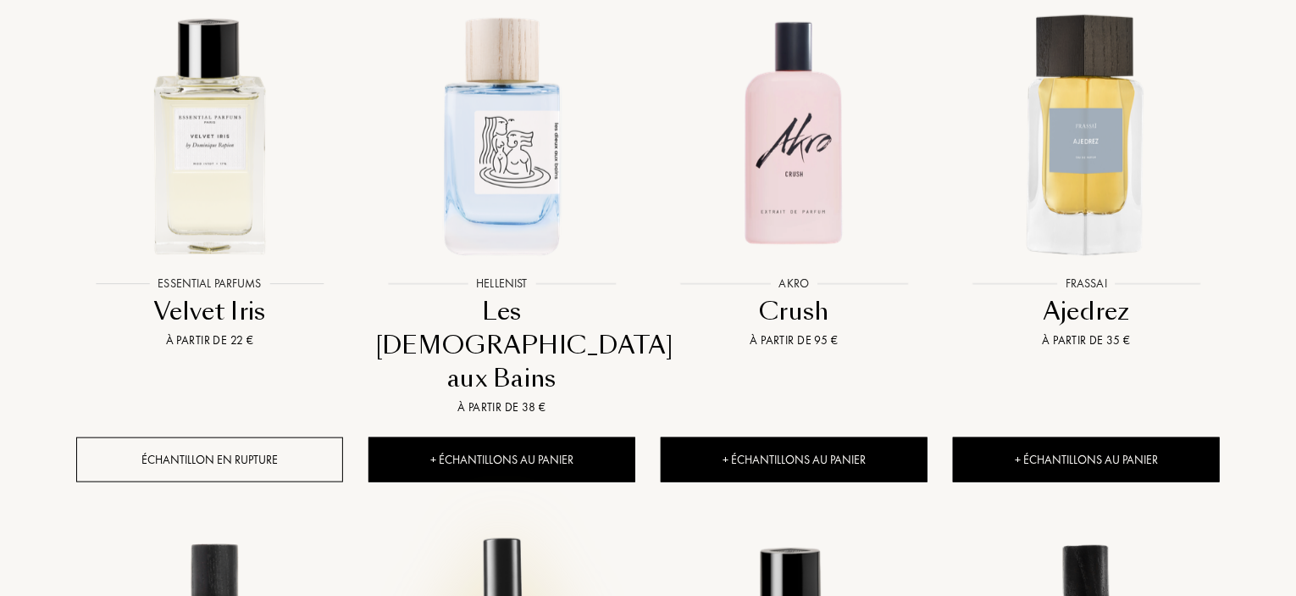
scroll to position [1101, 0]
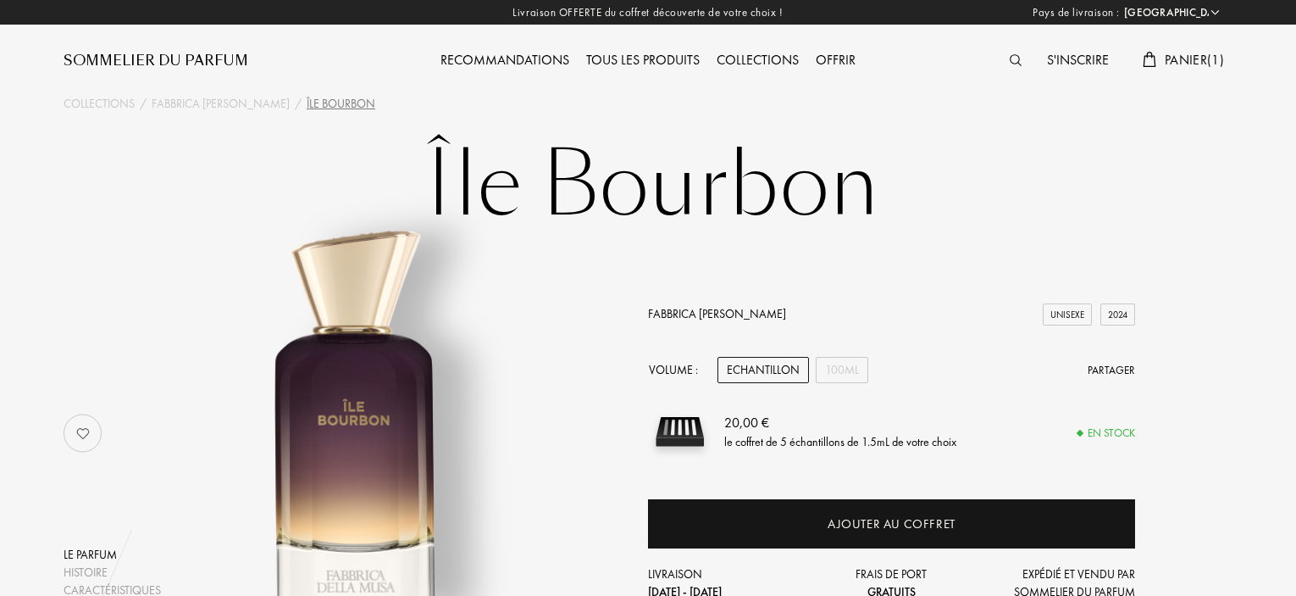
select select "FR"
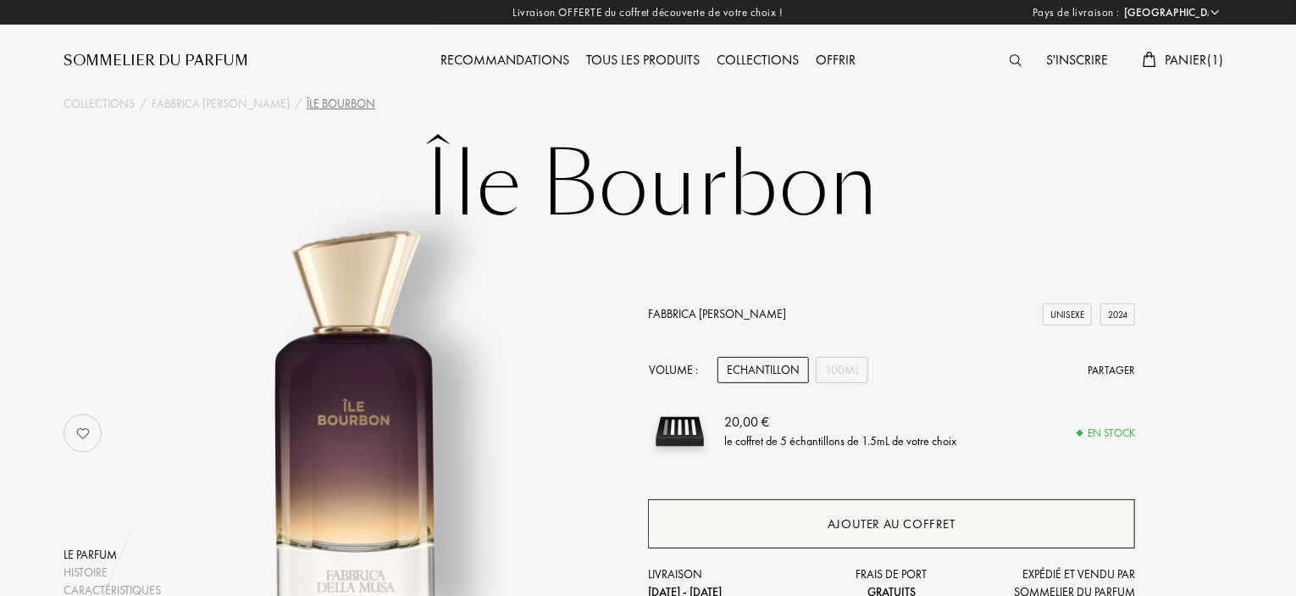
click at [784, 535] on div "Ajouter au coffret" at bounding box center [891, 523] width 487 height 49
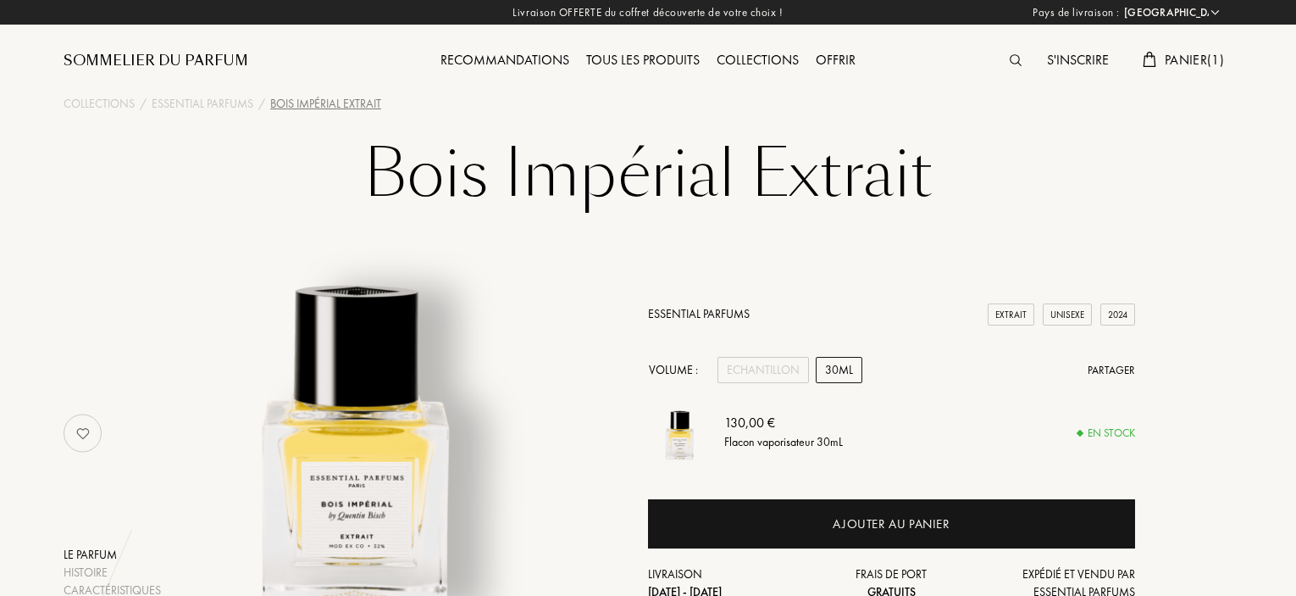
select select "FR"
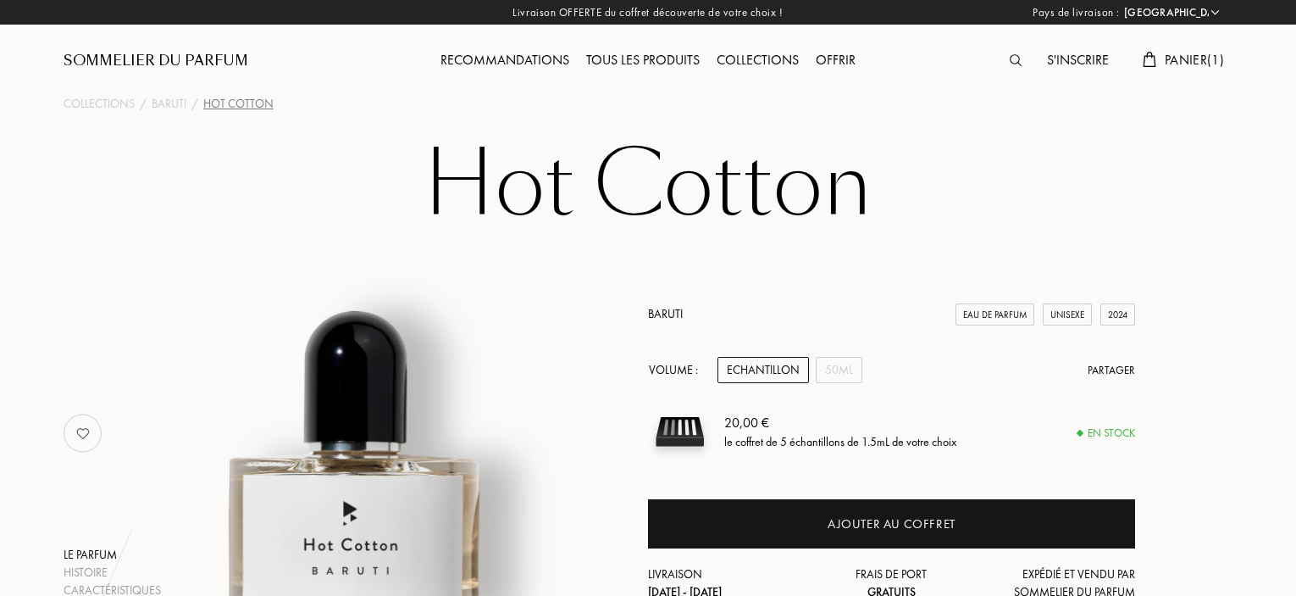
select select "FR"
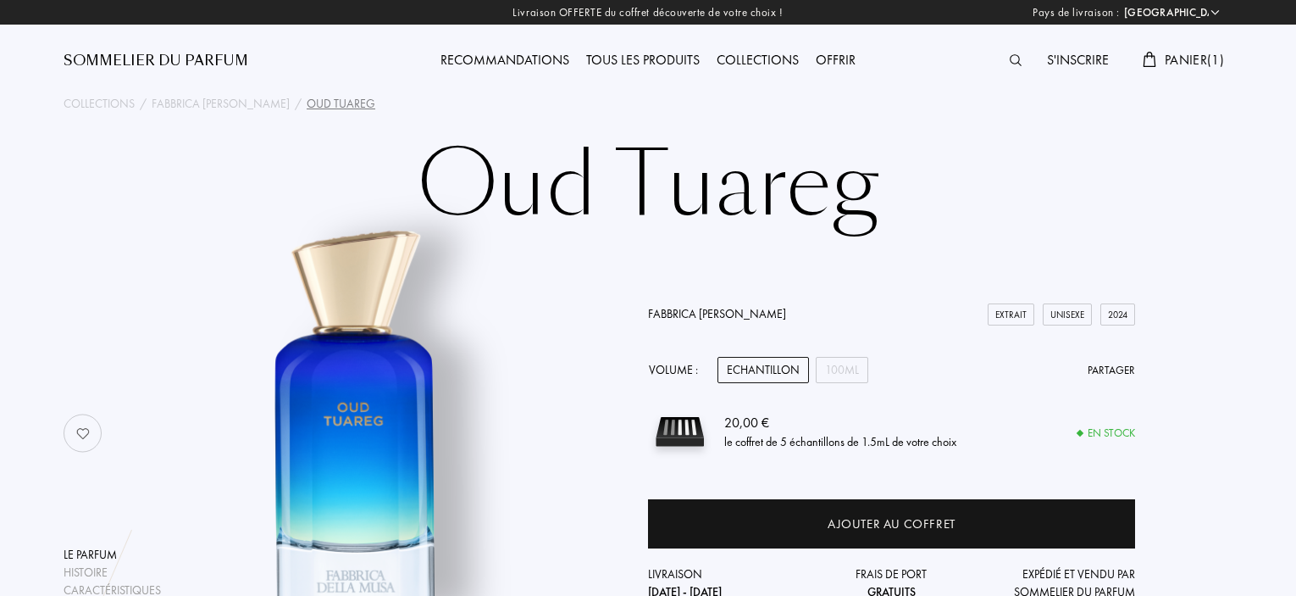
select select "FR"
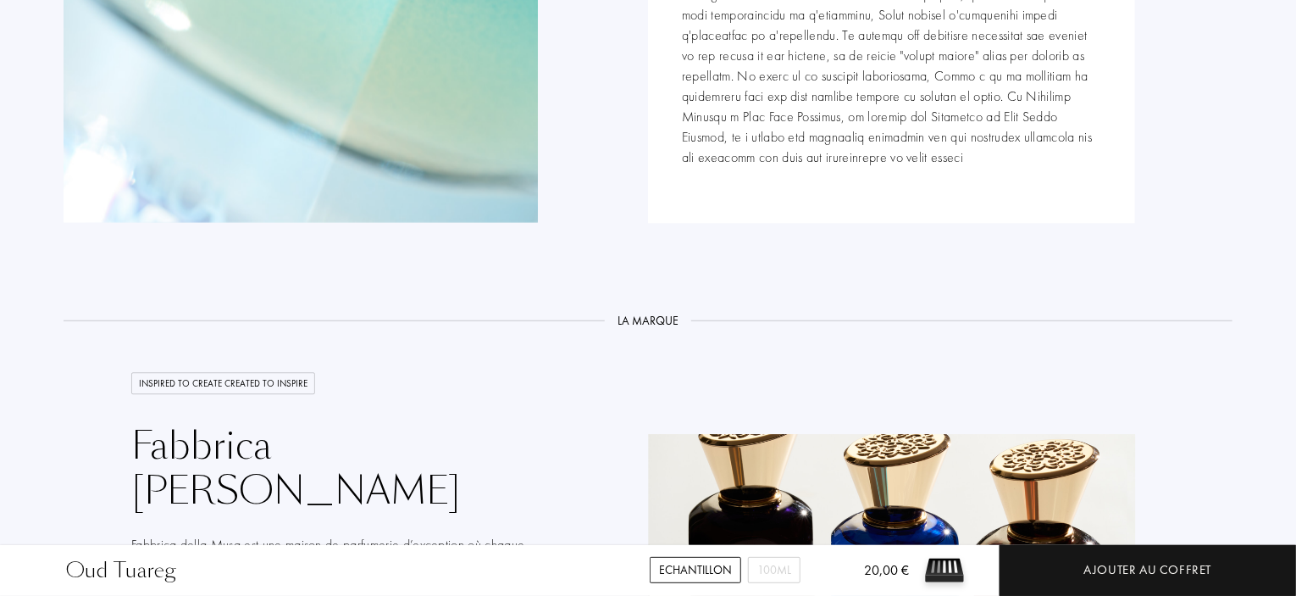
scroll to position [2457, 0]
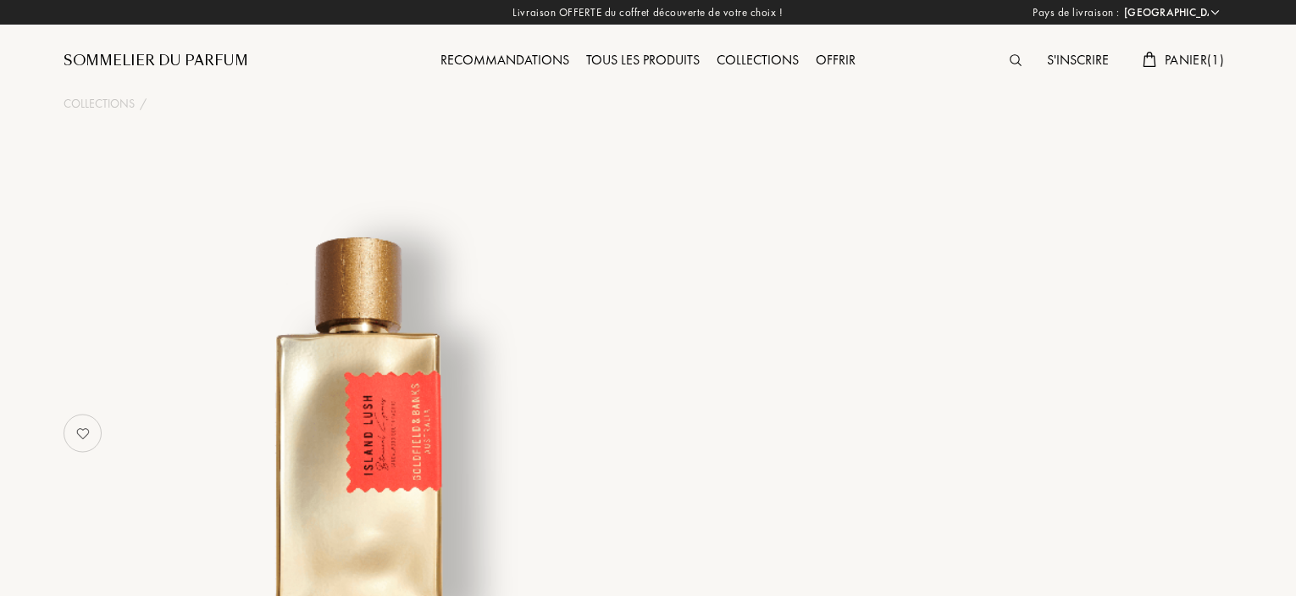
select select "FR"
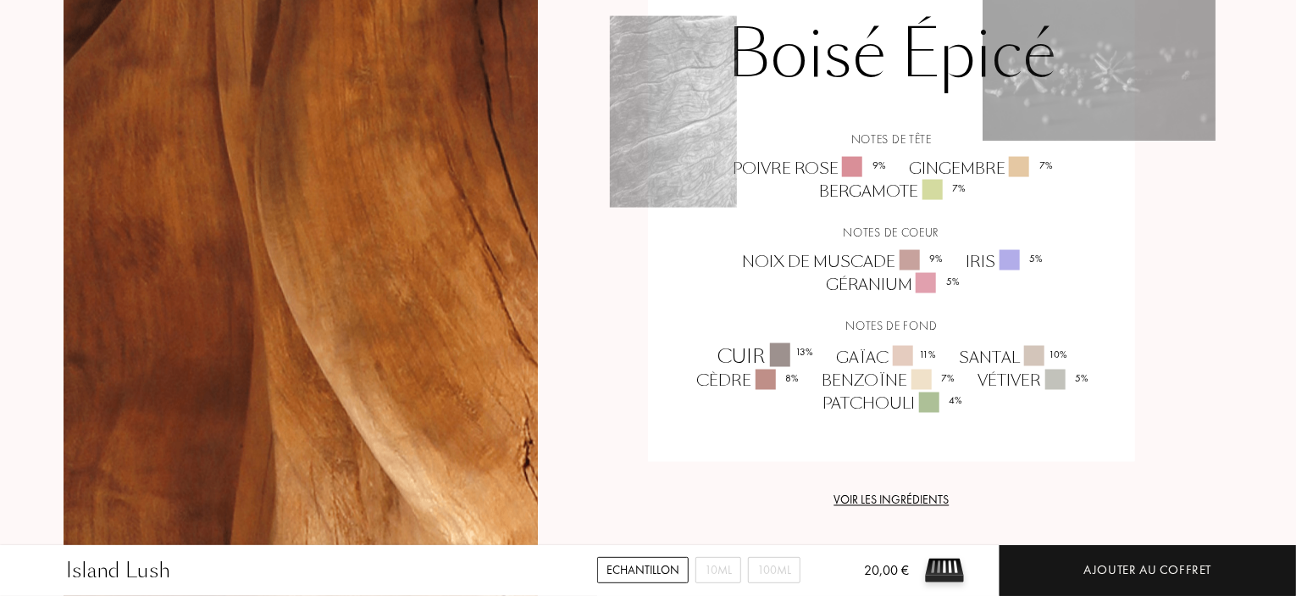
scroll to position [1271, 0]
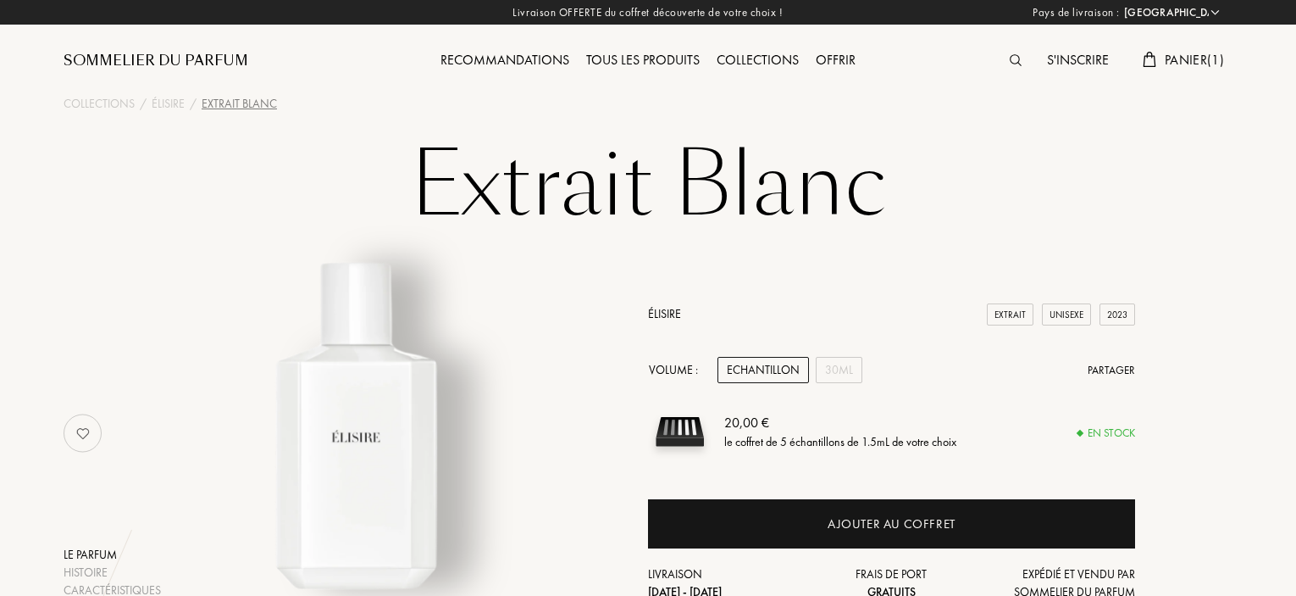
select select "FR"
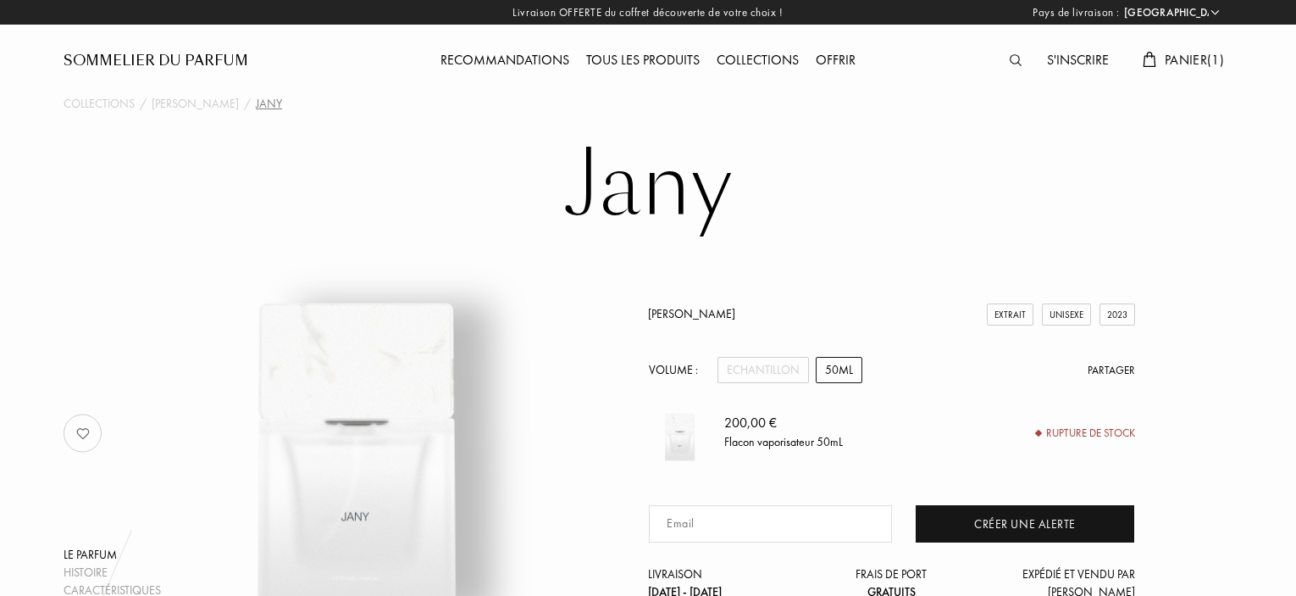
select select "FR"
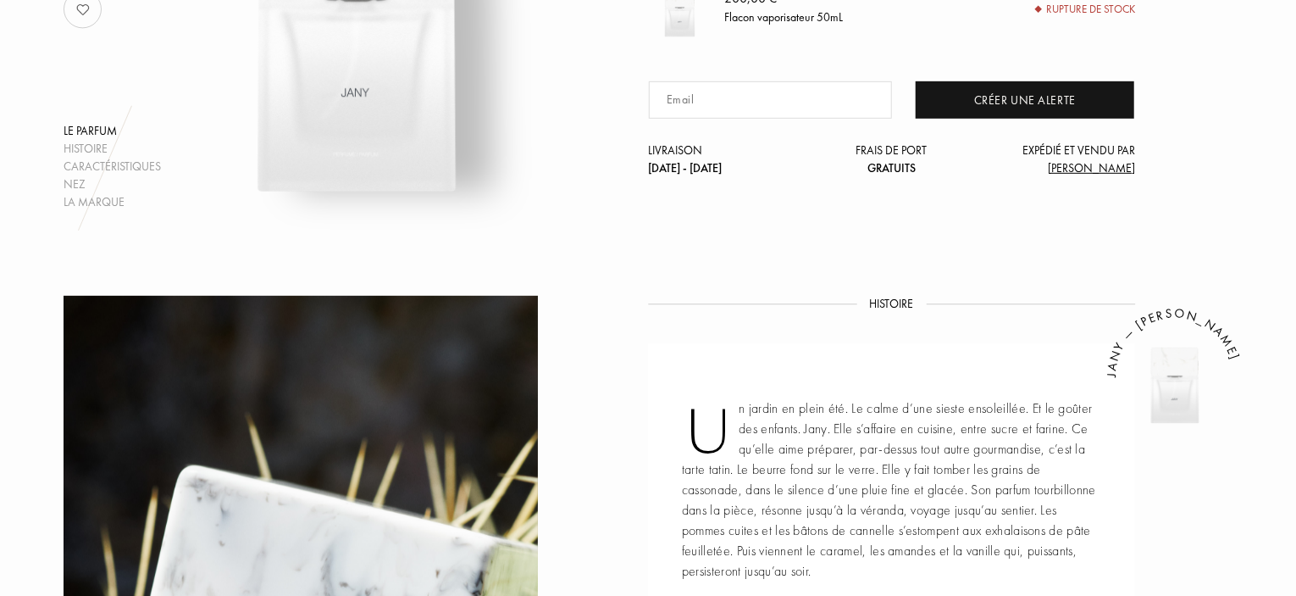
scroll to position [424, 0]
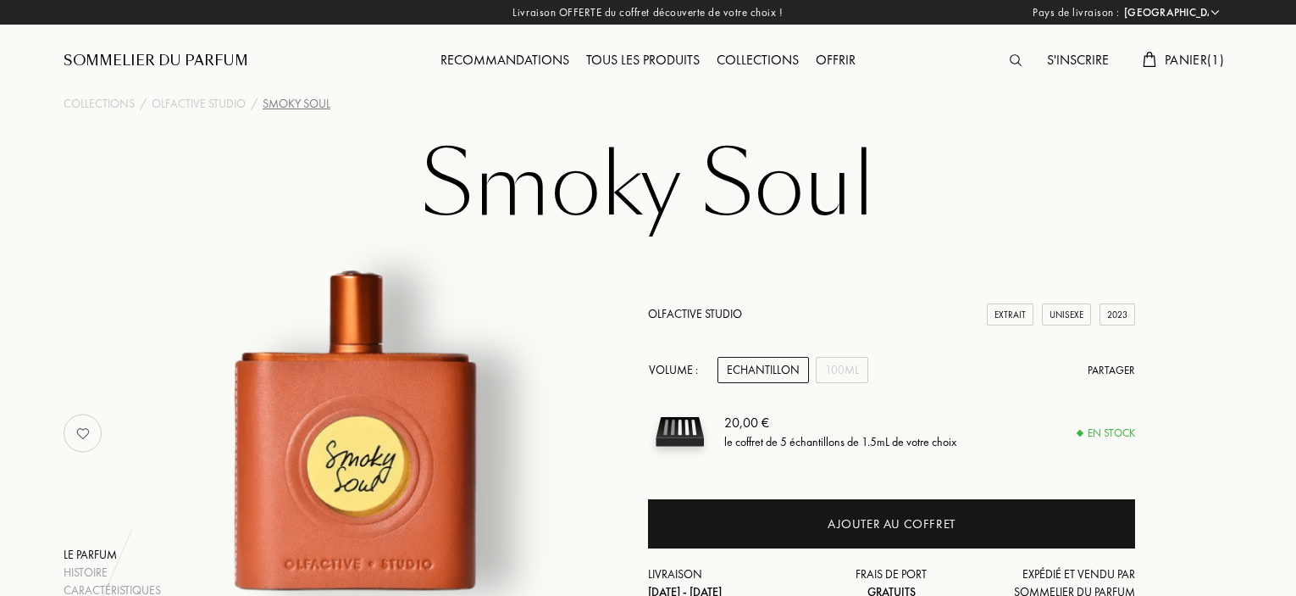
select select "FR"
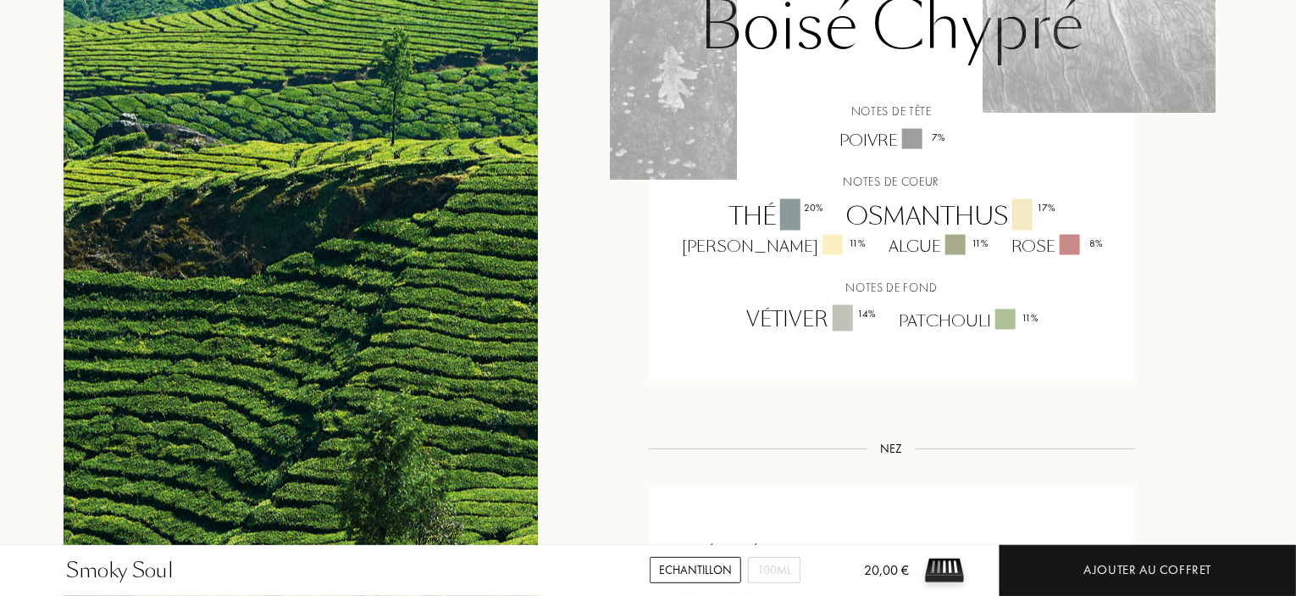
scroll to position [1271, 0]
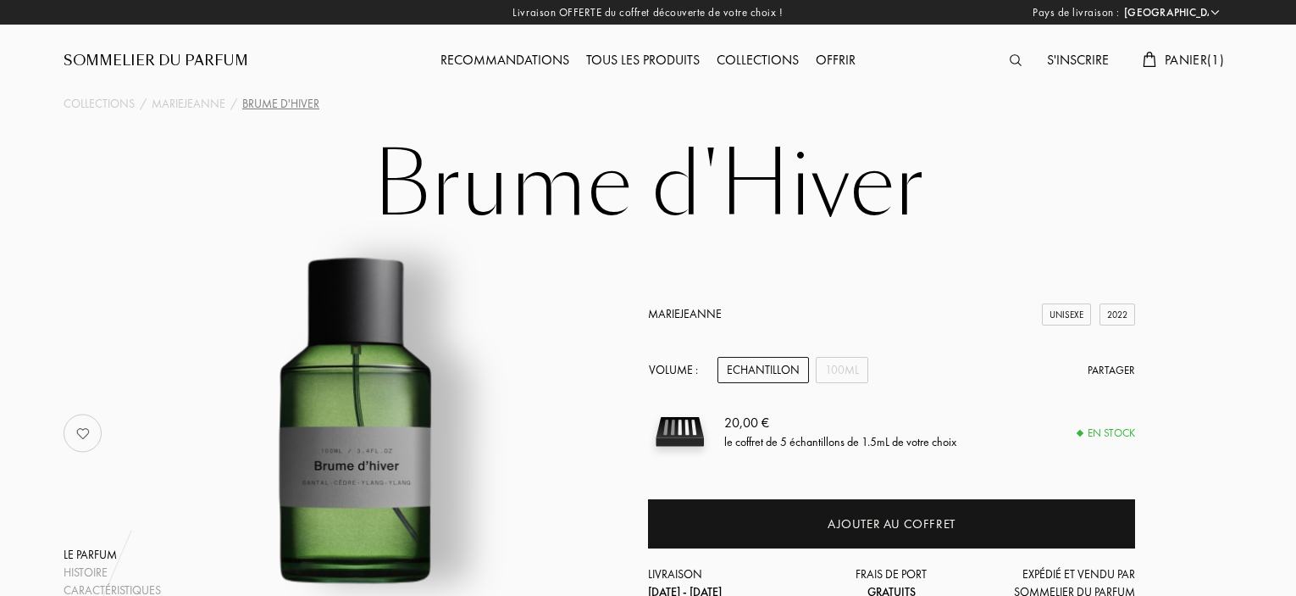
select select "FR"
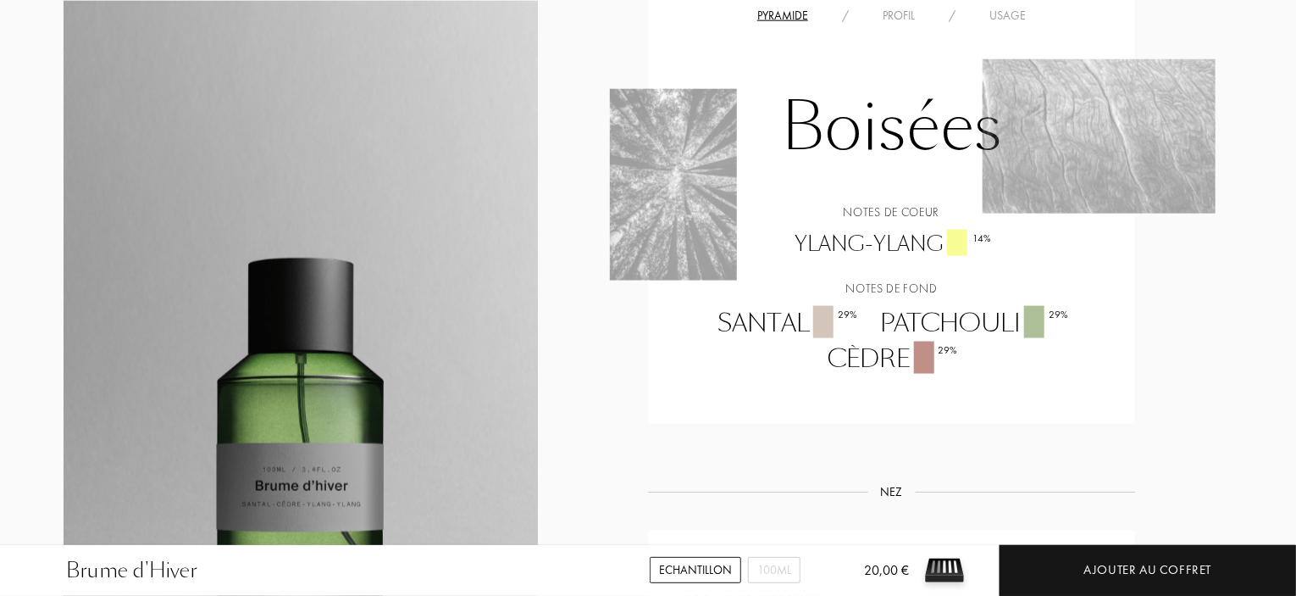
scroll to position [1186, 0]
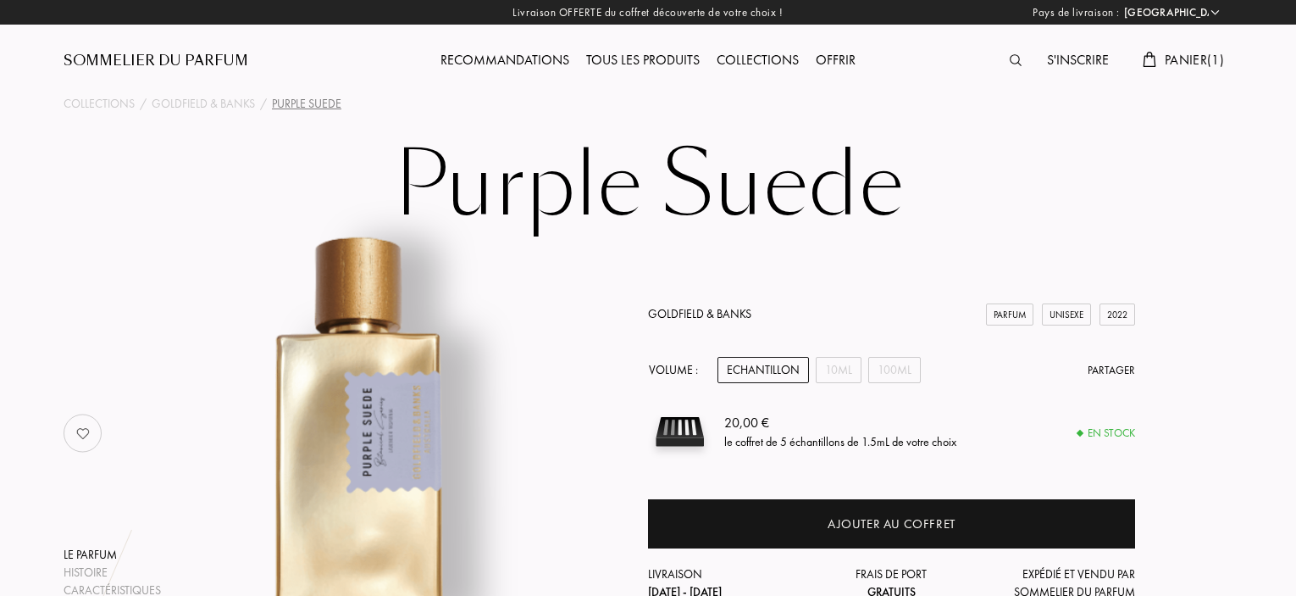
select select "FR"
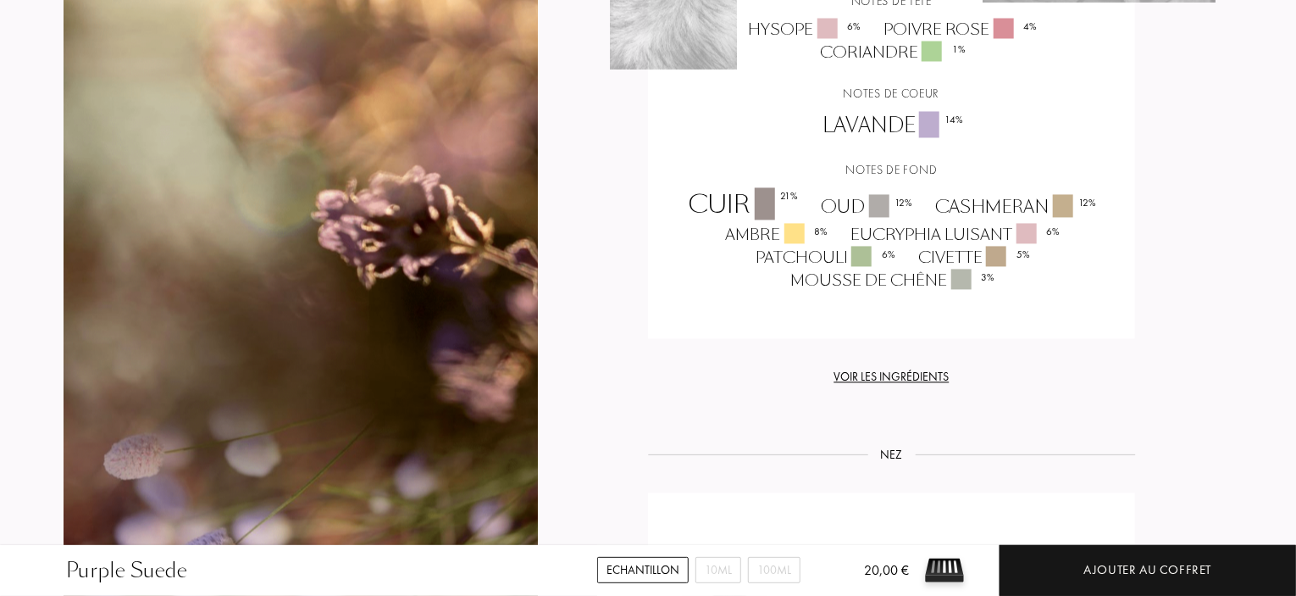
scroll to position [1610, 0]
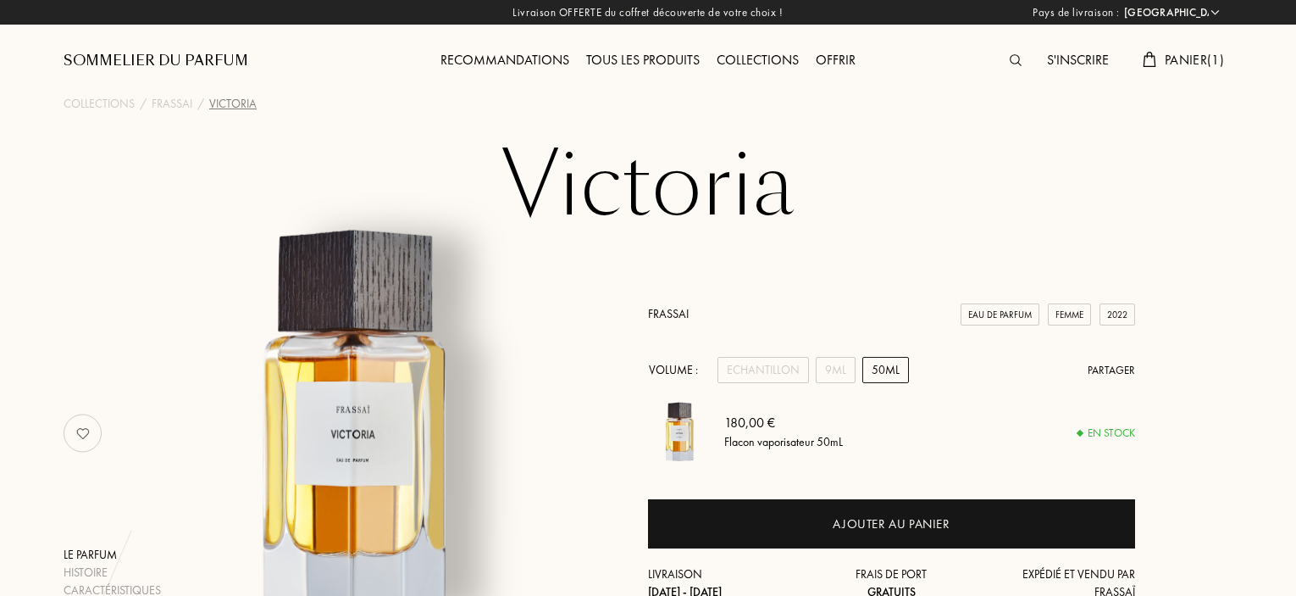
select select "FR"
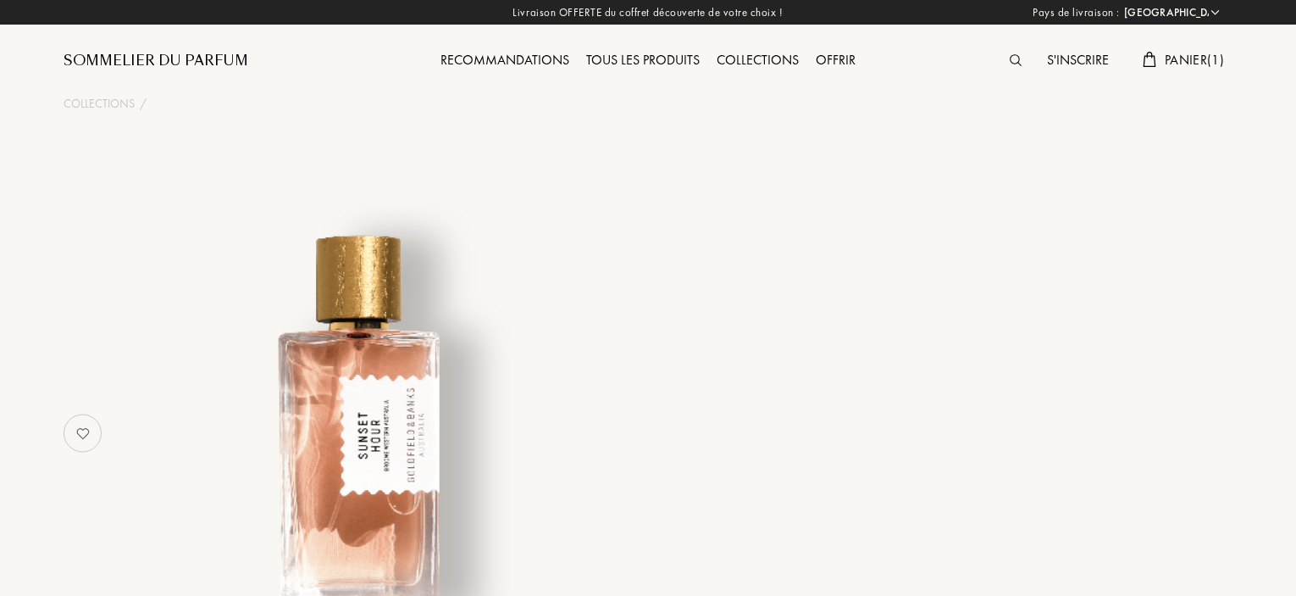
select select "FR"
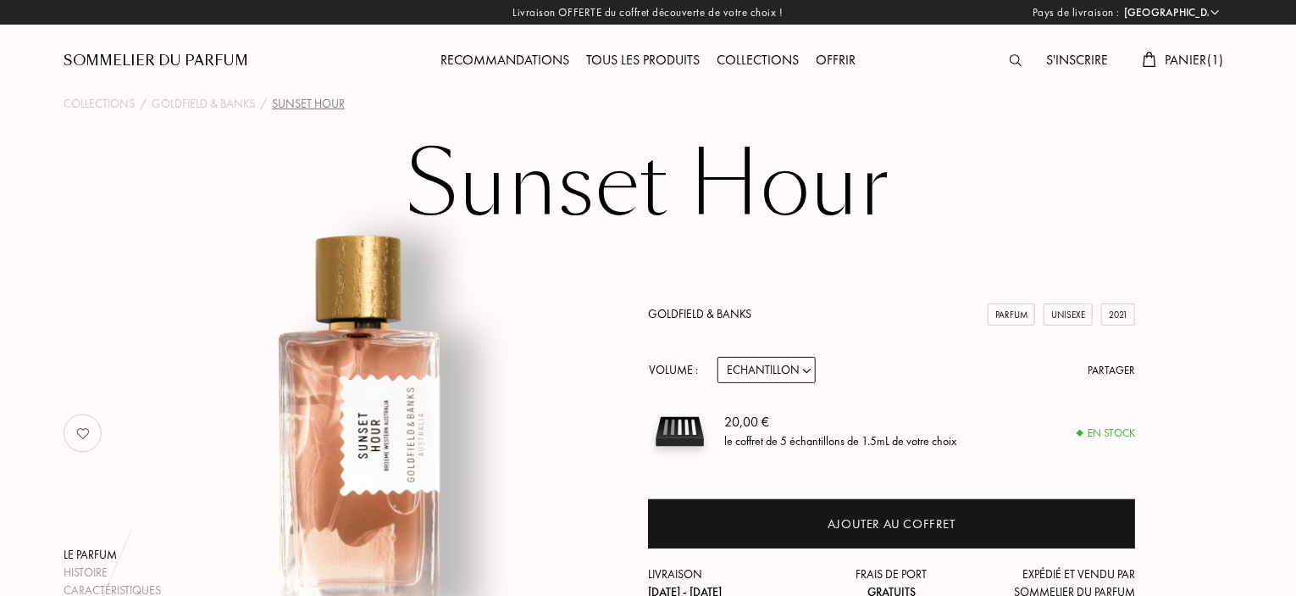
scroll to position [85, 0]
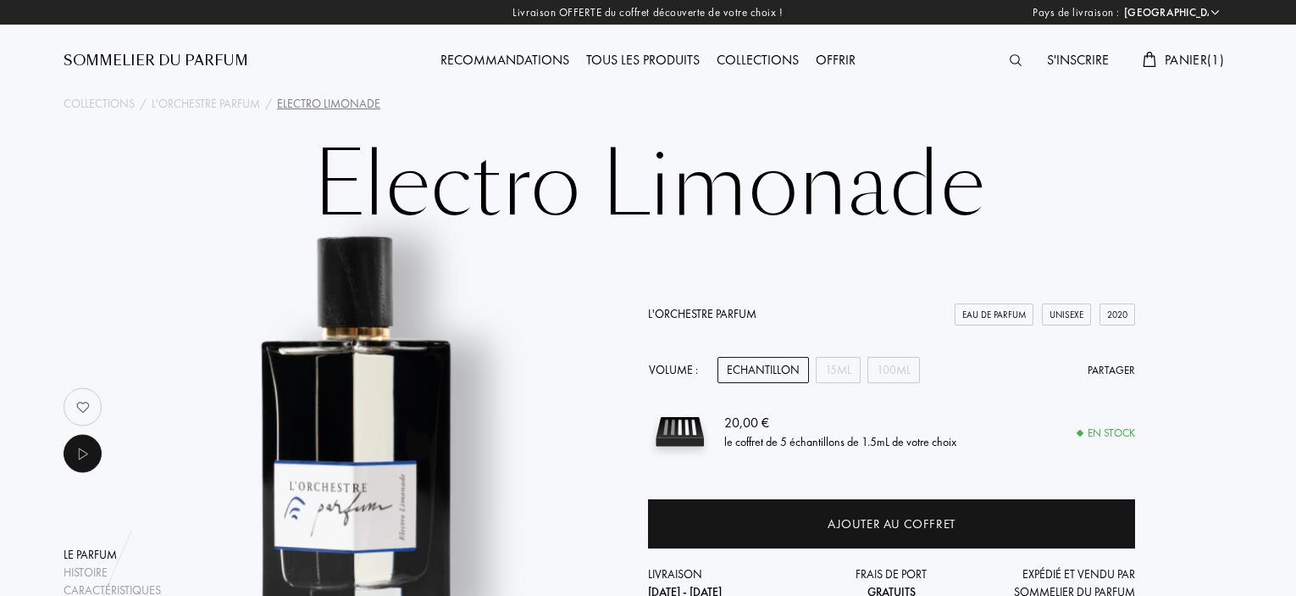
select select "FR"
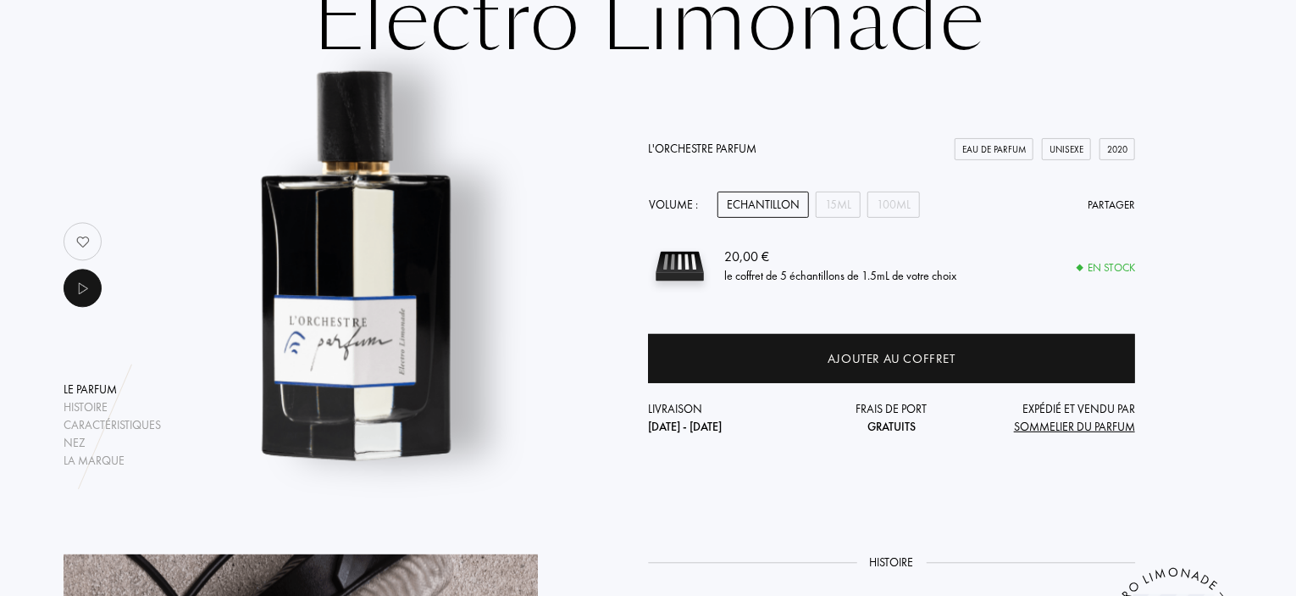
scroll to position [169, 0]
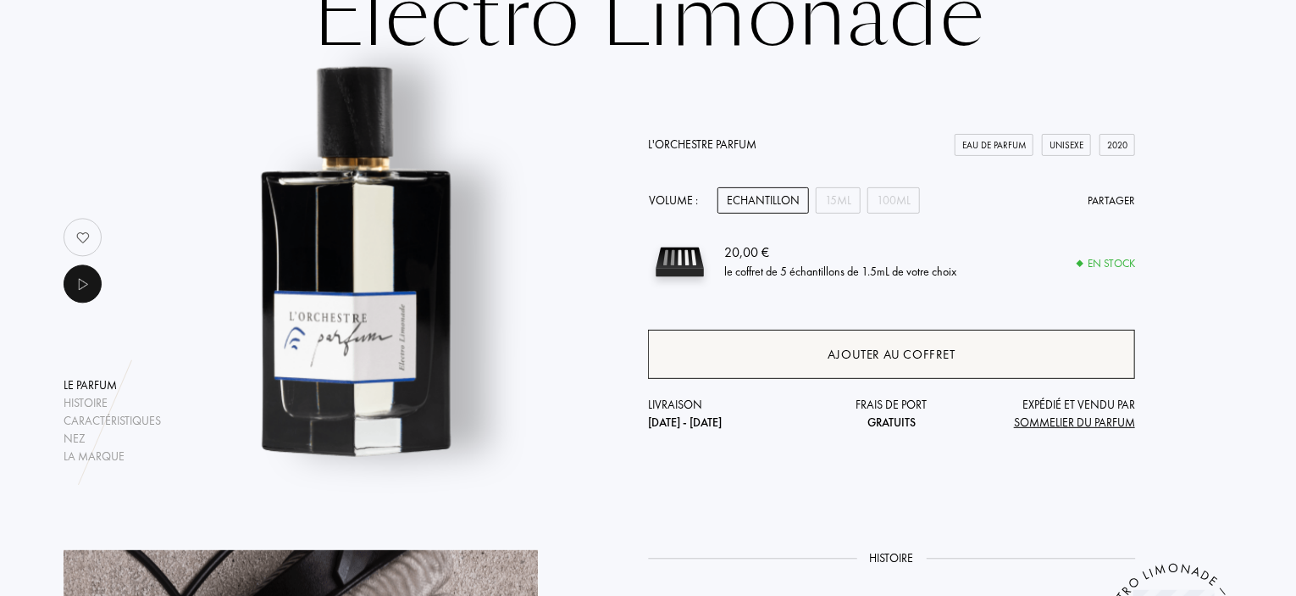
click at [868, 356] on div "Ajouter au coffret" at bounding box center [892, 354] width 128 height 19
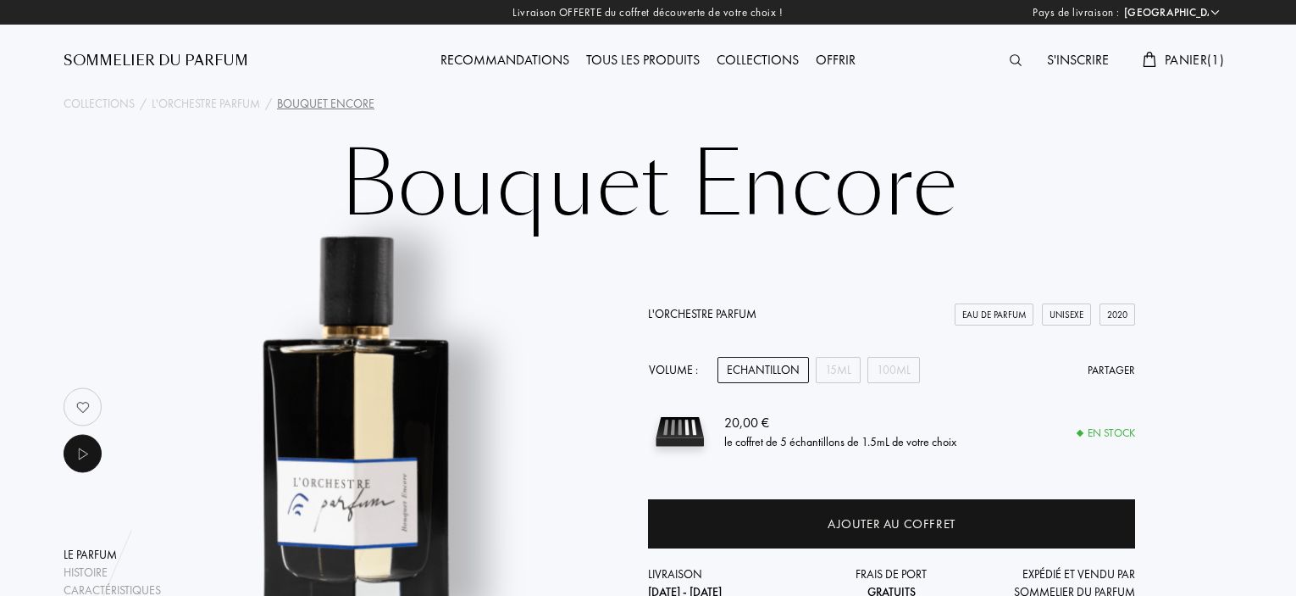
select select "FR"
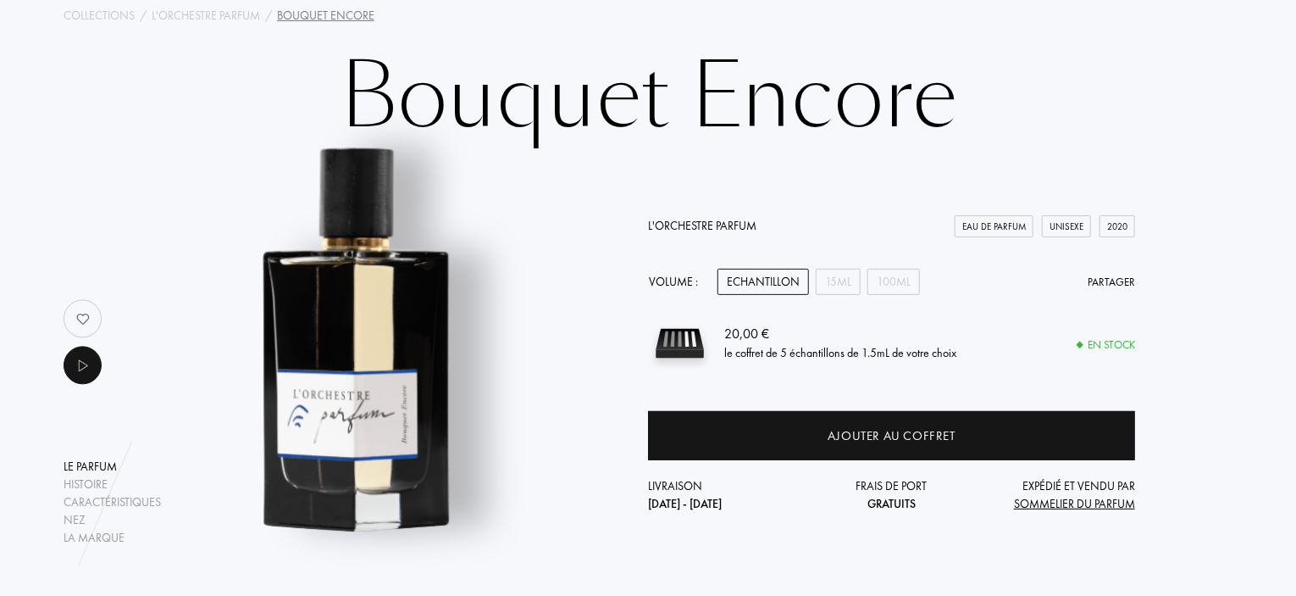
scroll to position [85, 0]
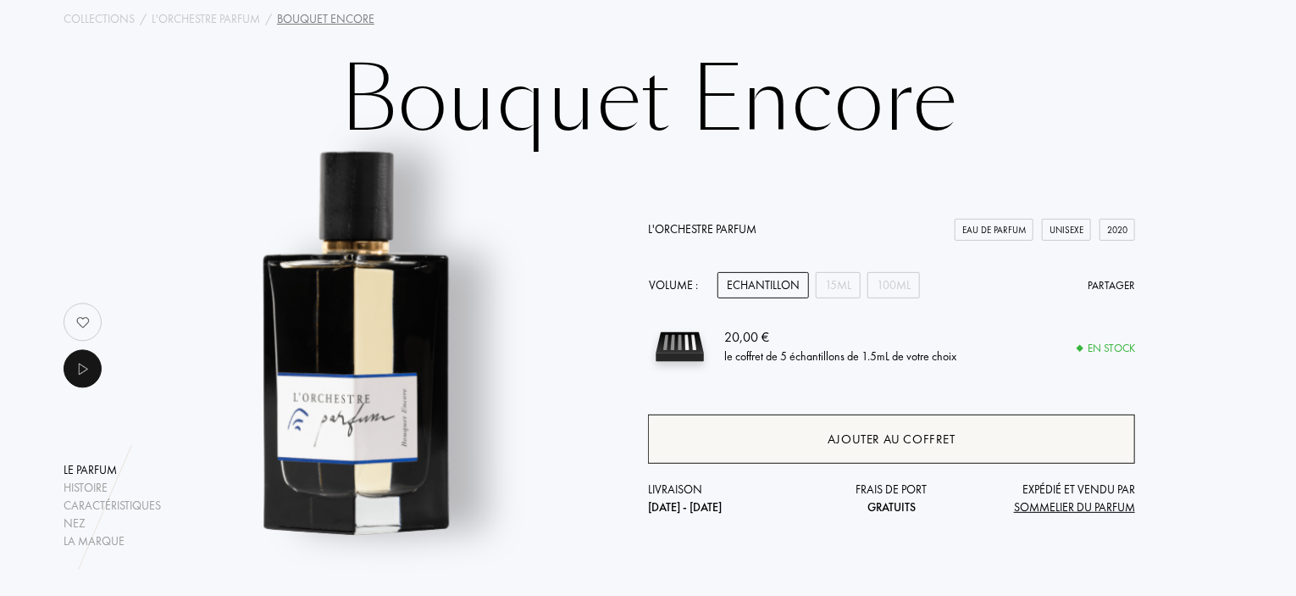
click at [813, 431] on div "Ajouter au coffret" at bounding box center [891, 438] width 487 height 49
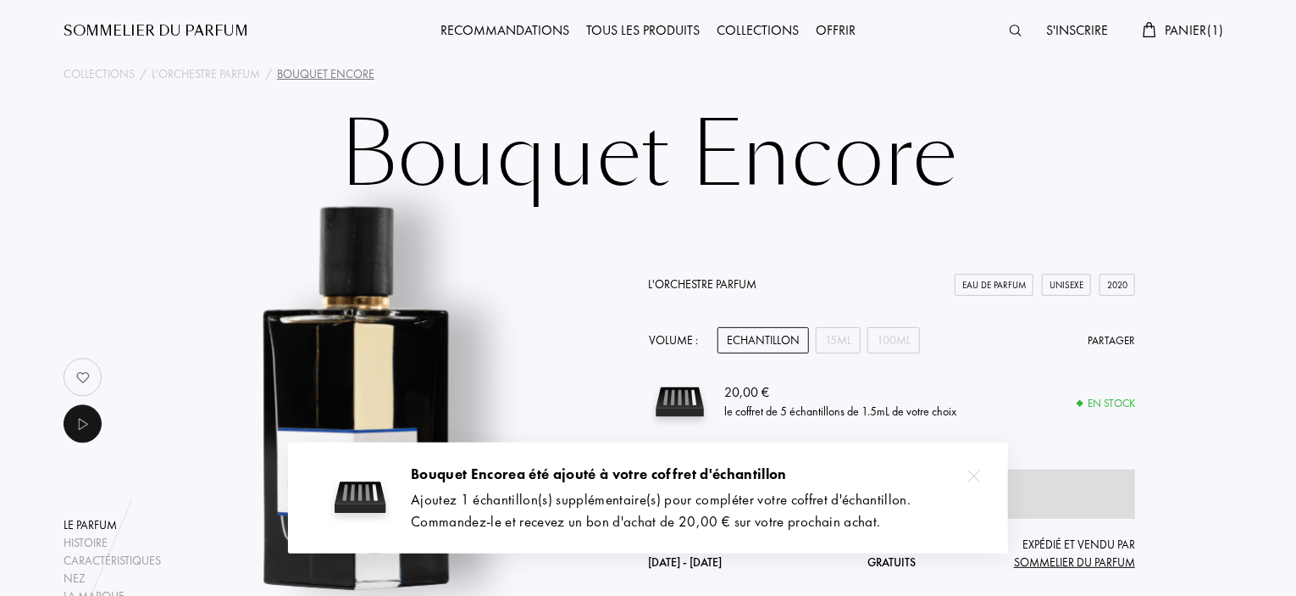
scroll to position [0, 0]
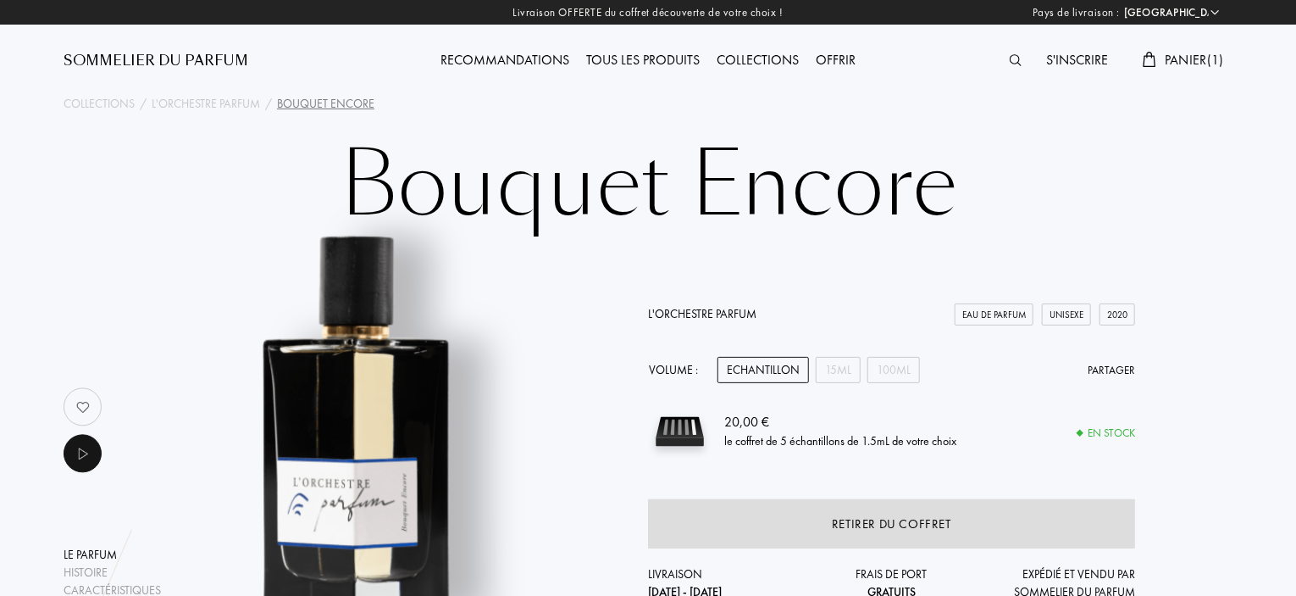
click at [1176, 61] on span "Panier ( 1 )" at bounding box center [1194, 60] width 59 height 18
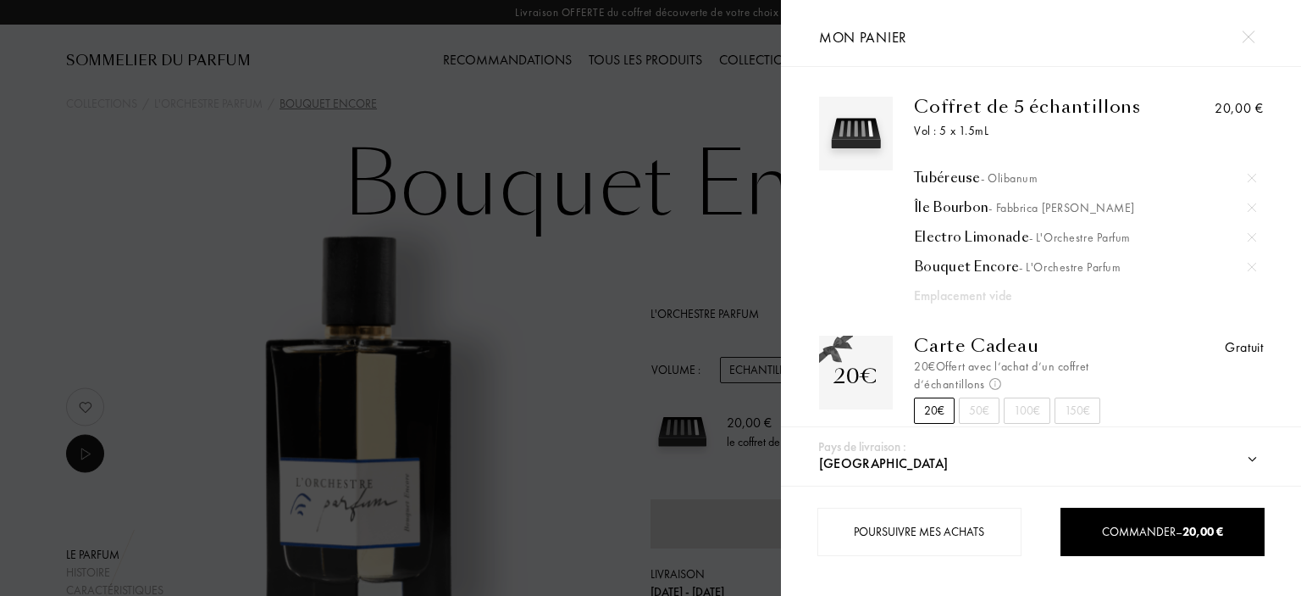
click at [1248, 237] on img at bounding box center [1252, 237] width 8 height 8
click at [1251, 38] on img at bounding box center [1248, 37] width 13 height 13
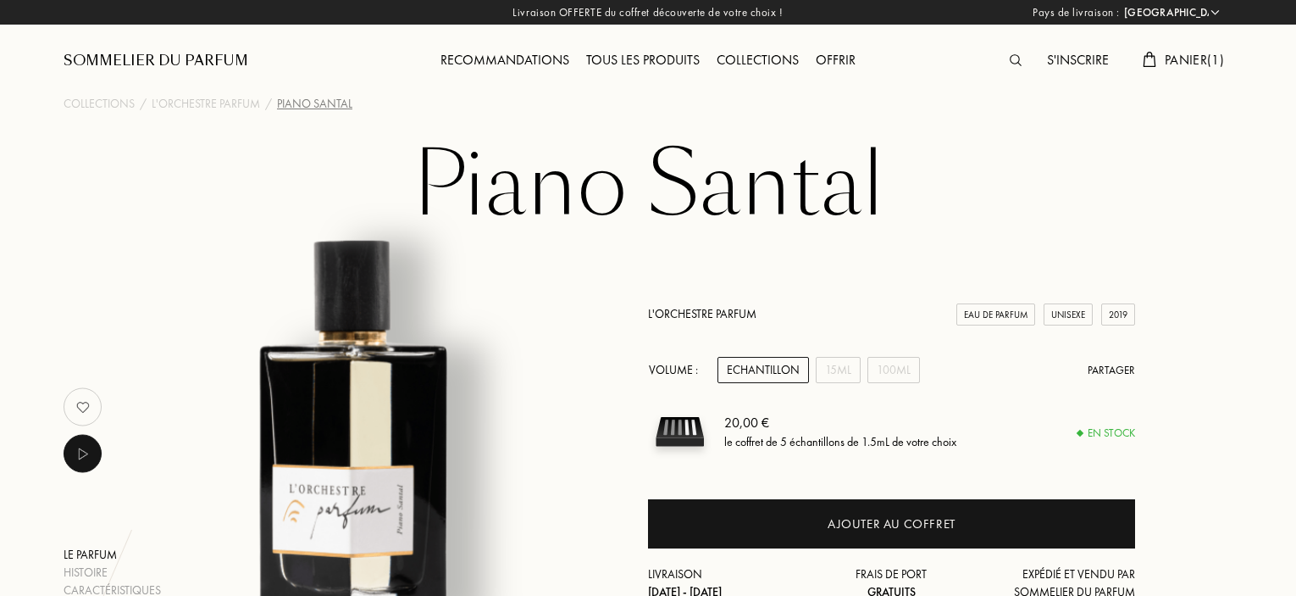
select select "FR"
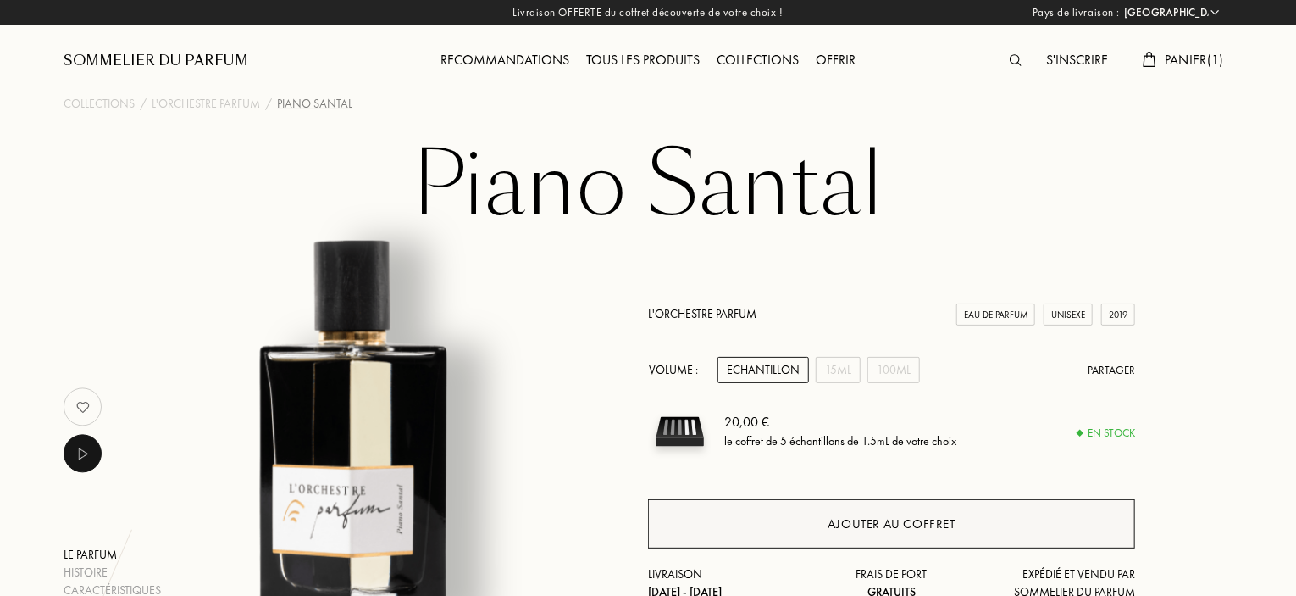
click at [888, 513] on div "Ajouter au coffret" at bounding box center [891, 523] width 487 height 49
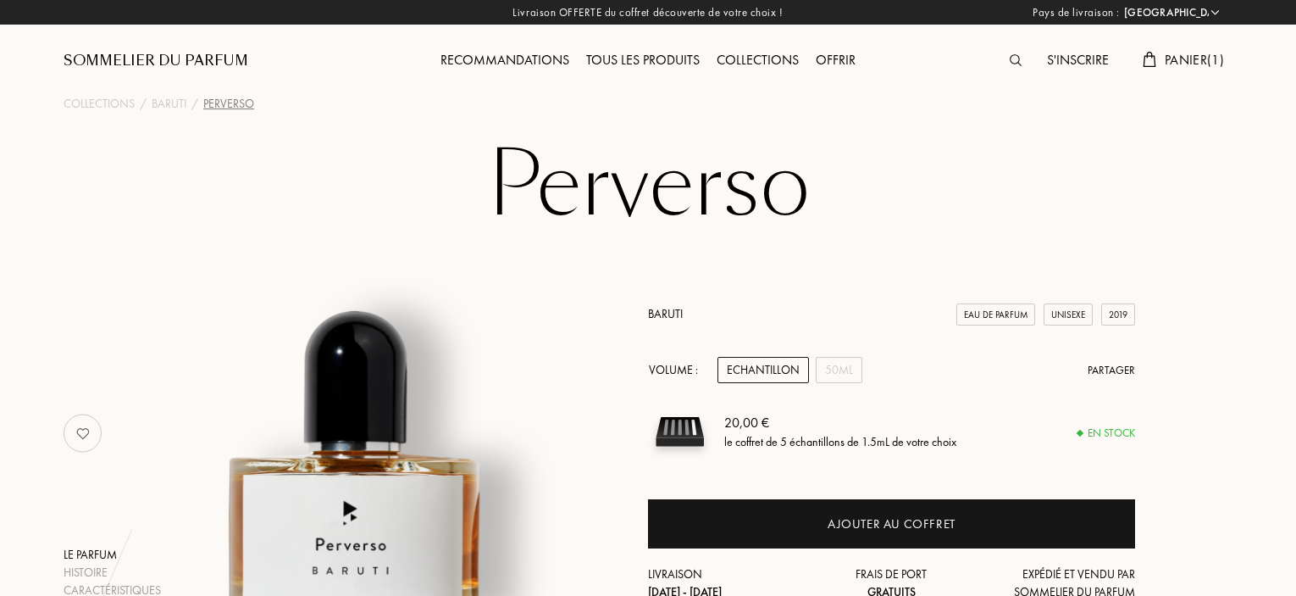
select select "FR"
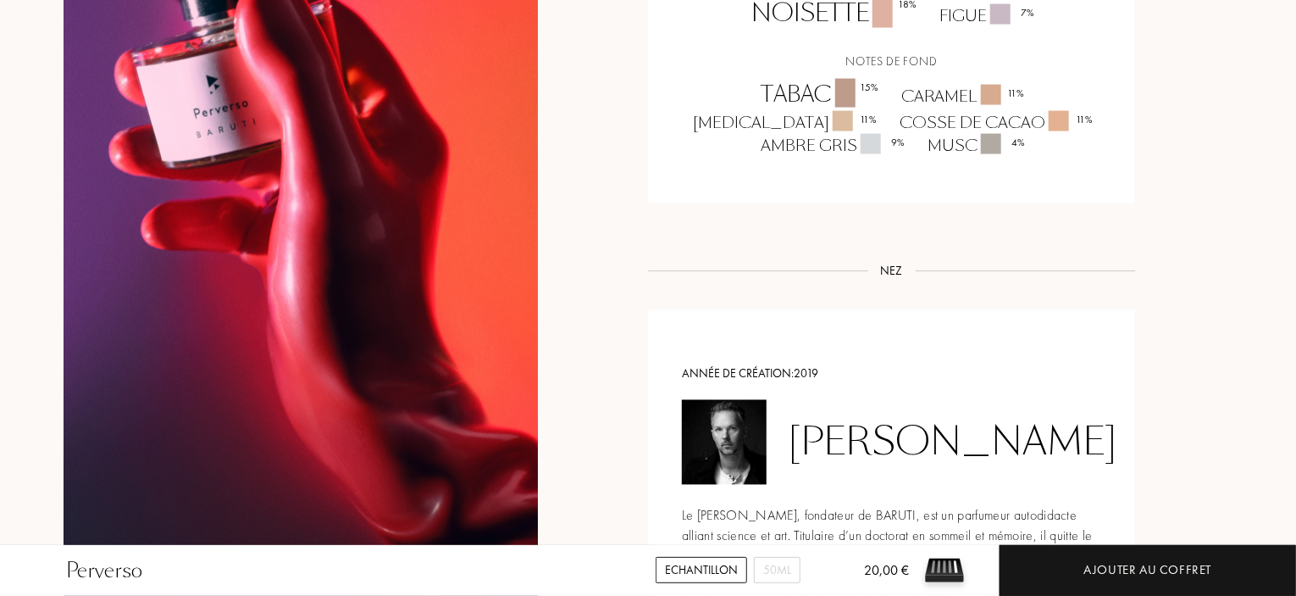
scroll to position [1356, 0]
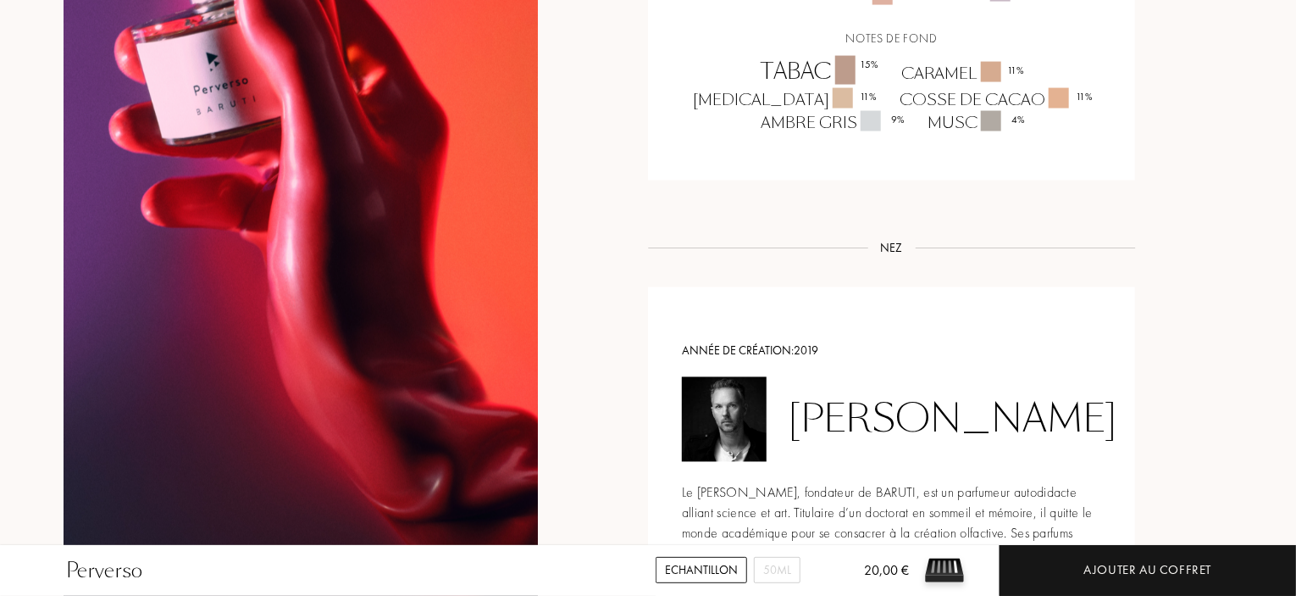
click at [683, 565] on div "Echantillon" at bounding box center [702, 570] width 92 height 26
click at [685, 571] on div "Echantillon" at bounding box center [702, 570] width 92 height 26
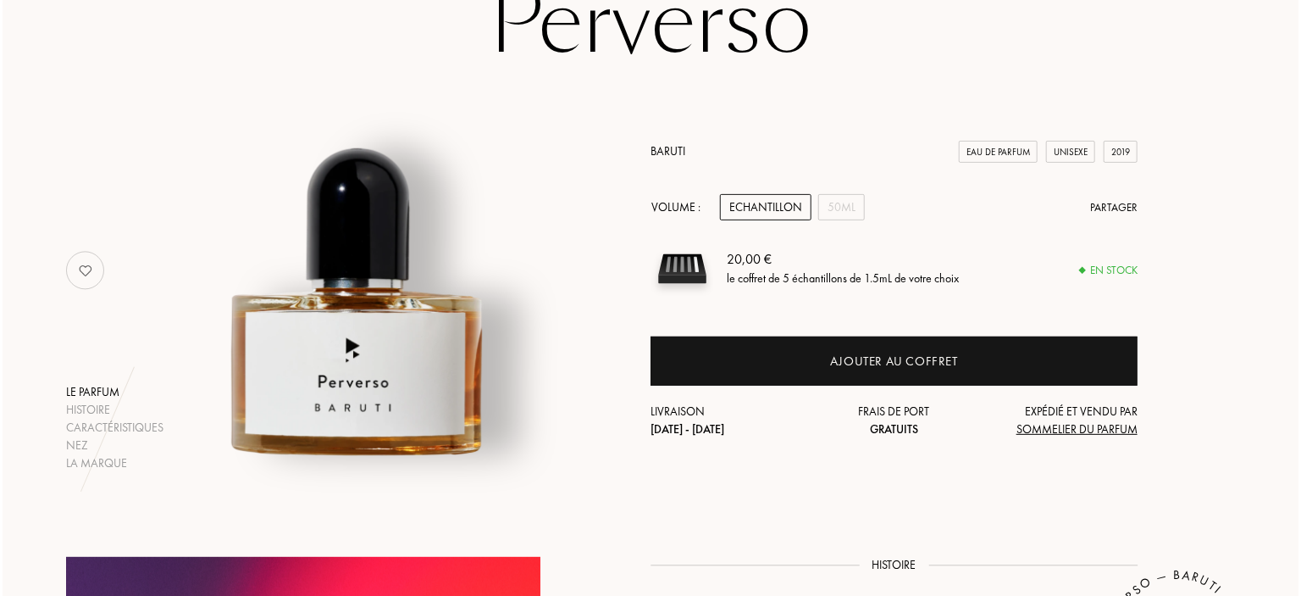
scroll to position [169, 0]
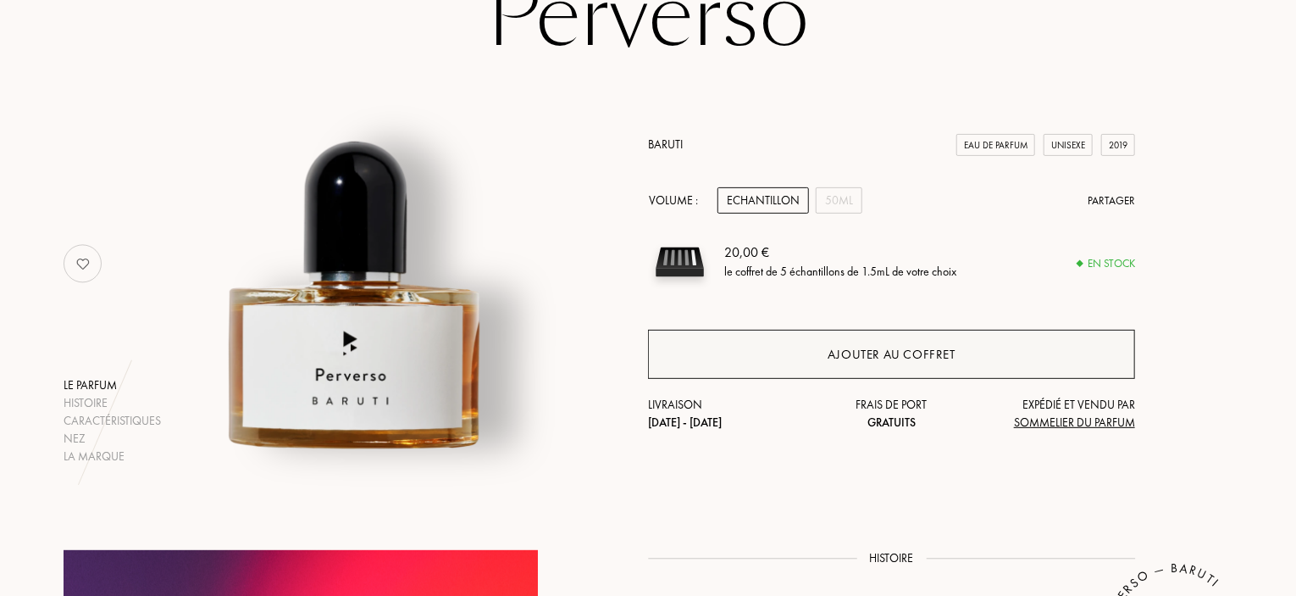
click at [818, 357] on div "Ajouter au coffret" at bounding box center [891, 354] width 487 height 49
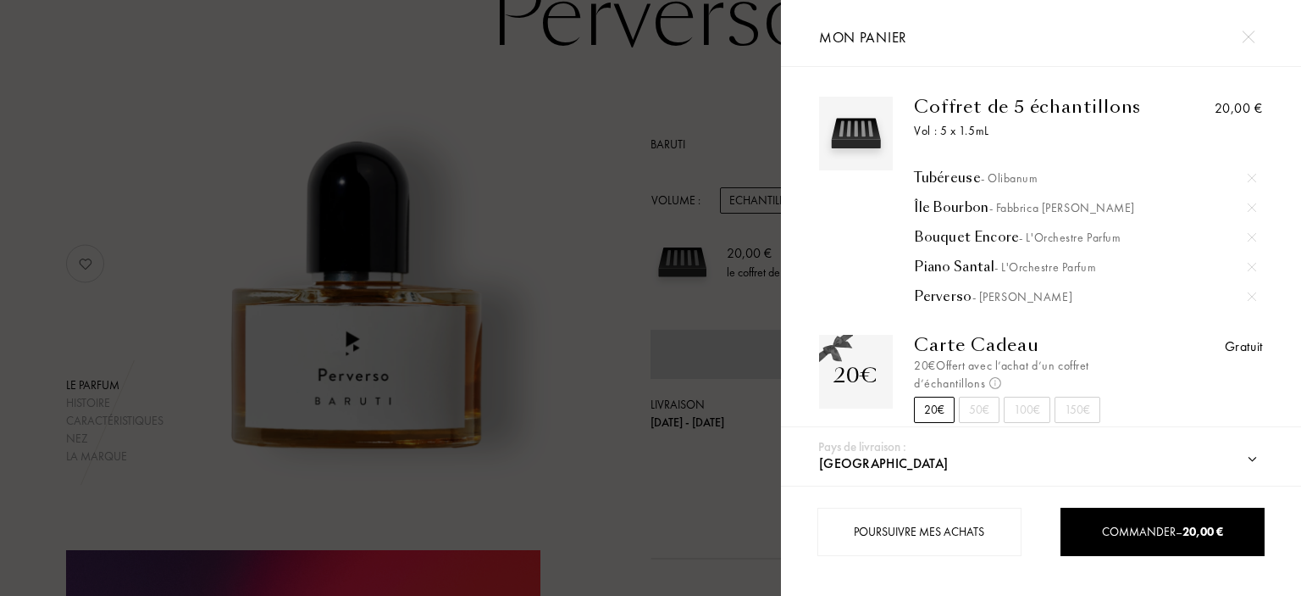
click at [1246, 202] on div at bounding box center [1251, 207] width 25 height 25
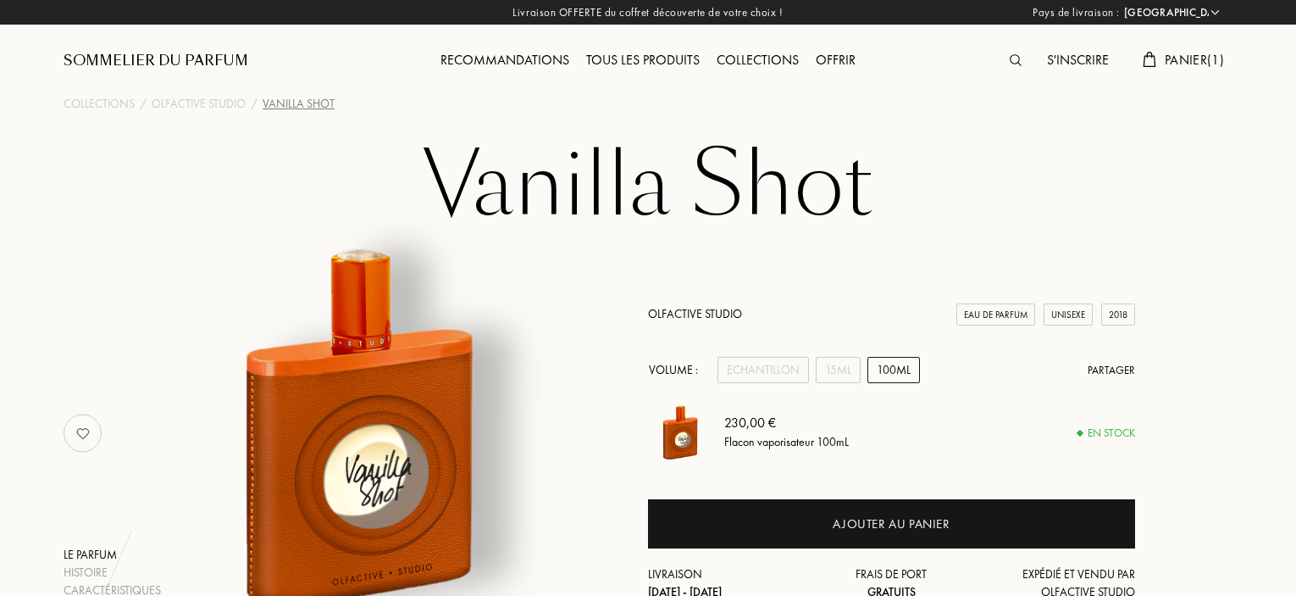
select select "FR"
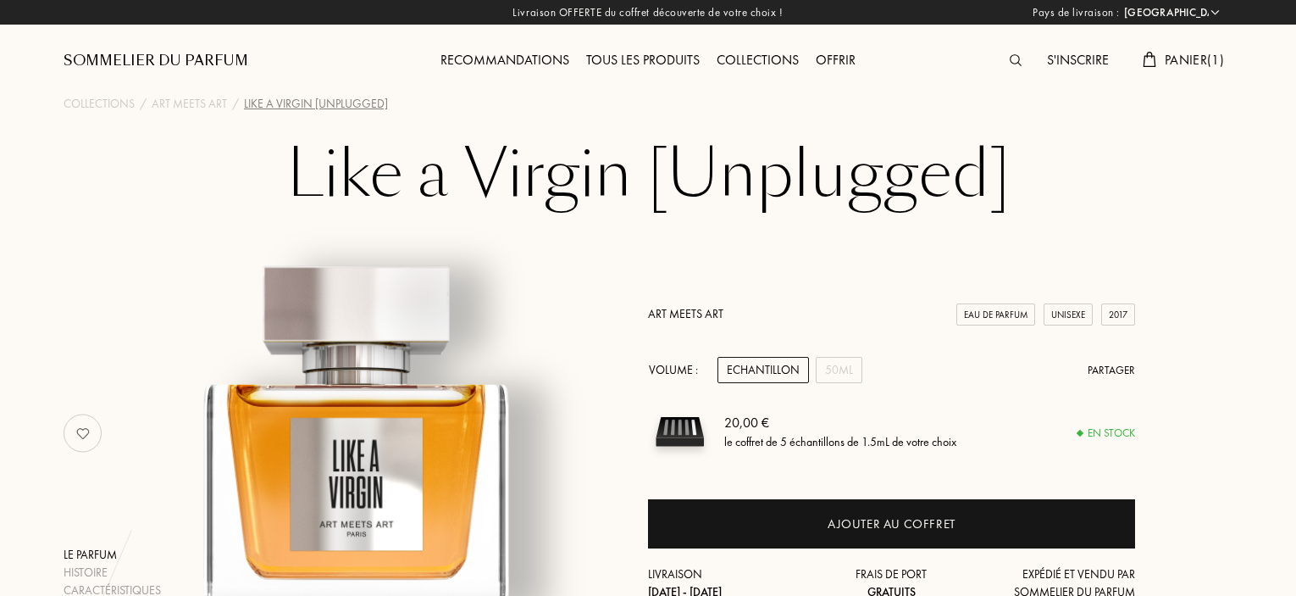
select select "FR"
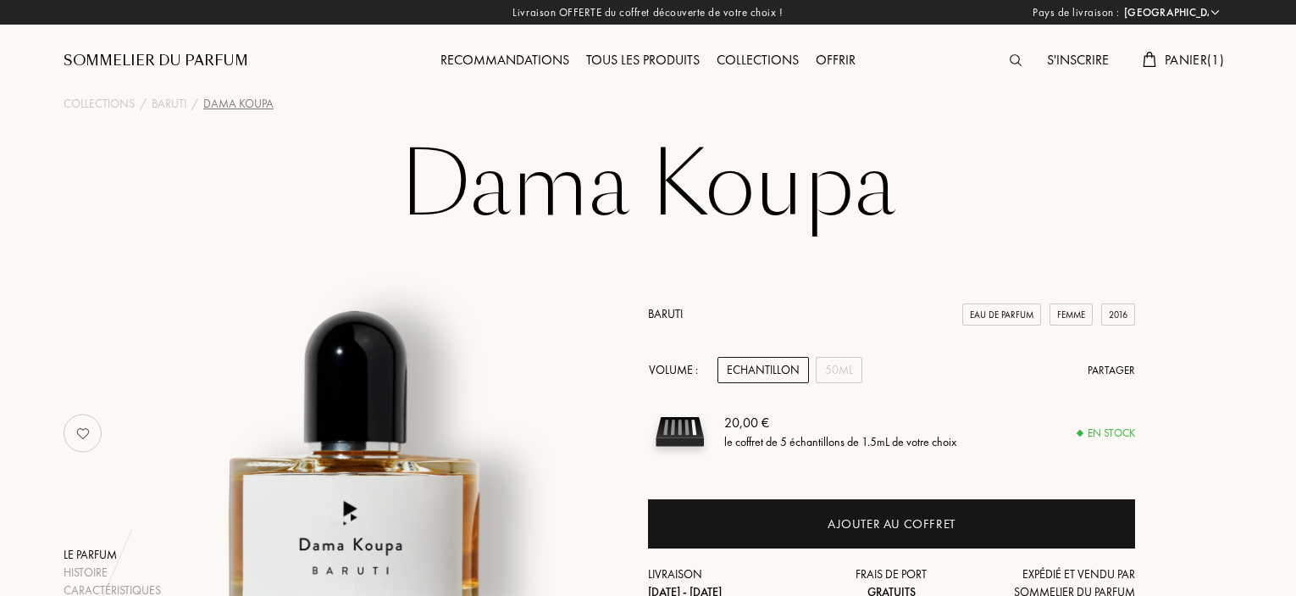
select select "FR"
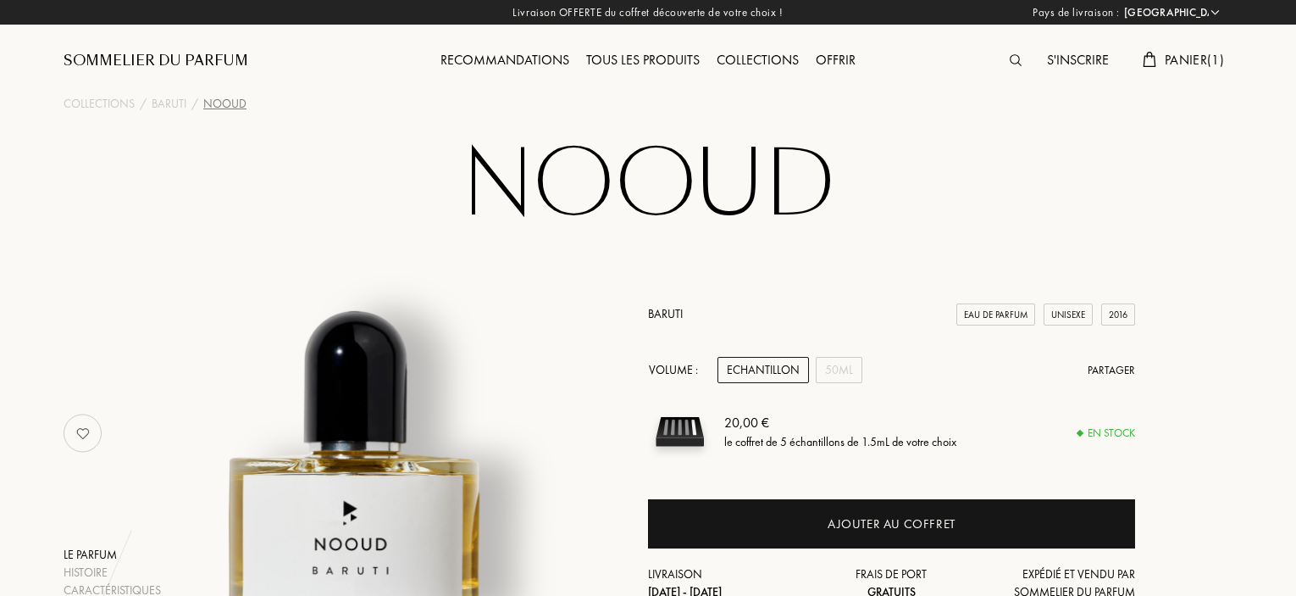
select select "FR"
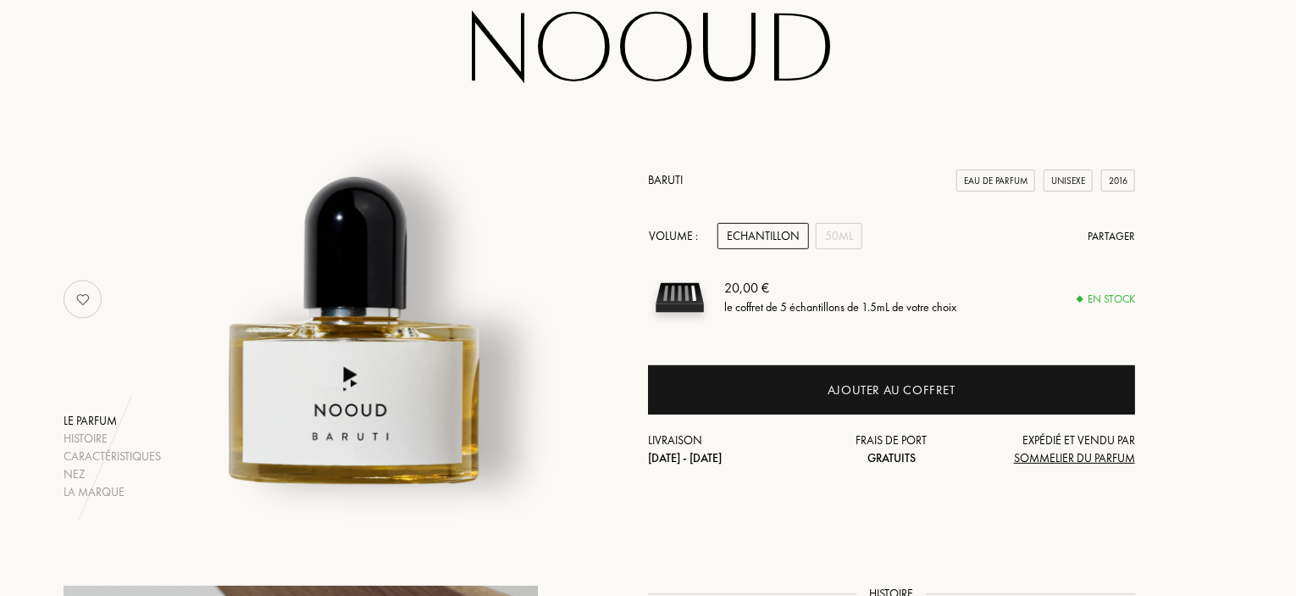
scroll to position [85, 0]
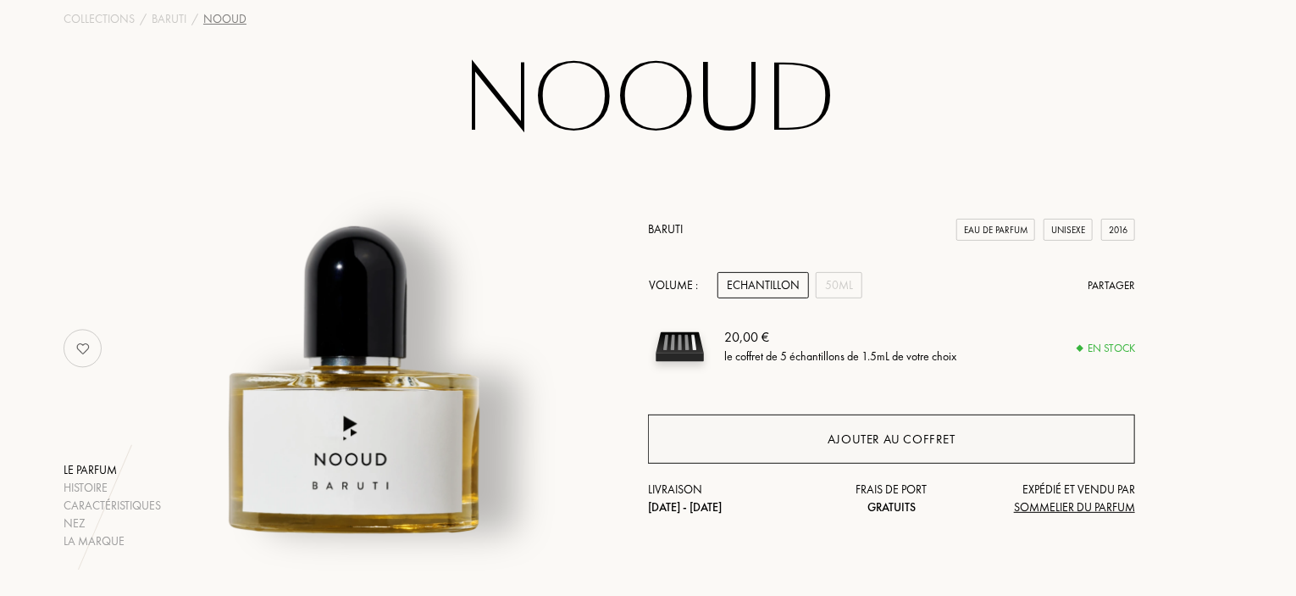
click at [851, 443] on div "Ajouter au coffret" at bounding box center [892, 439] width 128 height 19
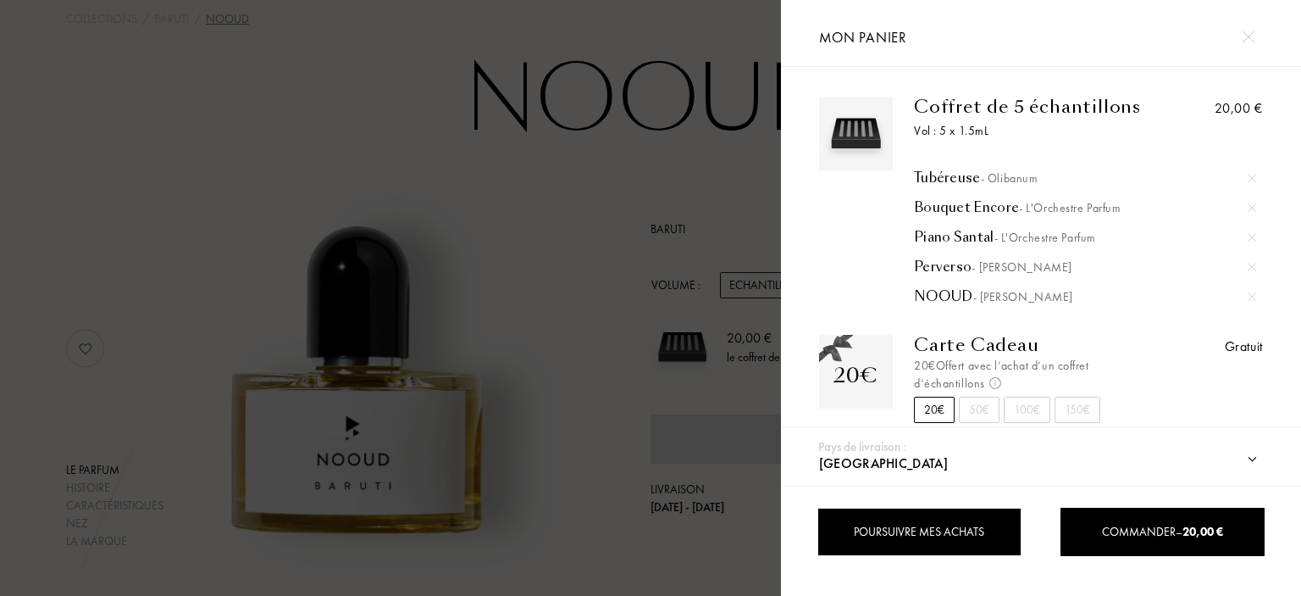
click at [883, 521] on div "Poursuivre mes achats" at bounding box center [920, 531] width 204 height 48
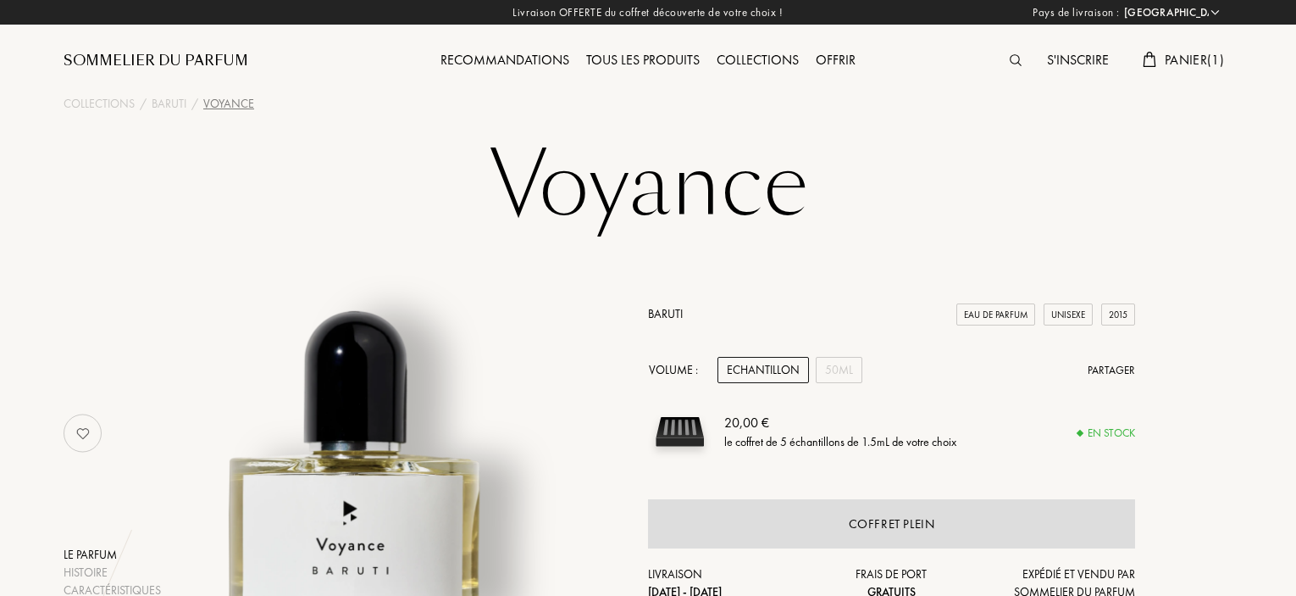
select select "FR"
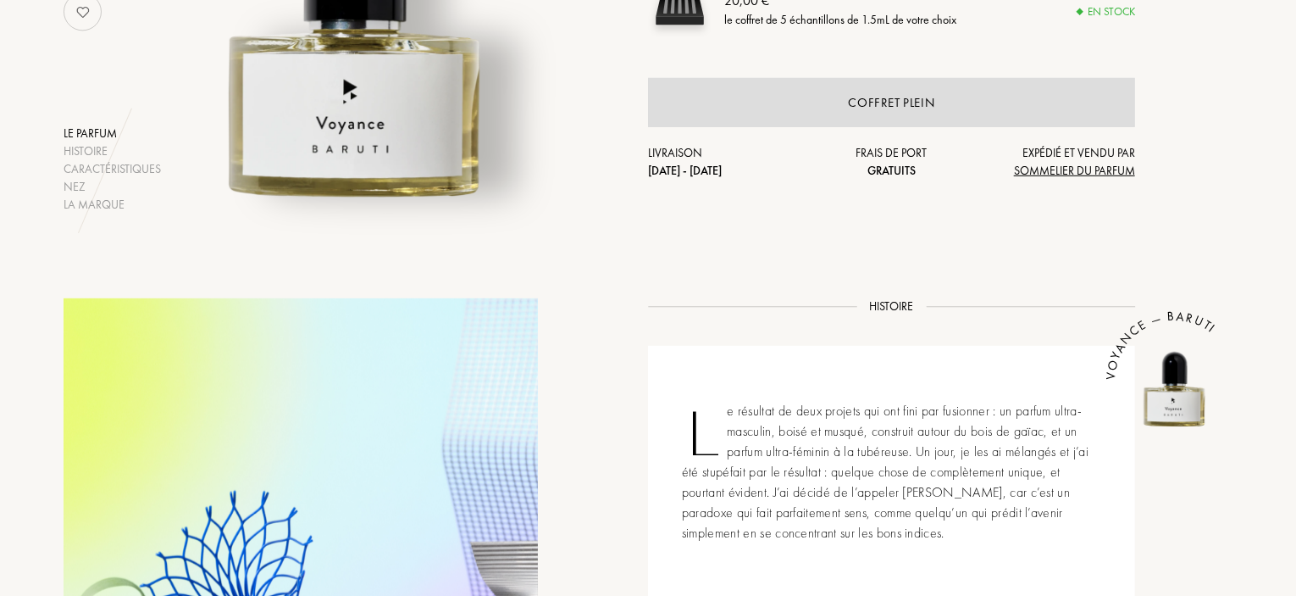
scroll to position [424, 0]
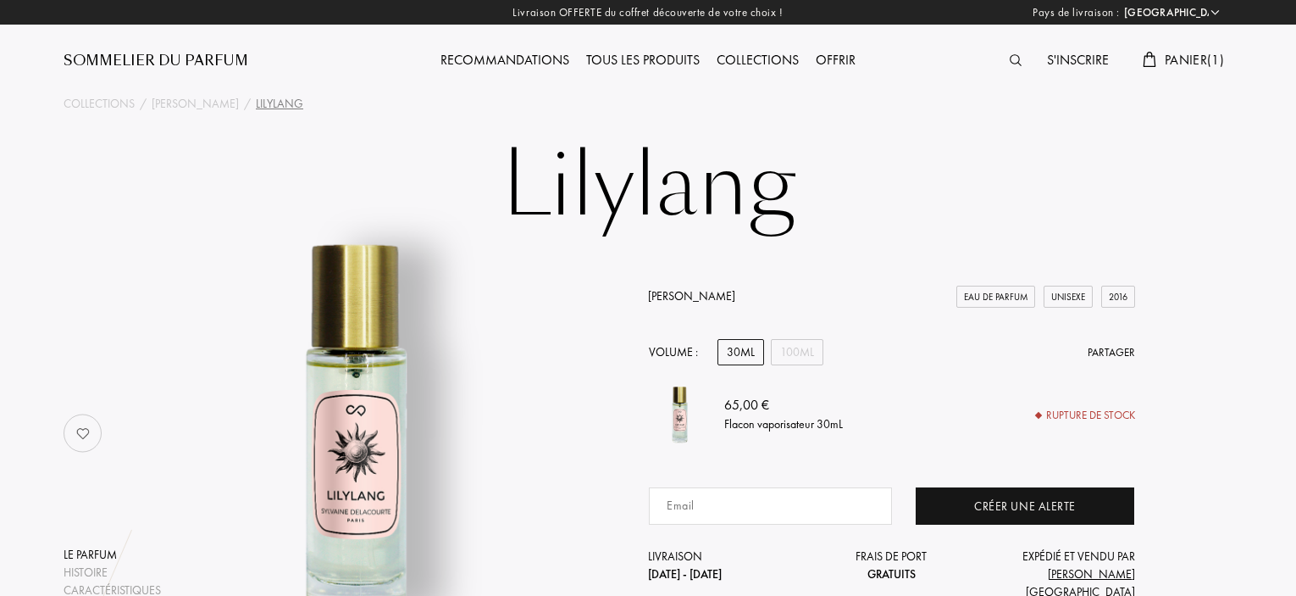
select select "FR"
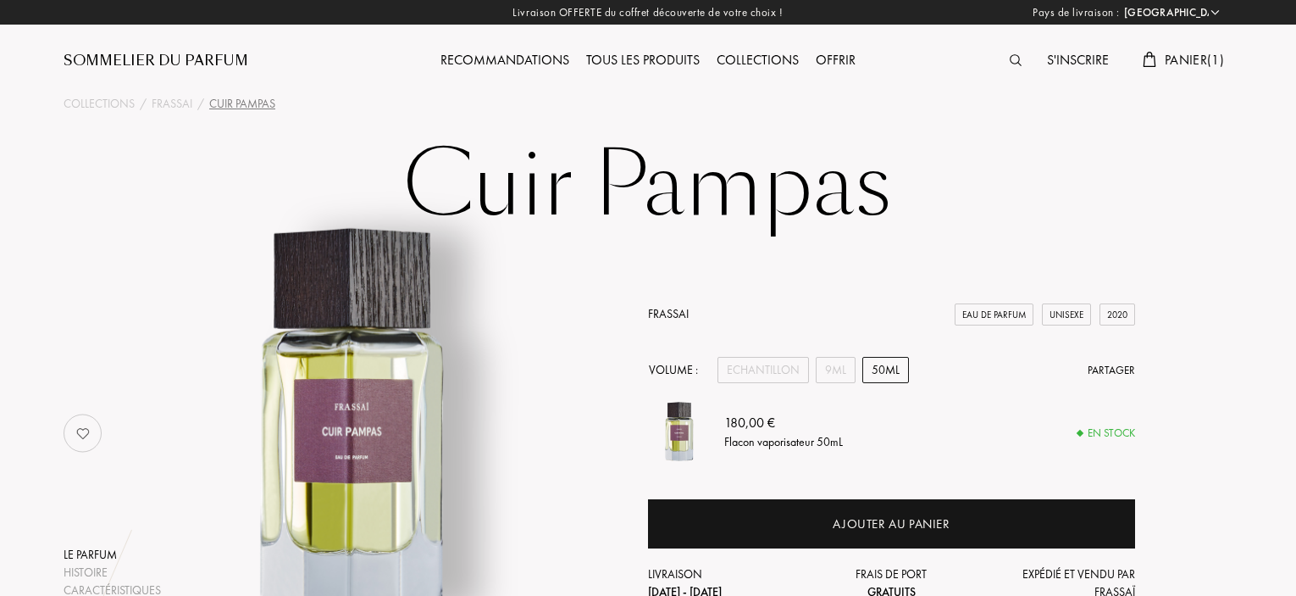
select select "FR"
